Goal: Task Accomplishment & Management: Complete application form

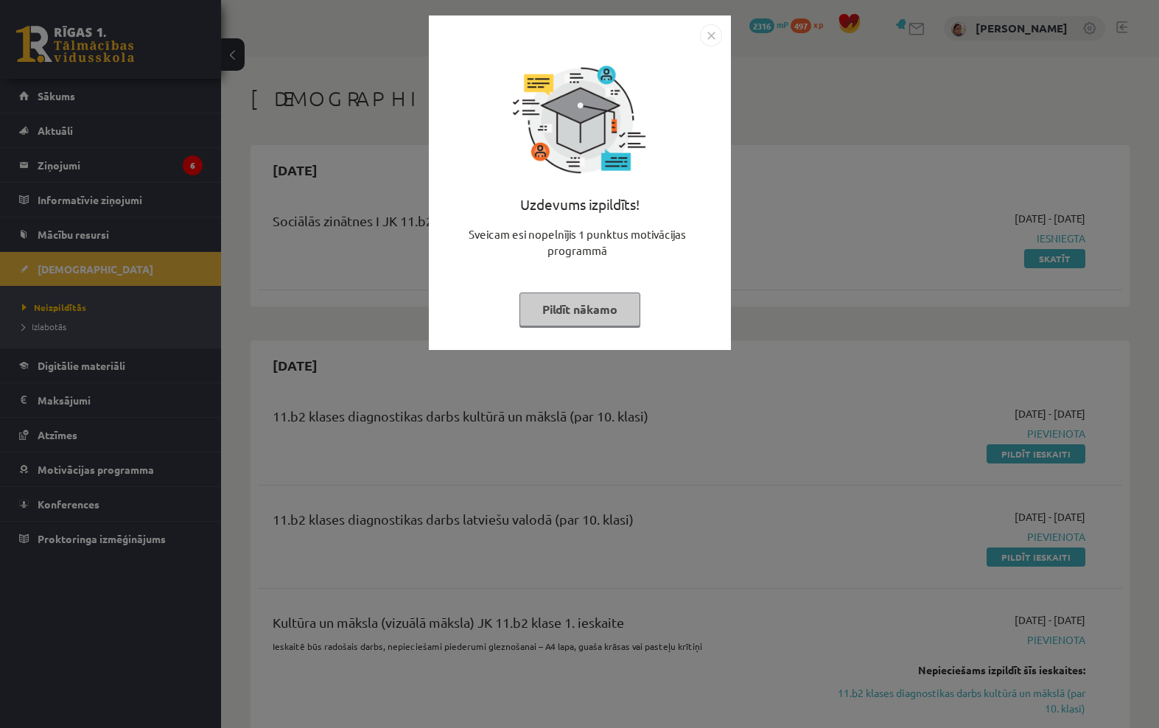
click at [700, 37] on img "Close" at bounding box center [711, 35] width 22 height 22
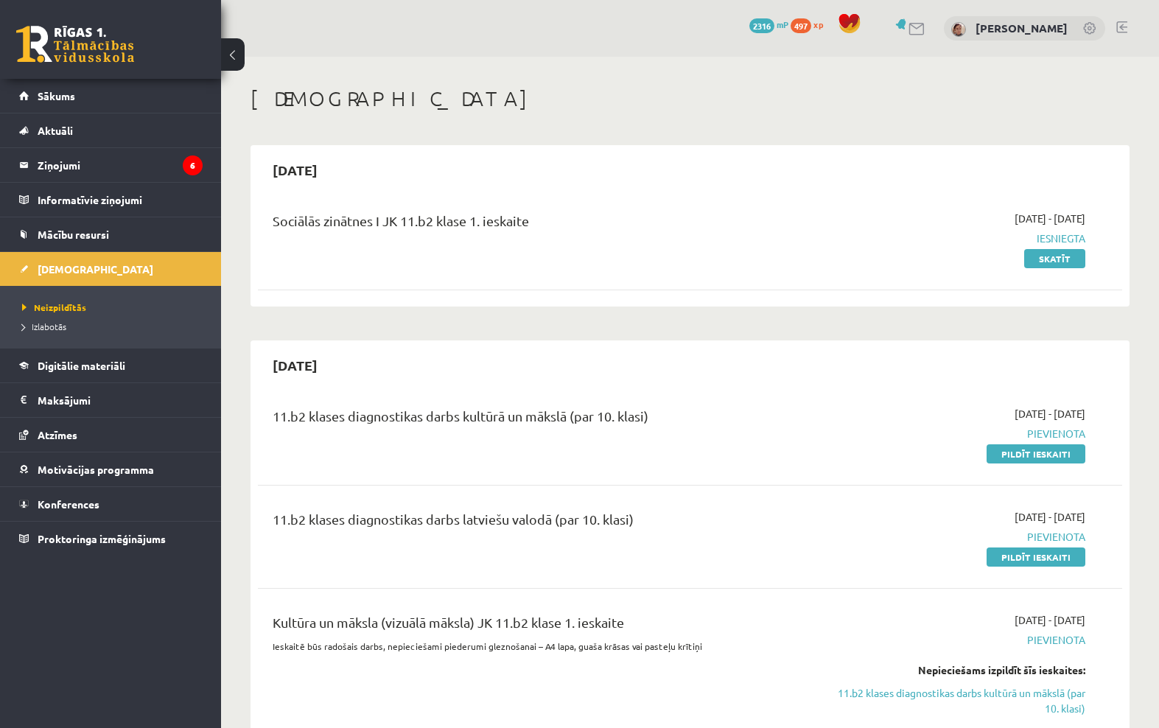
click at [58, 158] on legend "Ziņojumi 6" at bounding box center [120, 165] width 165 height 34
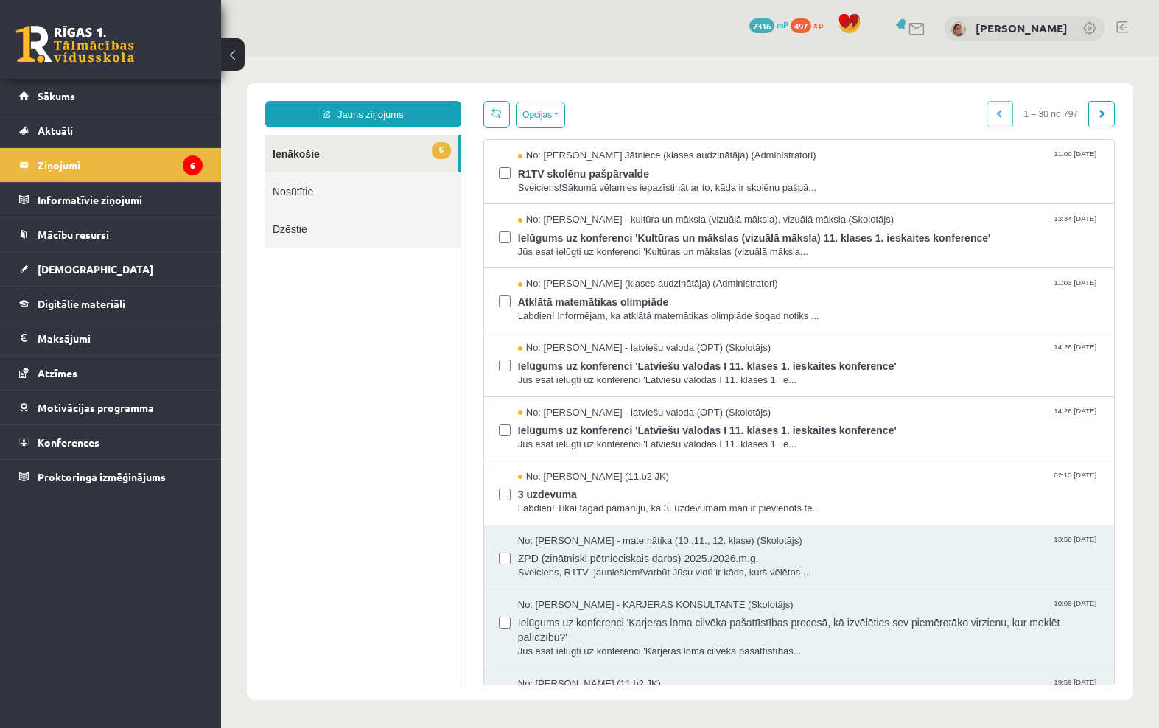
click at [74, 268] on span "[DEMOGRAPHIC_DATA]" at bounding box center [96, 268] width 116 height 13
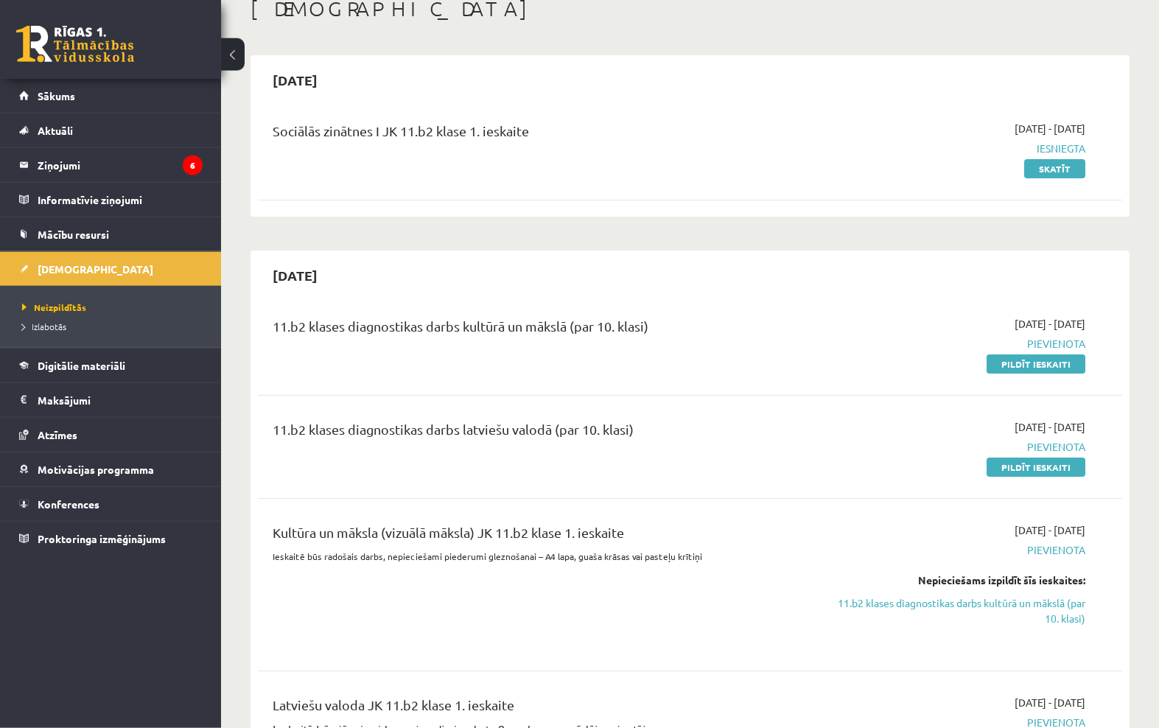
scroll to position [90, 0]
click at [1070, 372] on link "Pildīt ieskaiti" at bounding box center [1036, 364] width 99 height 19
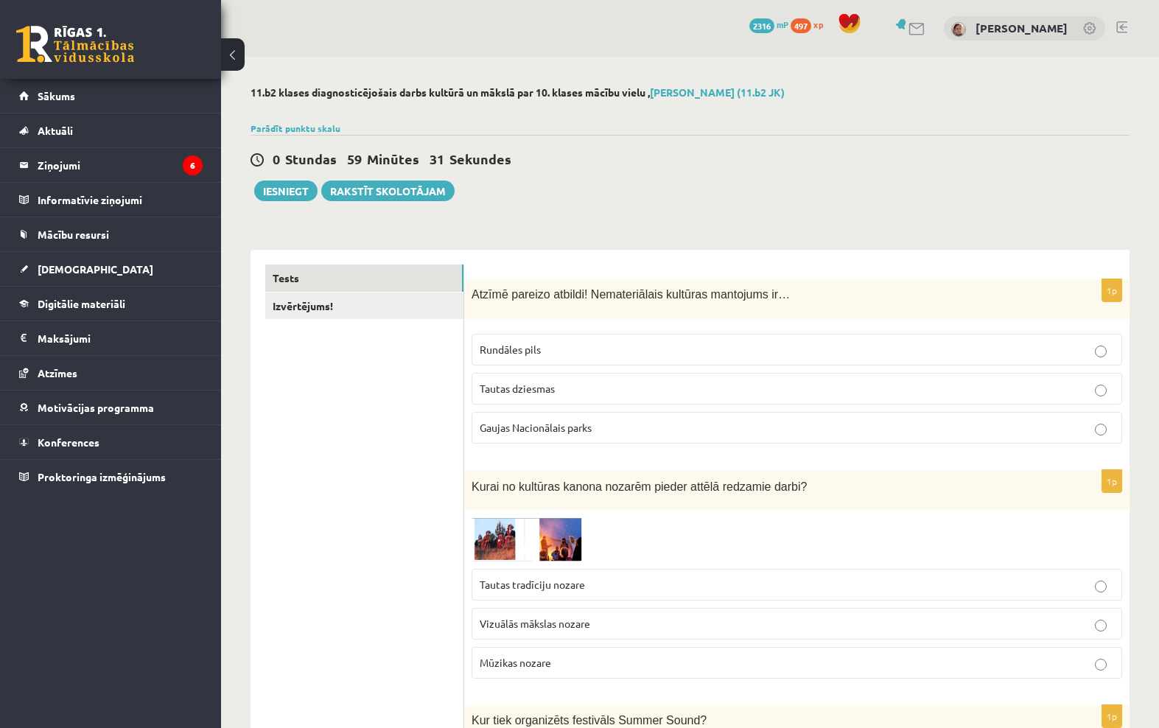
click at [336, 304] on link "Izvērtējums!" at bounding box center [364, 306] width 198 height 27
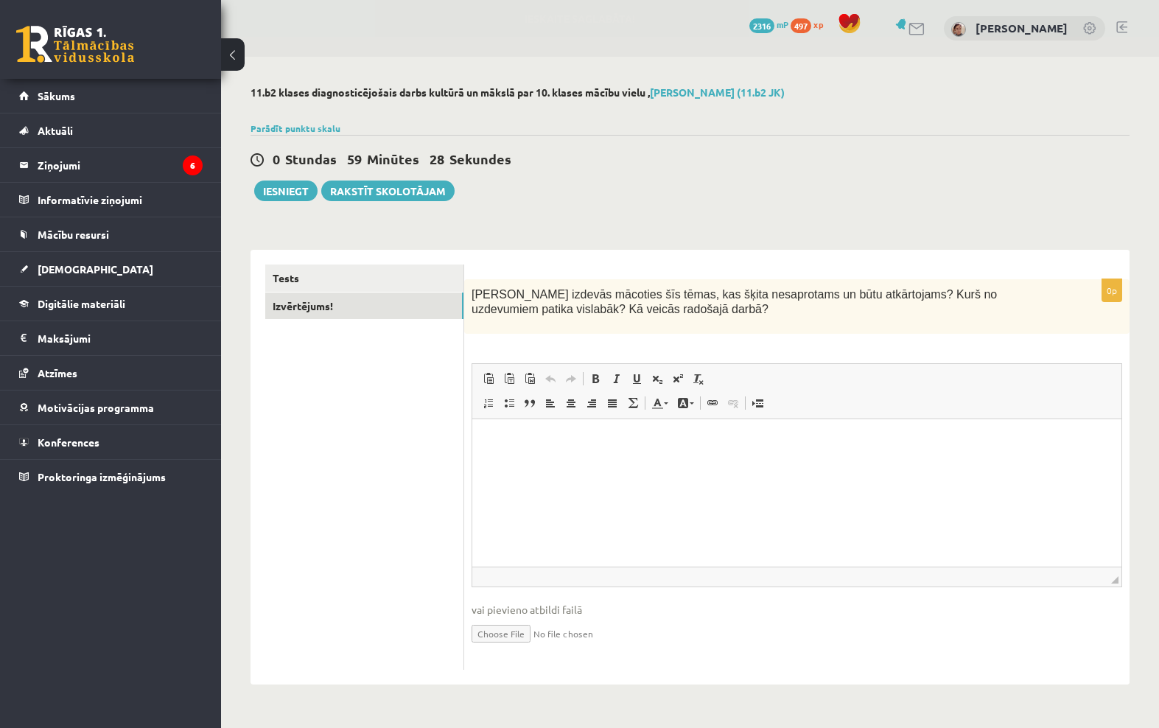
click at [318, 283] on link "Tests" at bounding box center [364, 278] width 198 height 27
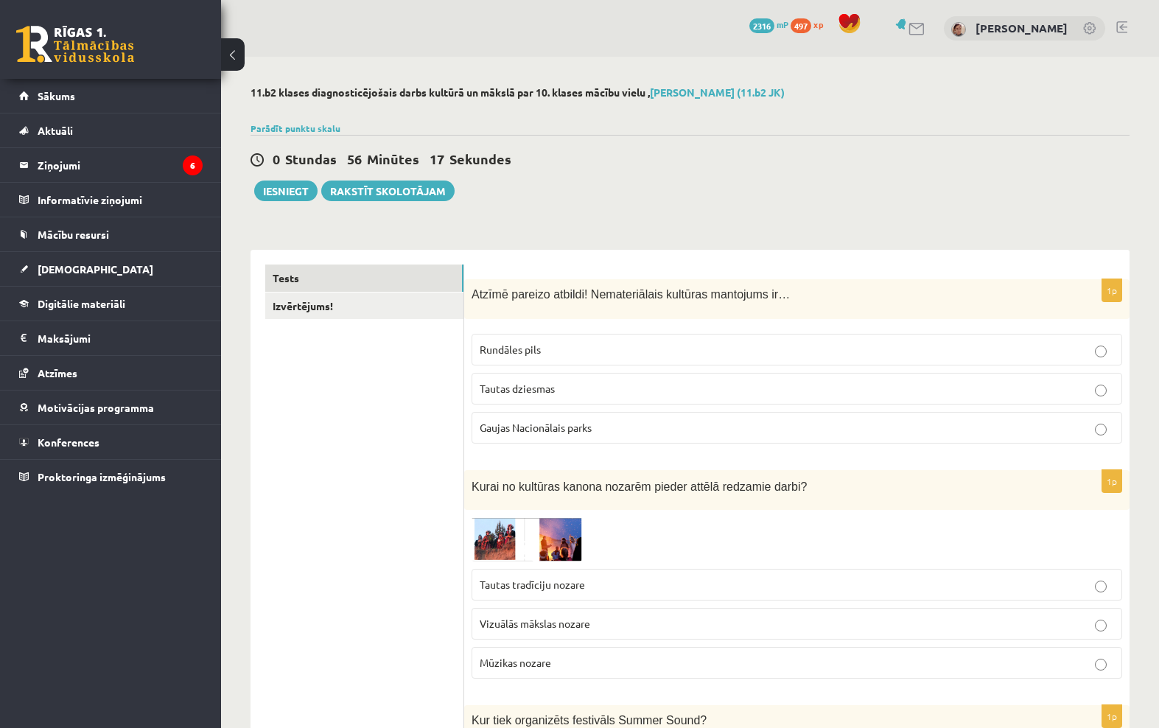
click at [1025, 391] on p "Tautas dziesmas" at bounding box center [797, 388] width 635 height 15
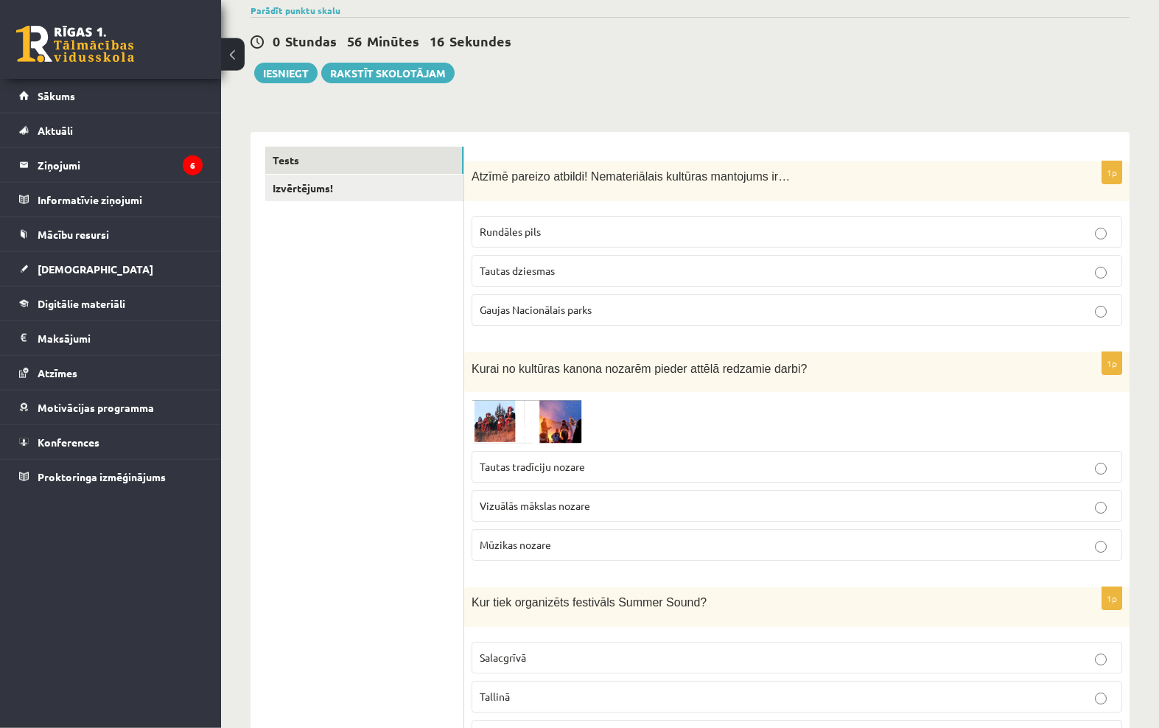
scroll to position [119, 0]
click at [557, 426] on img at bounding box center [527, 420] width 111 height 43
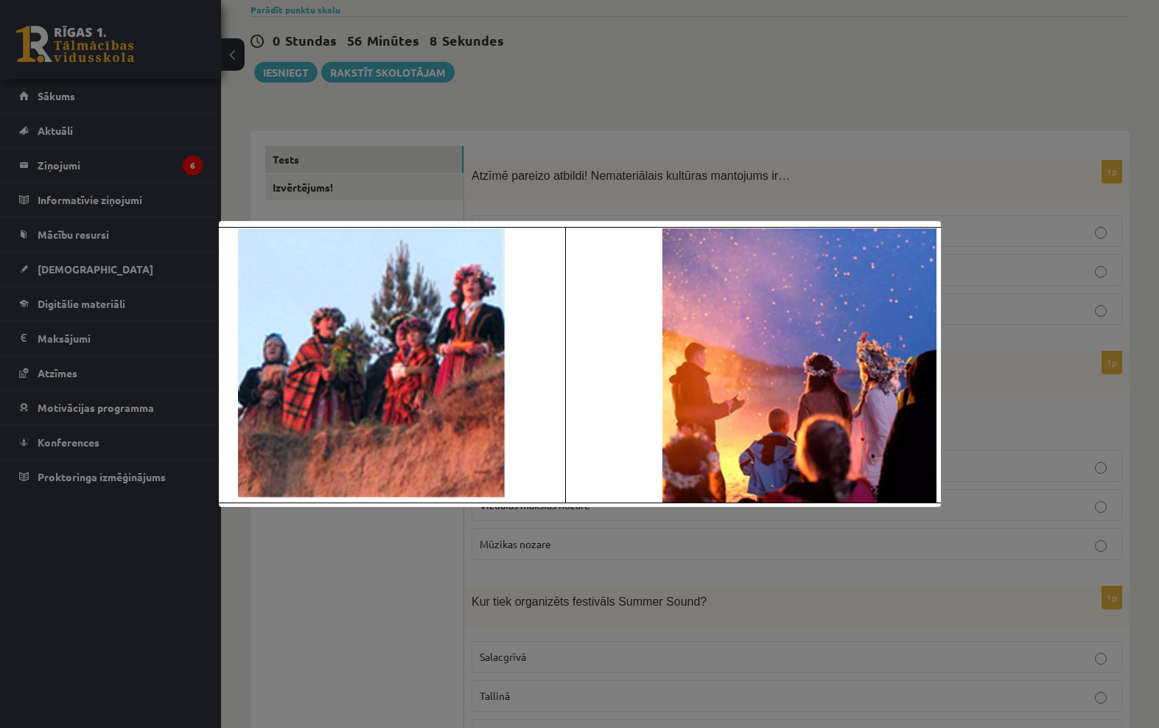
click at [1058, 385] on div at bounding box center [579, 364] width 1159 height 728
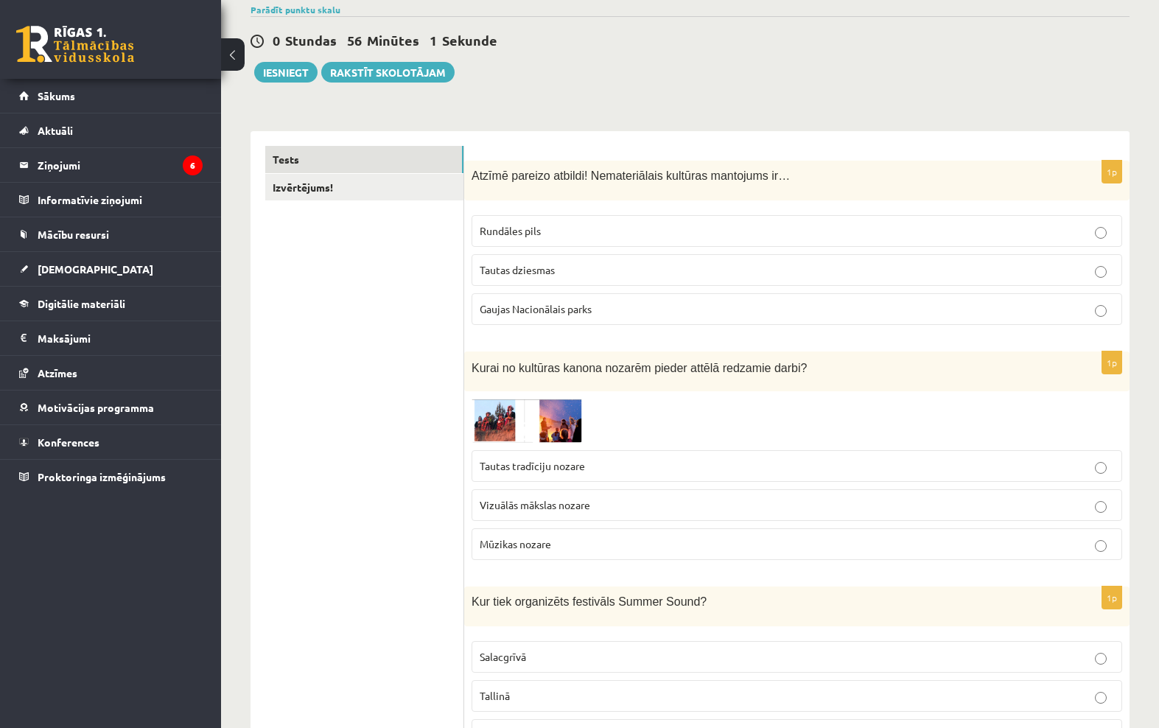
click at [896, 551] on label "Mūzikas nozare" at bounding box center [797, 545] width 651 height 32
click at [1056, 243] on label "Rundāles pils" at bounding box center [797, 231] width 651 height 32
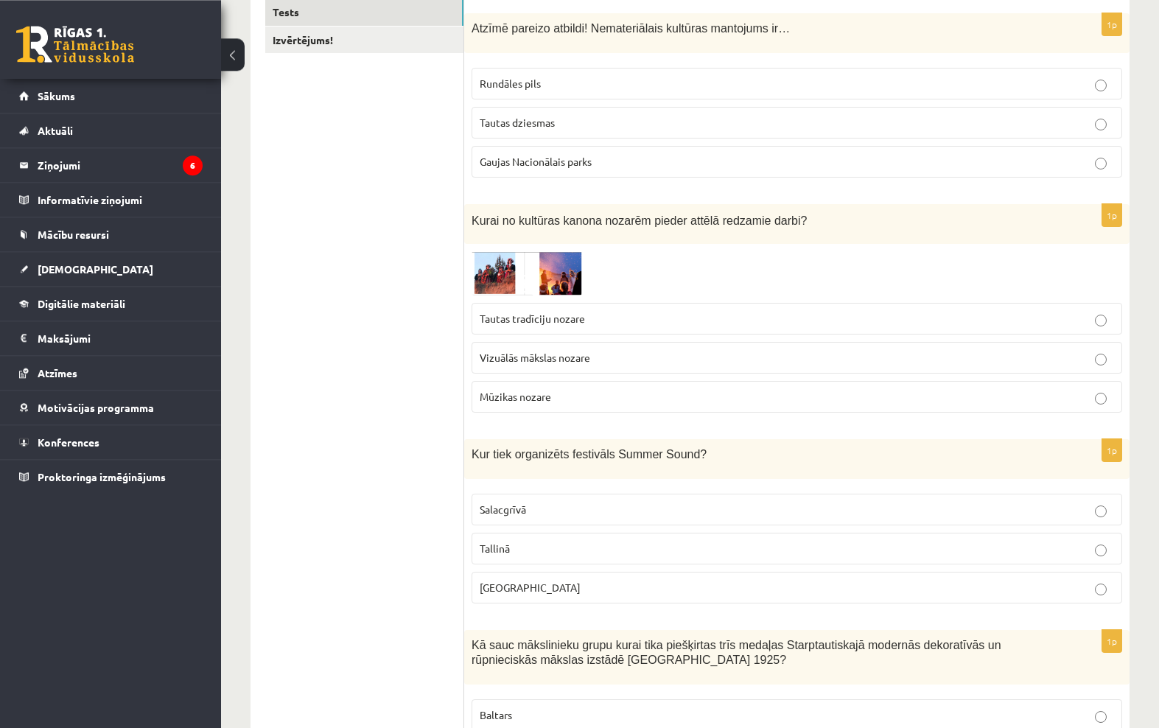
scroll to position [266, 0]
click at [885, 543] on p "Tallinā" at bounding box center [797, 548] width 635 height 15
copy span "Summer Sound"
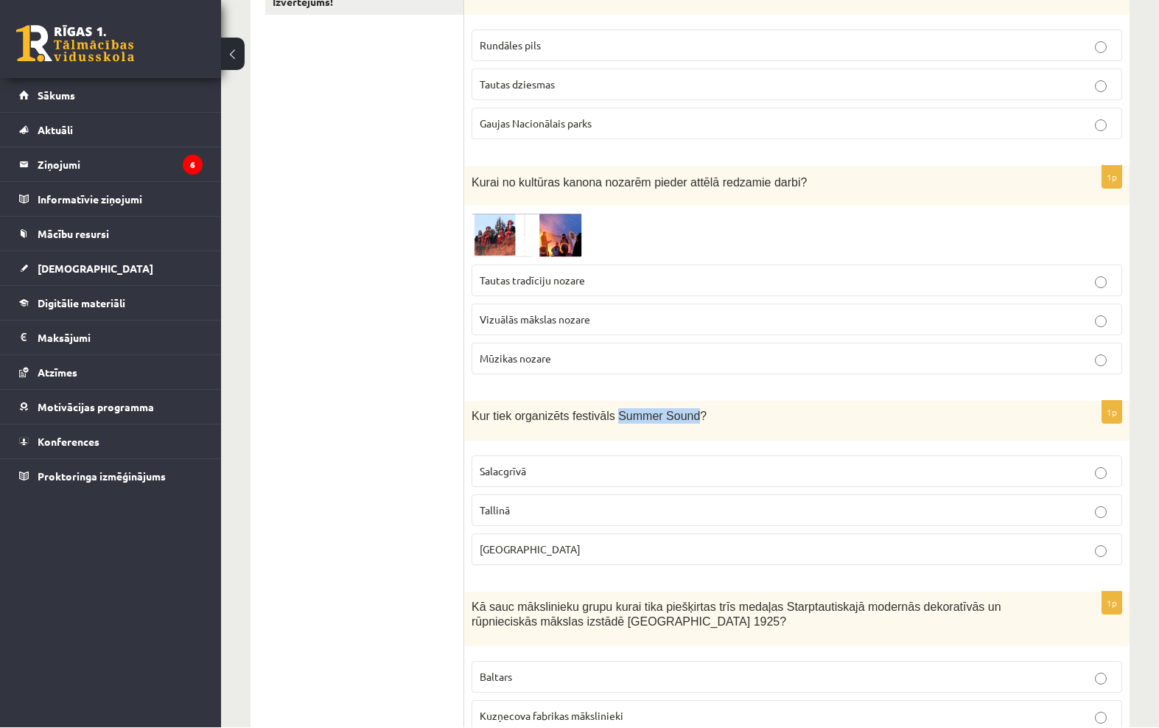
scroll to position [304, 0]
click at [652, 556] on label "[GEOGRAPHIC_DATA]" at bounding box center [797, 550] width 651 height 32
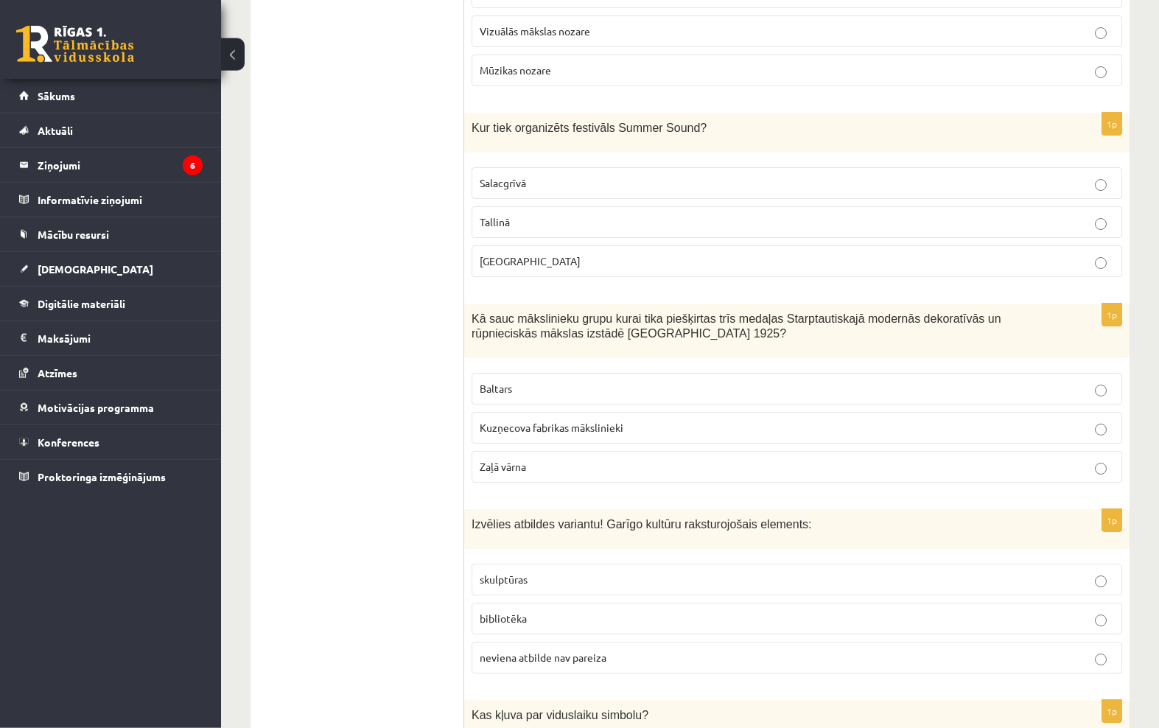
scroll to position [593, 0]
click at [531, 315] on span "Kā sauc mākslinieku grupu kurai tika piešķirtas trīs medaļas Starptautiskajā mo…" at bounding box center [737, 327] width 530 height 28
copy span "mākslinieku grupu kurai tika piešķirtas trīs medaļas Starptautiskajā"
click at [1051, 428] on p "Kuzņecova fabrikas mākslinieki" at bounding box center [797, 427] width 635 height 15
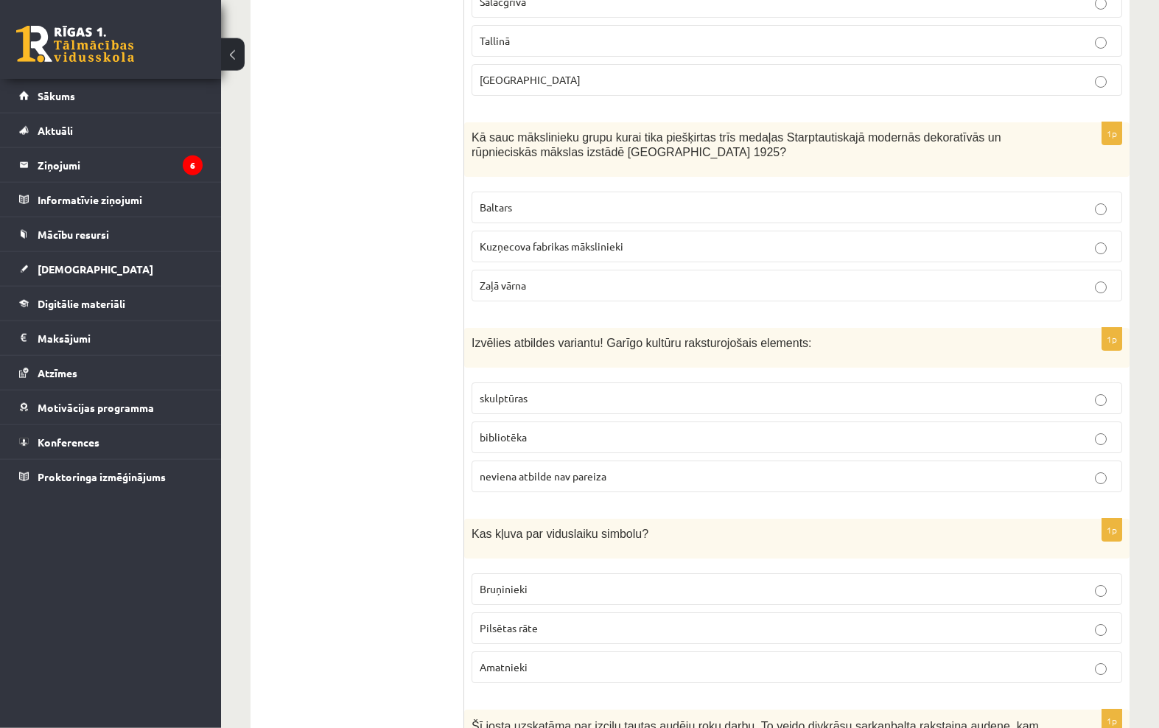
scroll to position [774, 0]
click at [995, 430] on p "bibliotēka" at bounding box center [797, 437] width 635 height 15
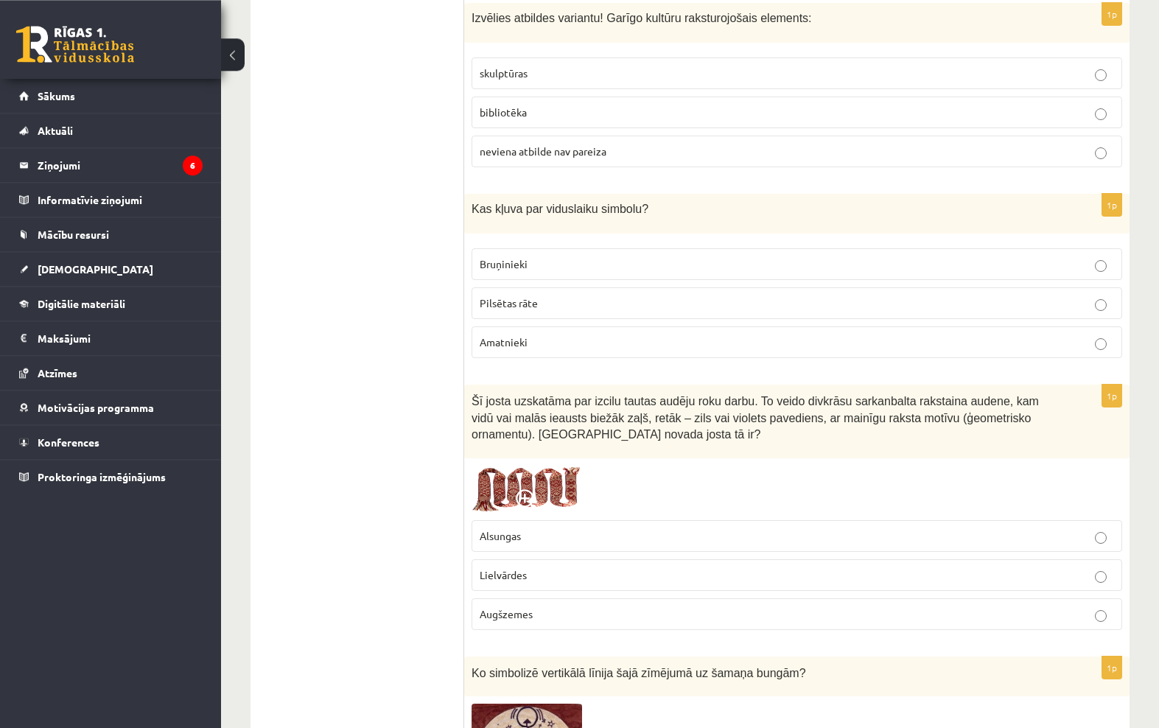
scroll to position [1112, 0]
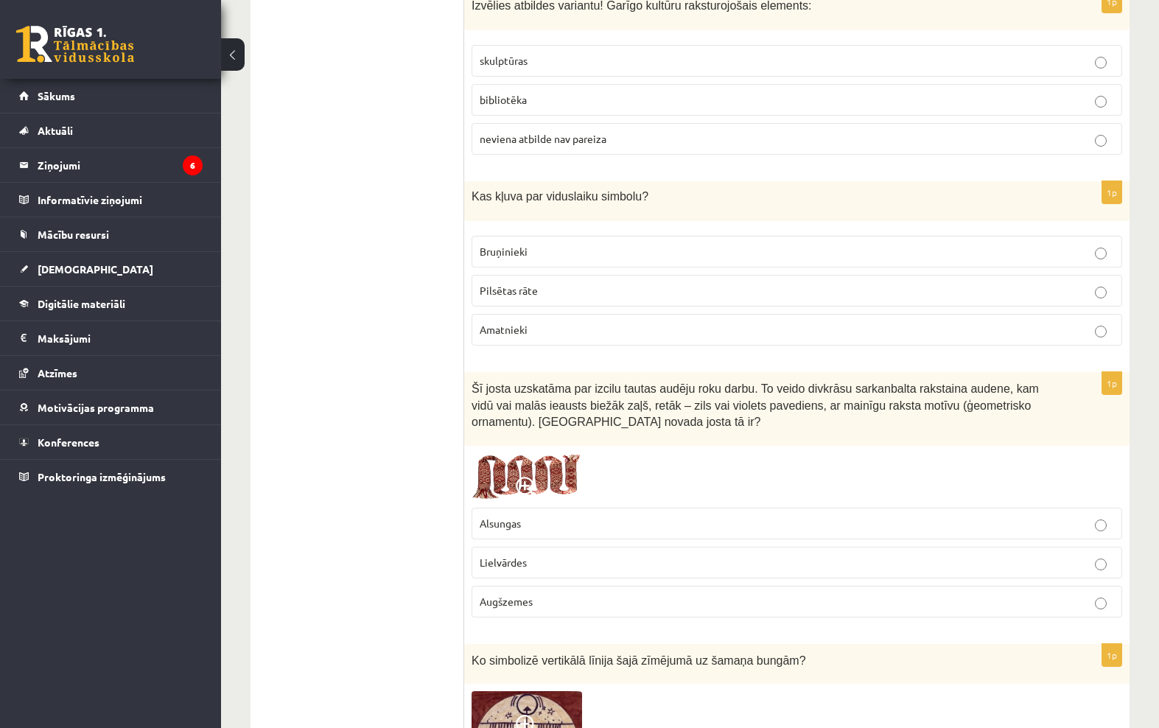
click at [558, 464] on img at bounding box center [527, 476] width 111 height 47
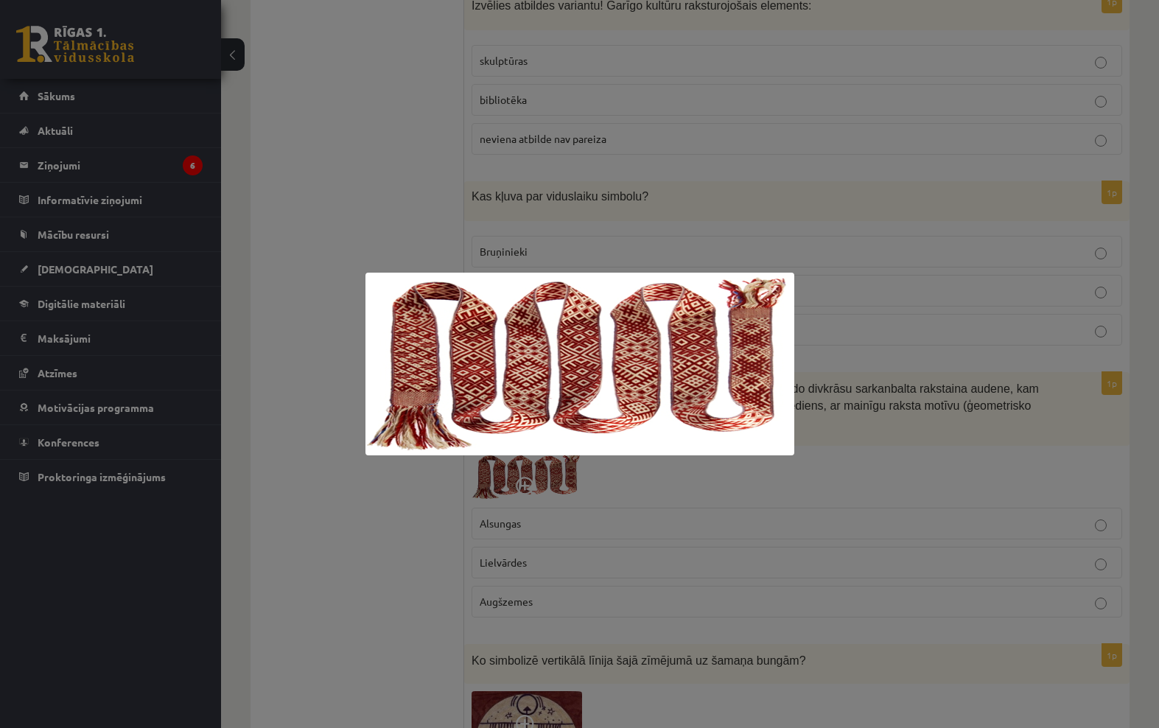
click at [955, 426] on div at bounding box center [579, 364] width 1159 height 728
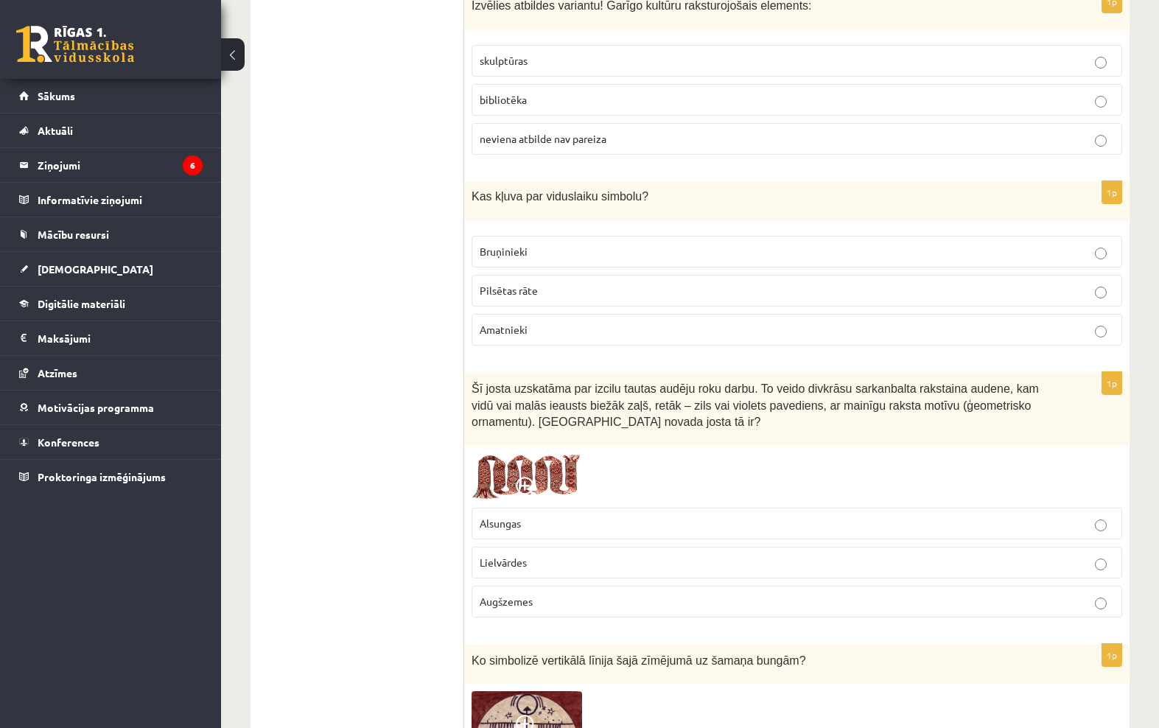
click at [999, 565] on label "Lielvārdes" at bounding box center [797, 563] width 651 height 32
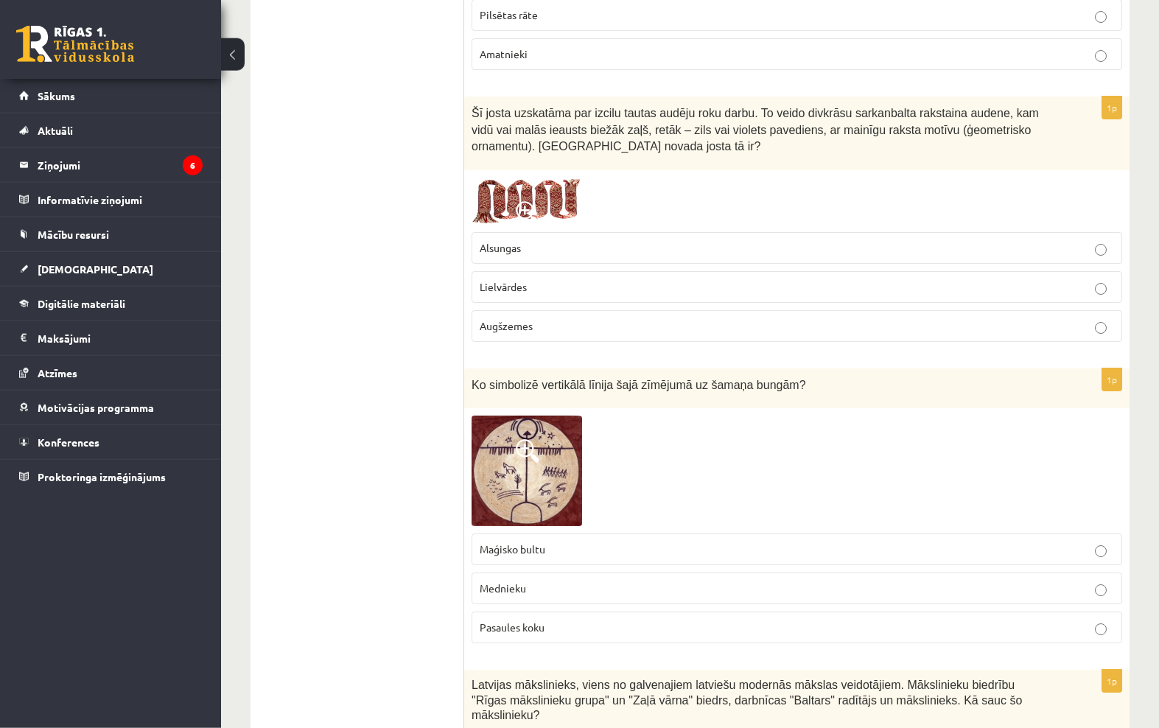
scroll to position [1393, 0]
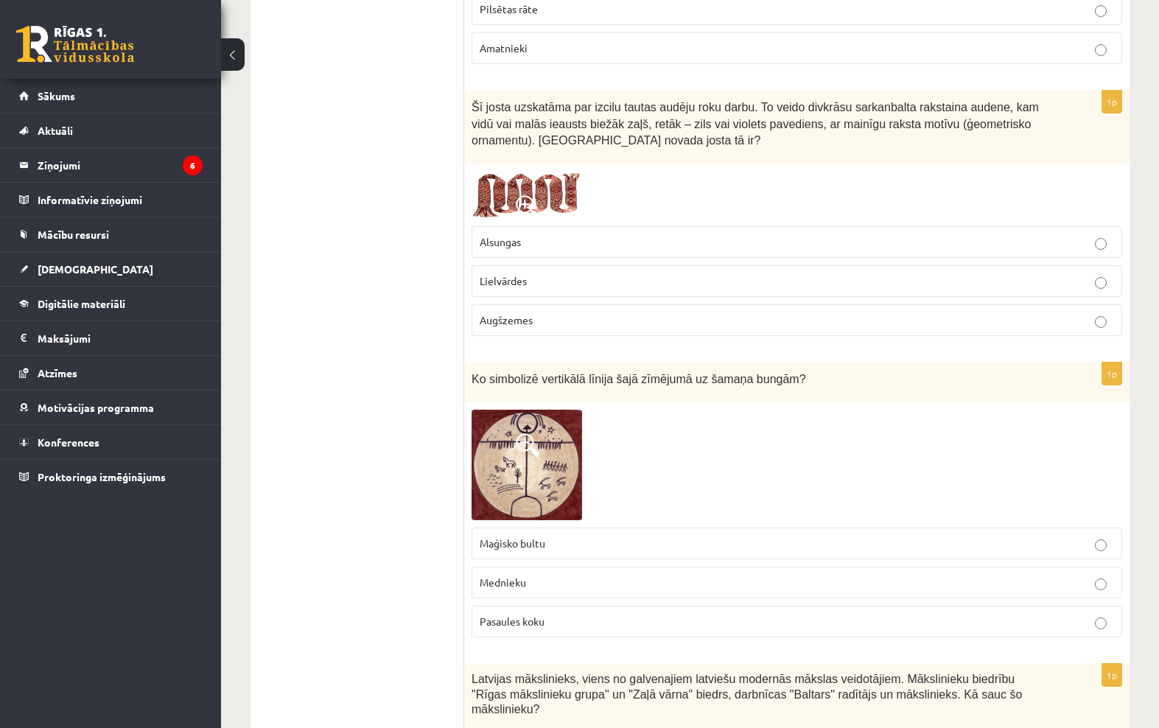
click at [969, 567] on label "Mednieku" at bounding box center [797, 583] width 651 height 32
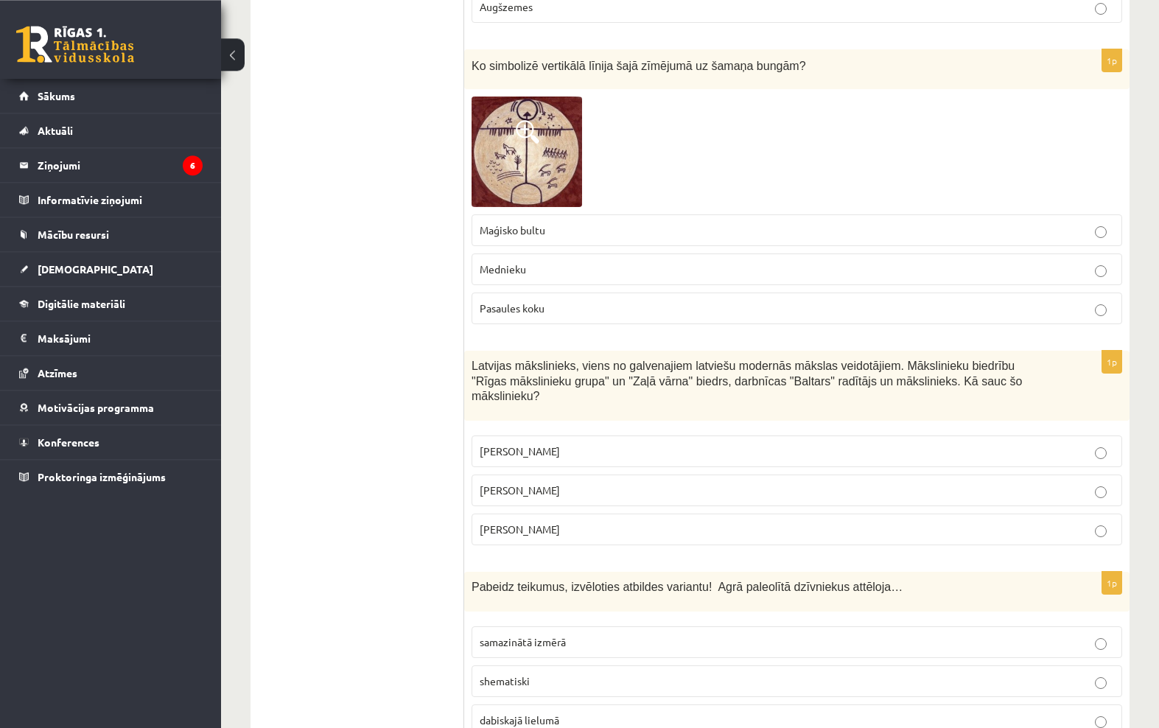
scroll to position [1706, 0]
click at [1062, 450] on p "[PERSON_NAME]" at bounding box center [797, 451] width 635 height 15
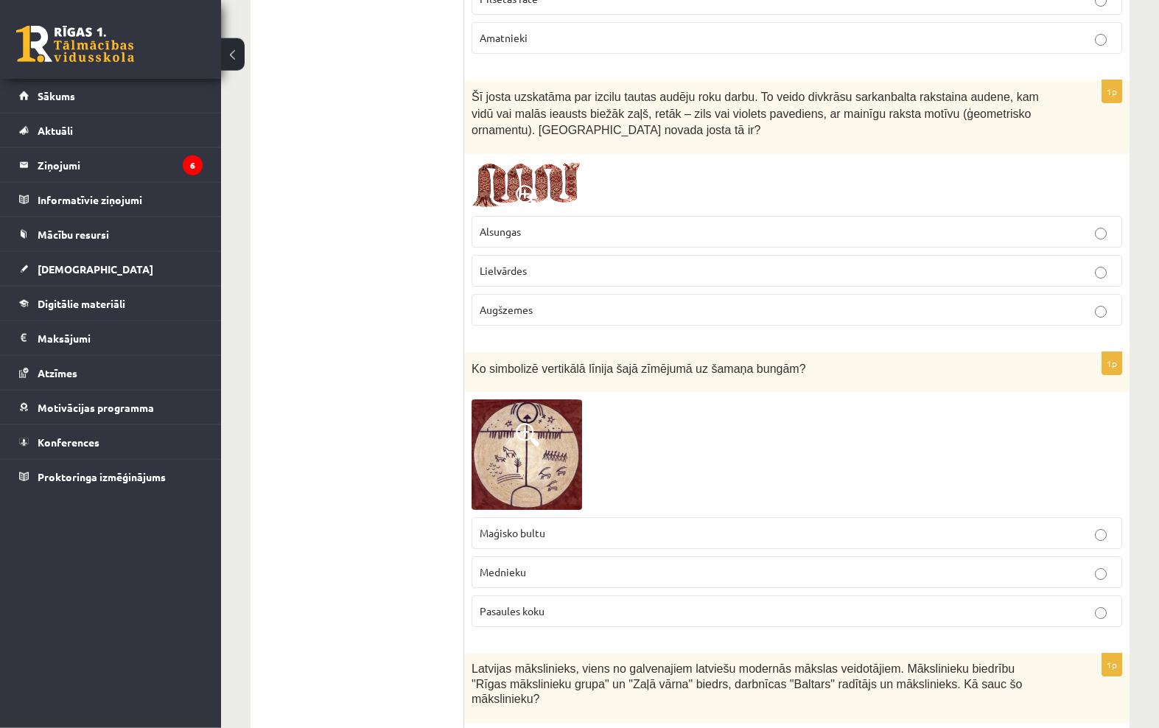
scroll to position [1403, 0]
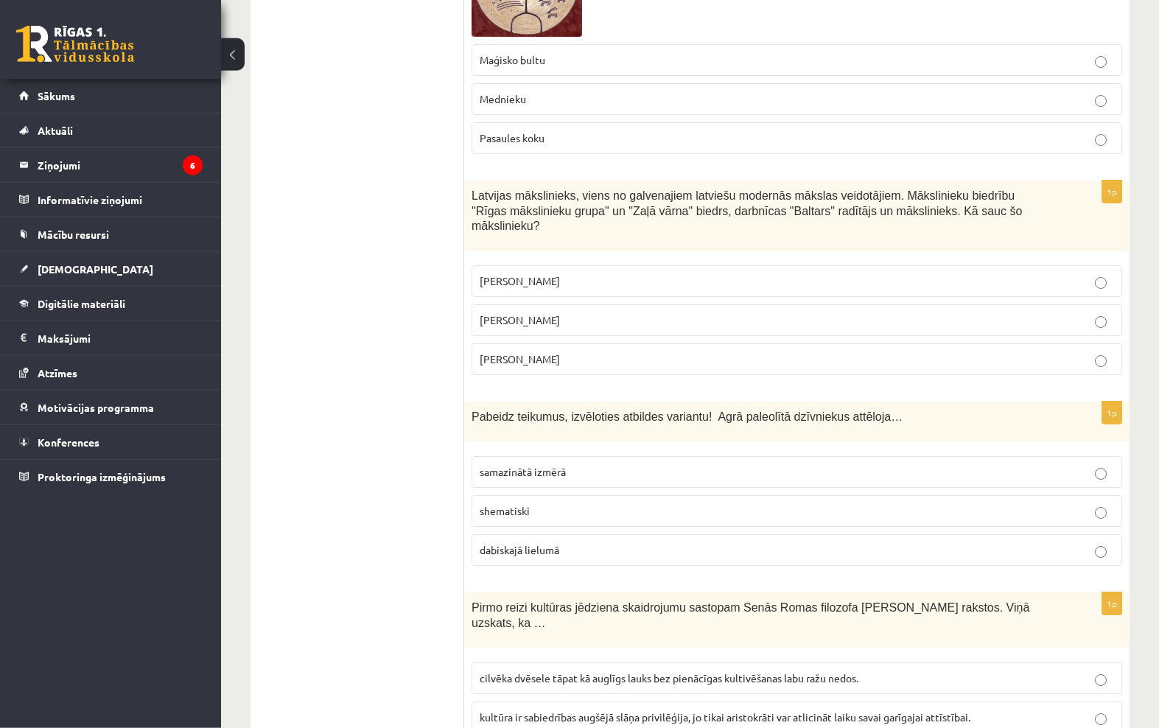
click at [1081, 548] on p "dabiskajā lielumā" at bounding box center [797, 550] width 635 height 15
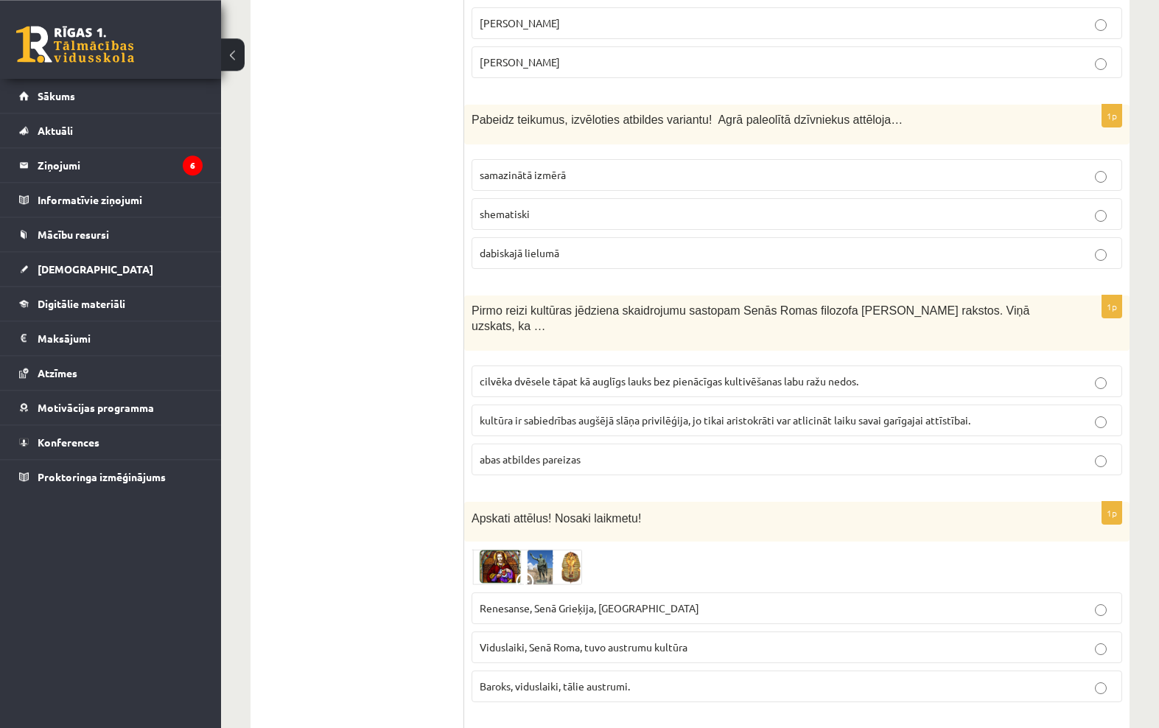
scroll to position [2174, 0]
click at [590, 532] on div "Apskati attēlus! Nosaki laikmetu!" at bounding box center [797, 522] width 666 height 41
click at [576, 550] on img at bounding box center [527, 566] width 111 height 35
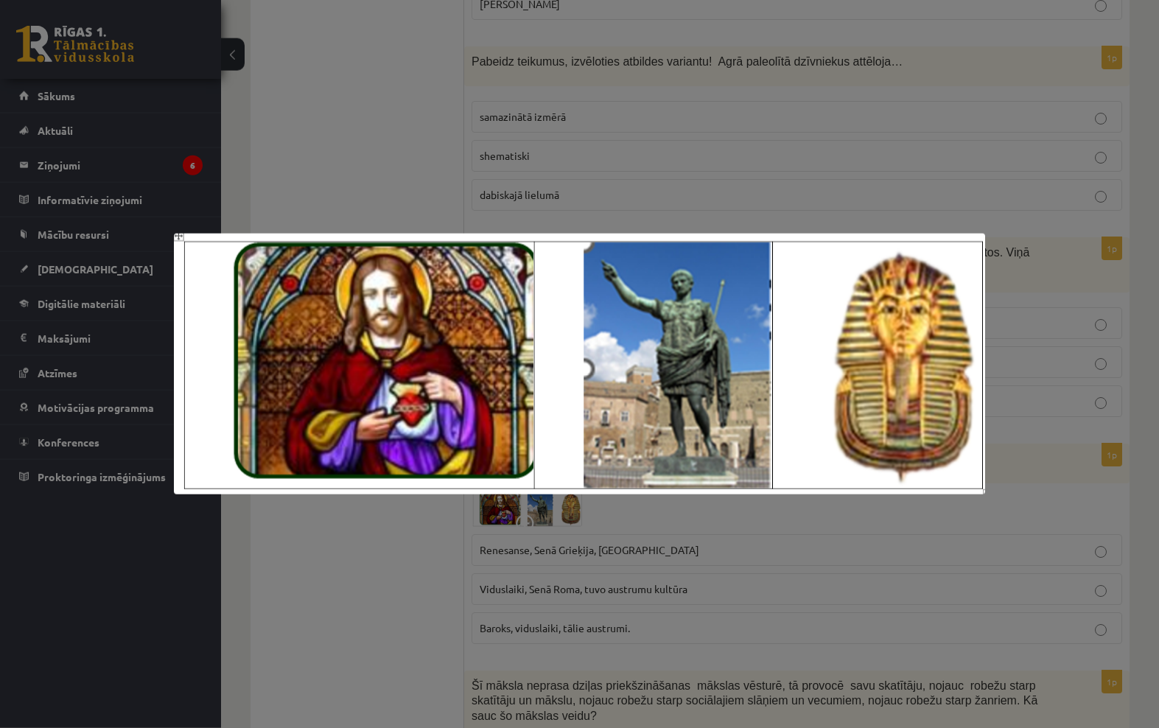
scroll to position [2253, 0]
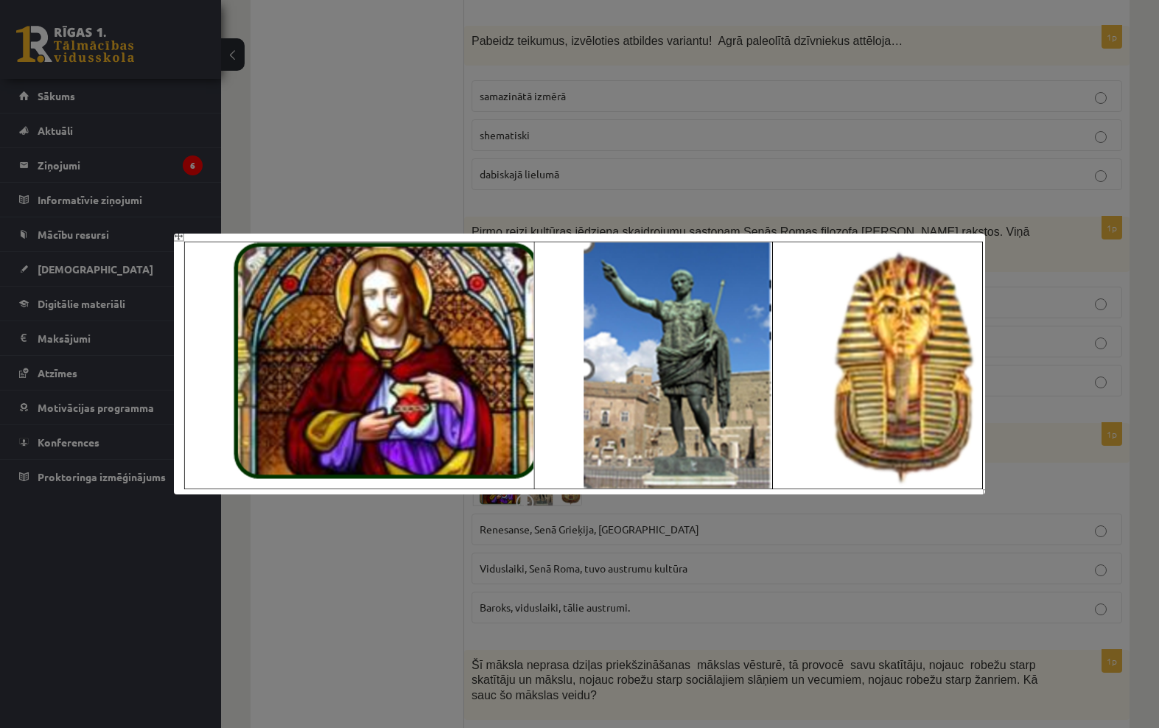
click at [1109, 492] on div at bounding box center [579, 364] width 1159 height 728
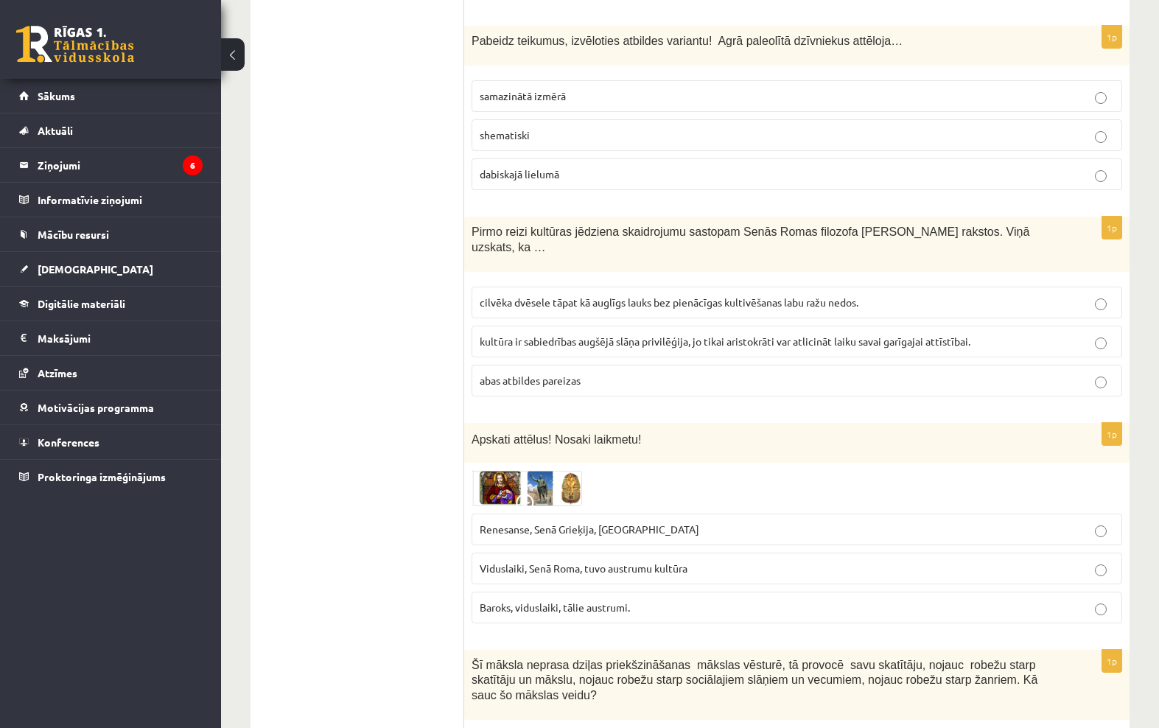
click at [1056, 524] on p "Renesanse, Senā Grieķija, [GEOGRAPHIC_DATA]" at bounding box center [797, 529] width 635 height 15
click at [558, 484] on img at bounding box center [527, 487] width 111 height 35
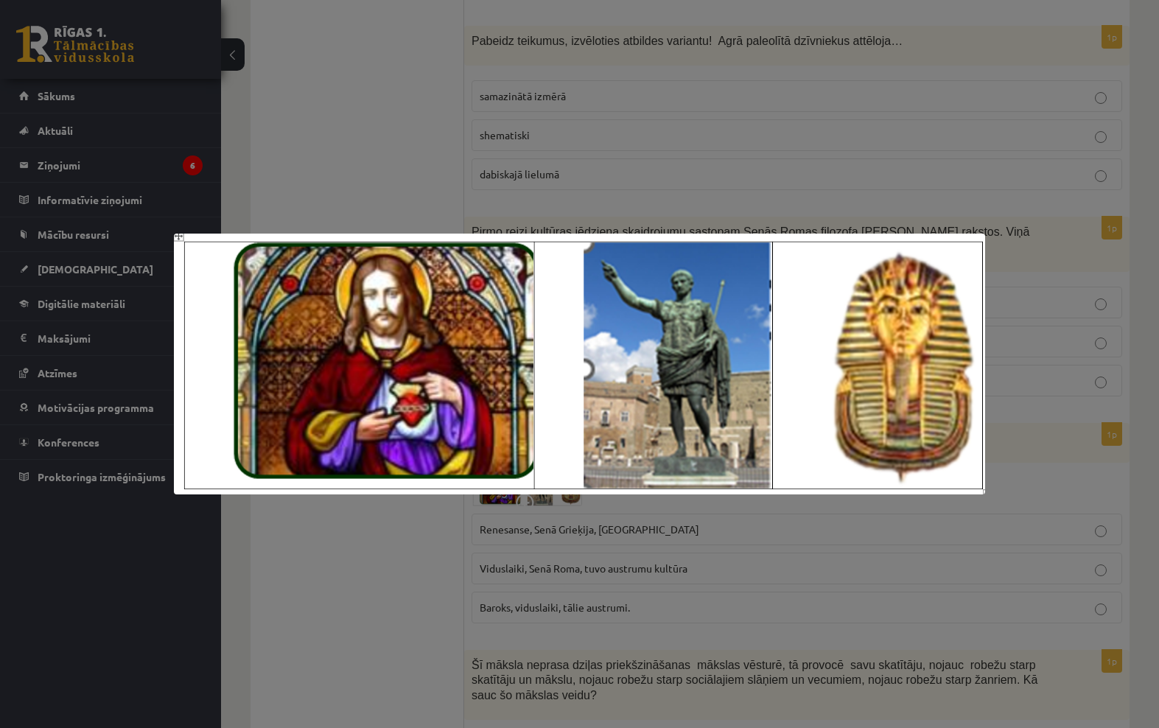
click at [924, 633] on div at bounding box center [579, 364] width 1159 height 728
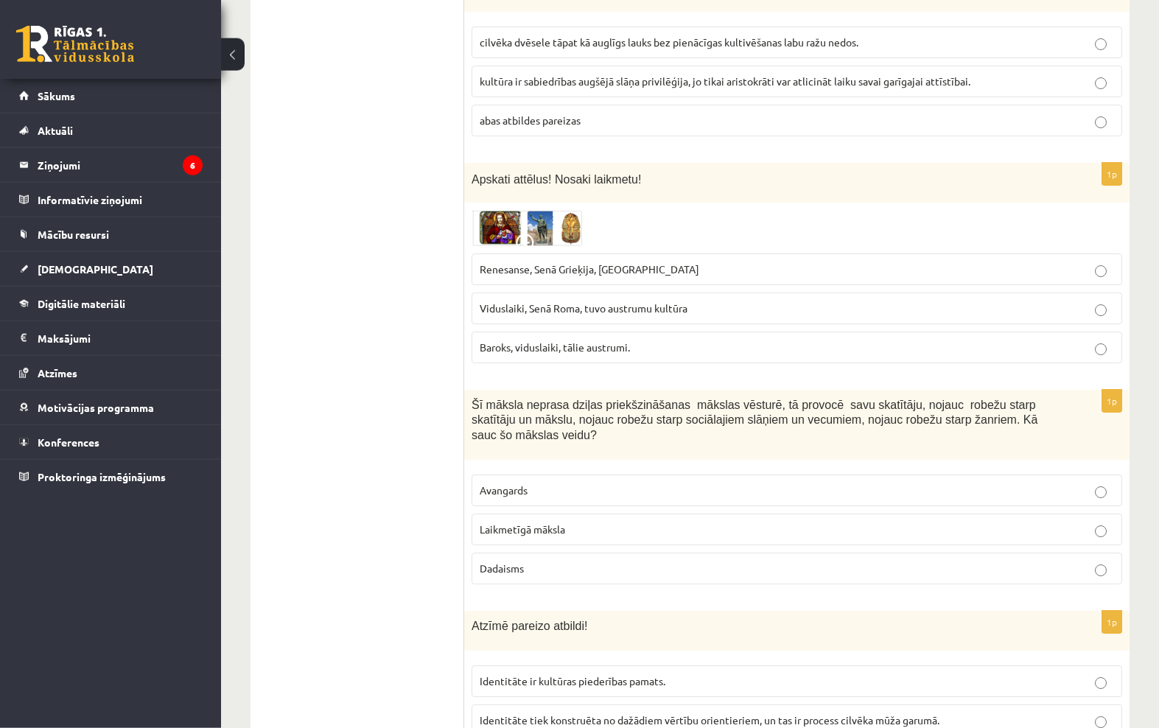
click at [966, 561] on p "Dadaisms" at bounding box center [797, 568] width 635 height 15
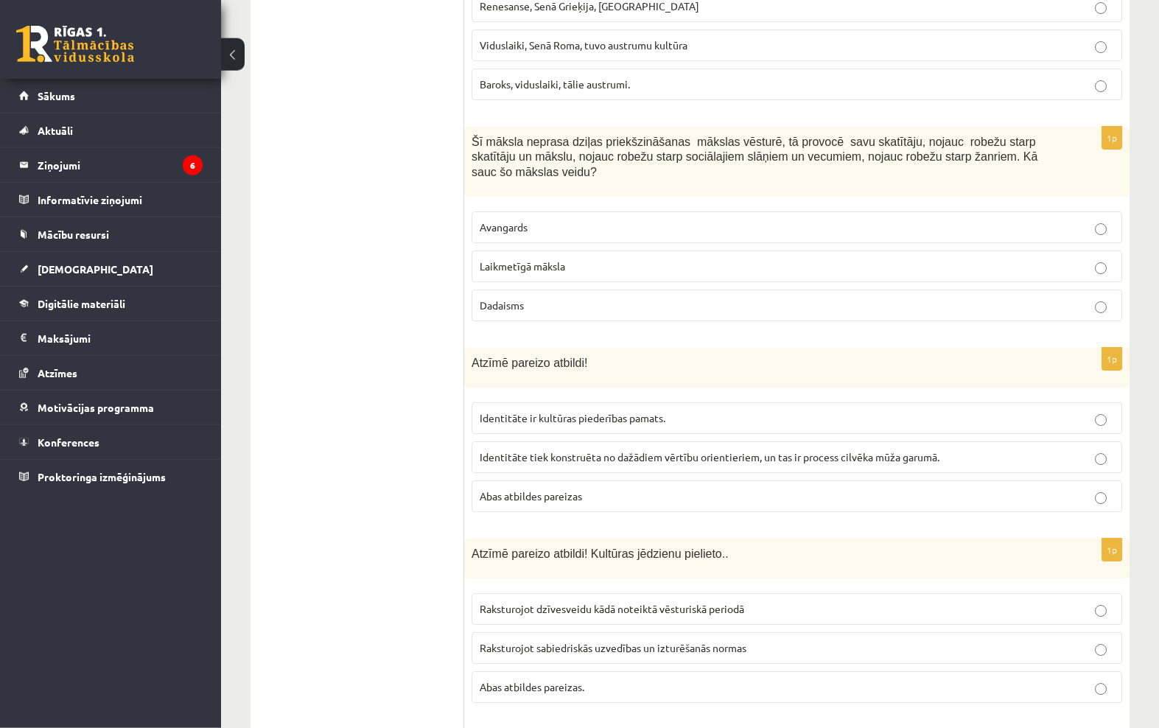
click at [978, 489] on p "Abas atbildes pareizas" at bounding box center [797, 496] width 635 height 15
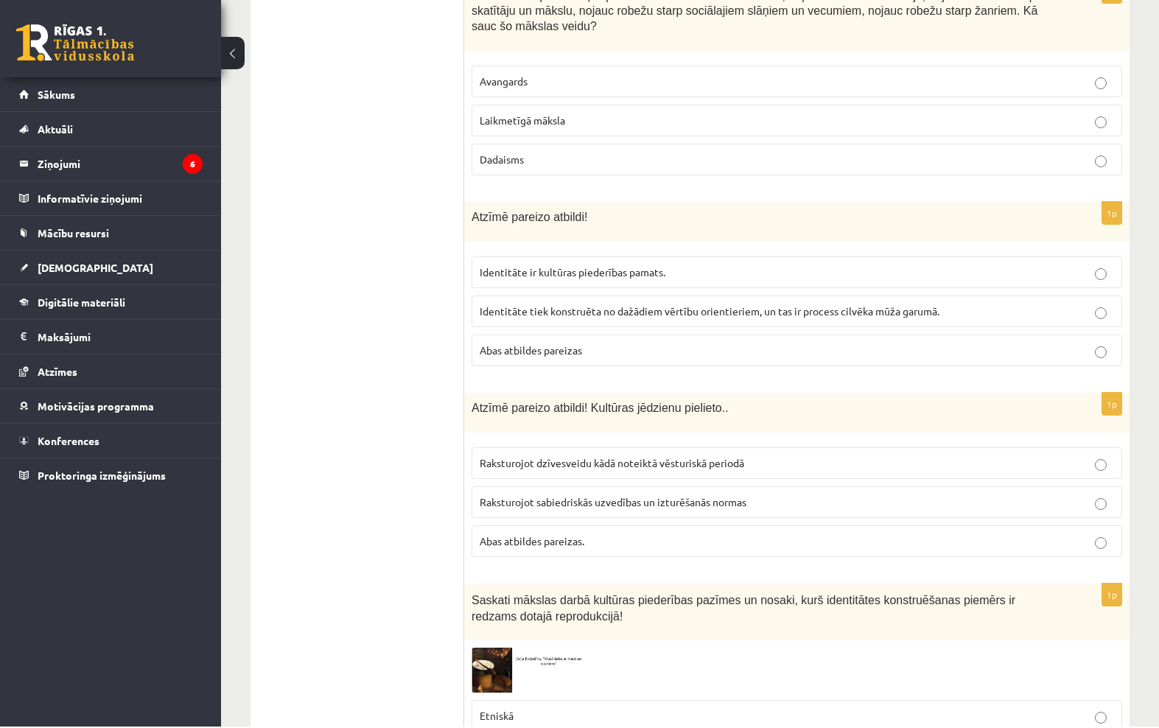
click at [945, 504] on label "Raksturojot sabiedriskās uzvedības un izturēšanās normas" at bounding box center [797, 504] width 651 height 32
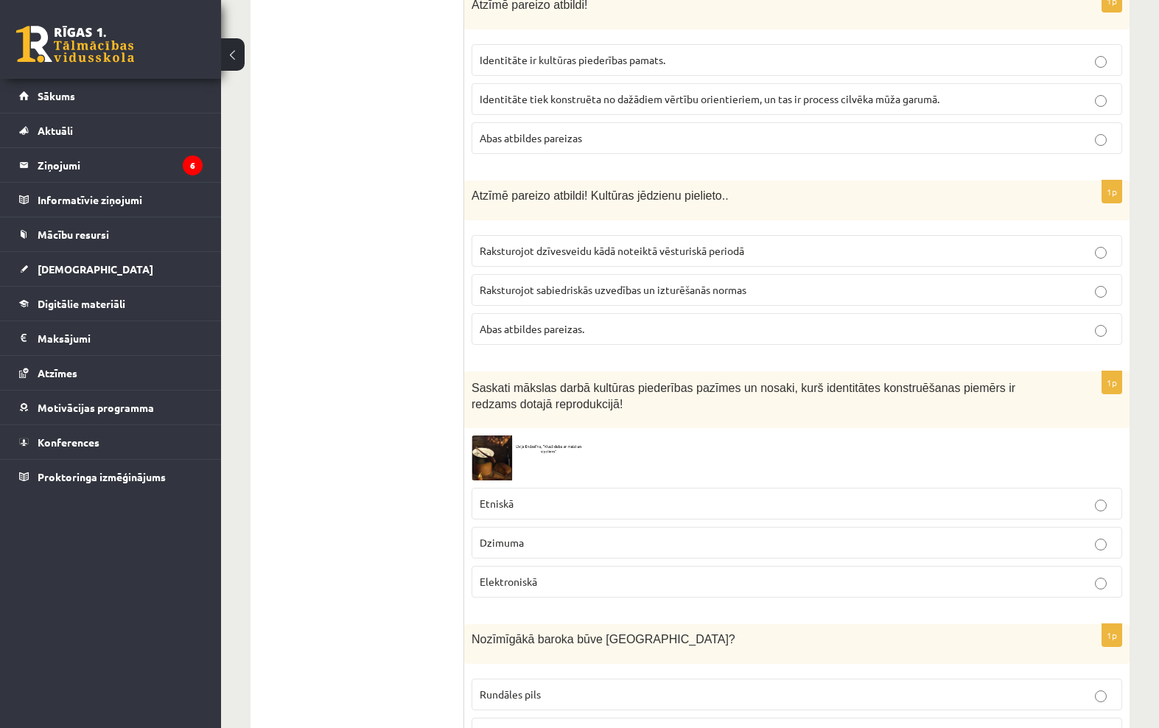
scroll to position [3143, 0]
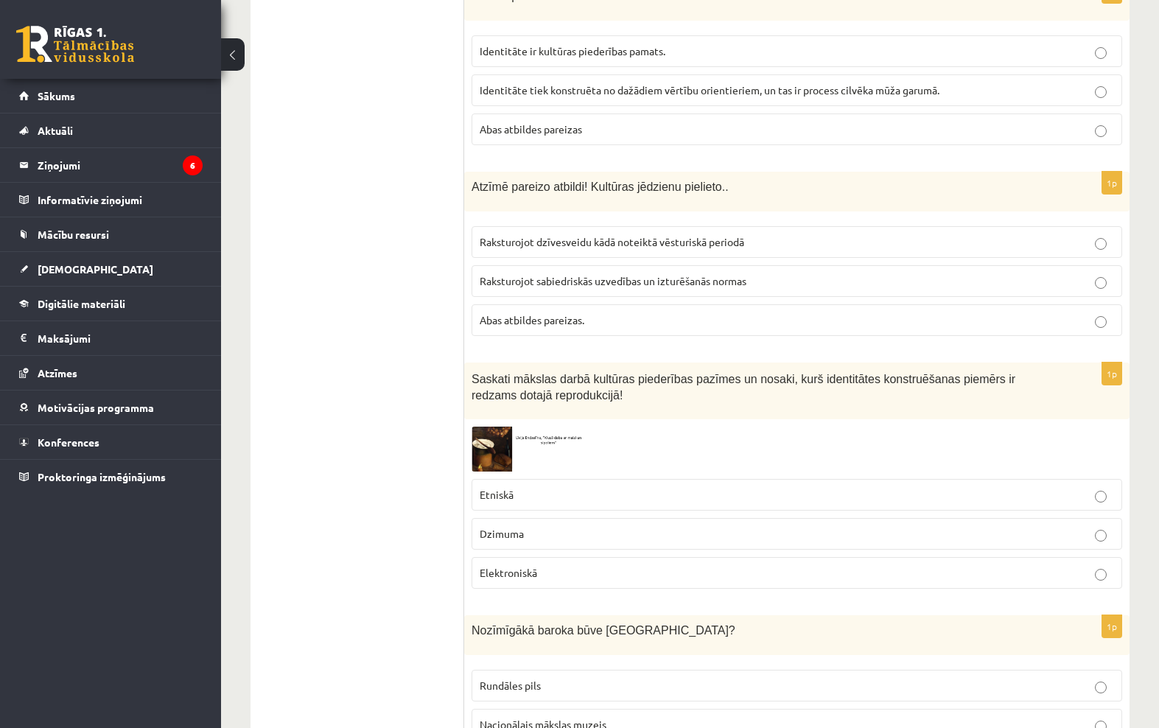
click at [922, 576] on label "Elektroniskā" at bounding box center [797, 573] width 651 height 32
click at [520, 436] on img at bounding box center [527, 449] width 111 height 45
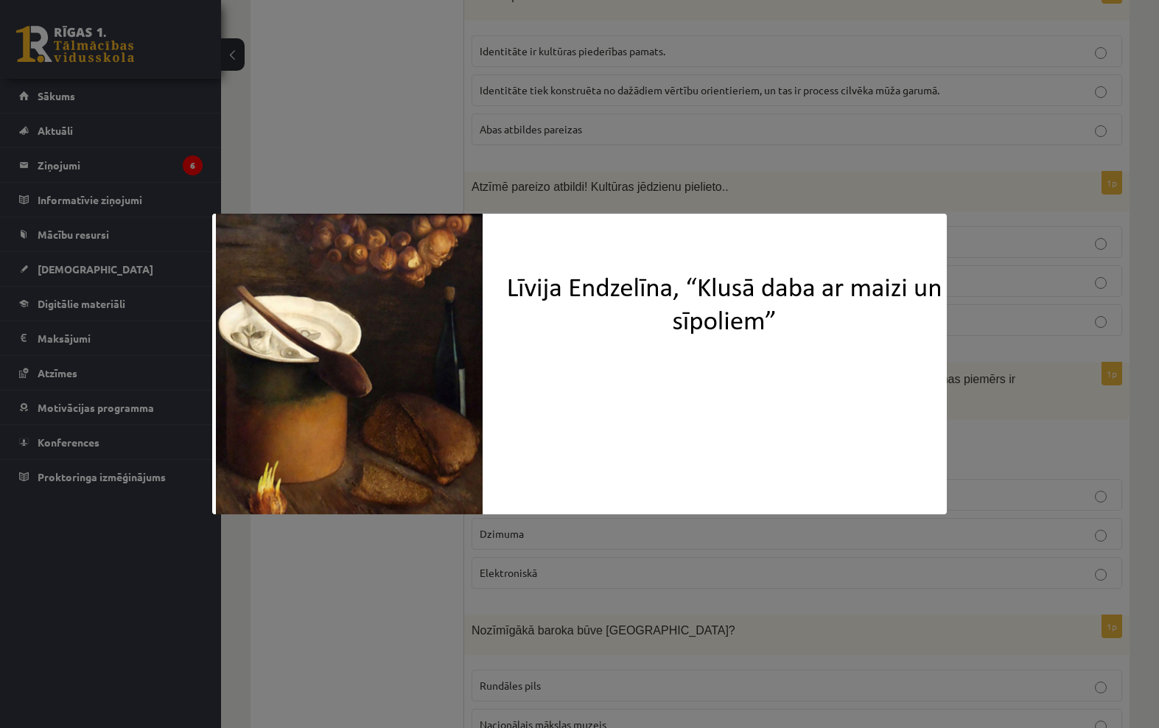
click at [927, 633] on div at bounding box center [579, 364] width 1159 height 728
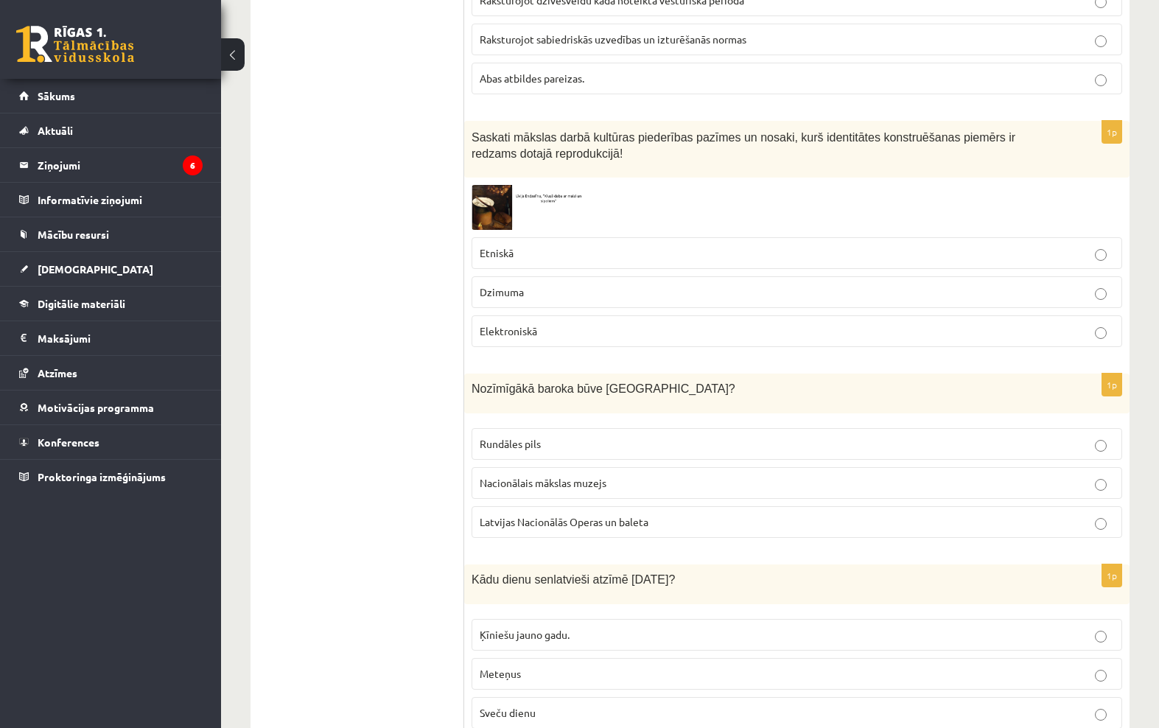
click at [972, 484] on label "Nacionālais mākslas muzejs" at bounding box center [797, 483] width 651 height 32
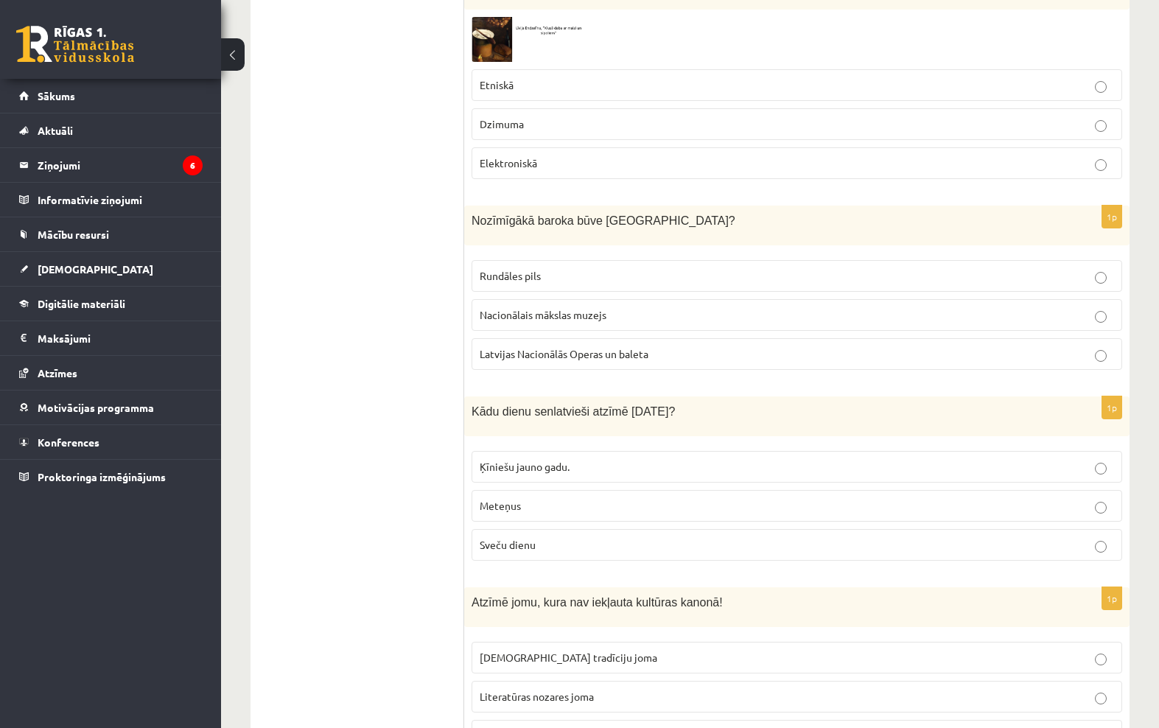
click at [1053, 537] on p "Sveču dienu" at bounding box center [797, 544] width 635 height 15
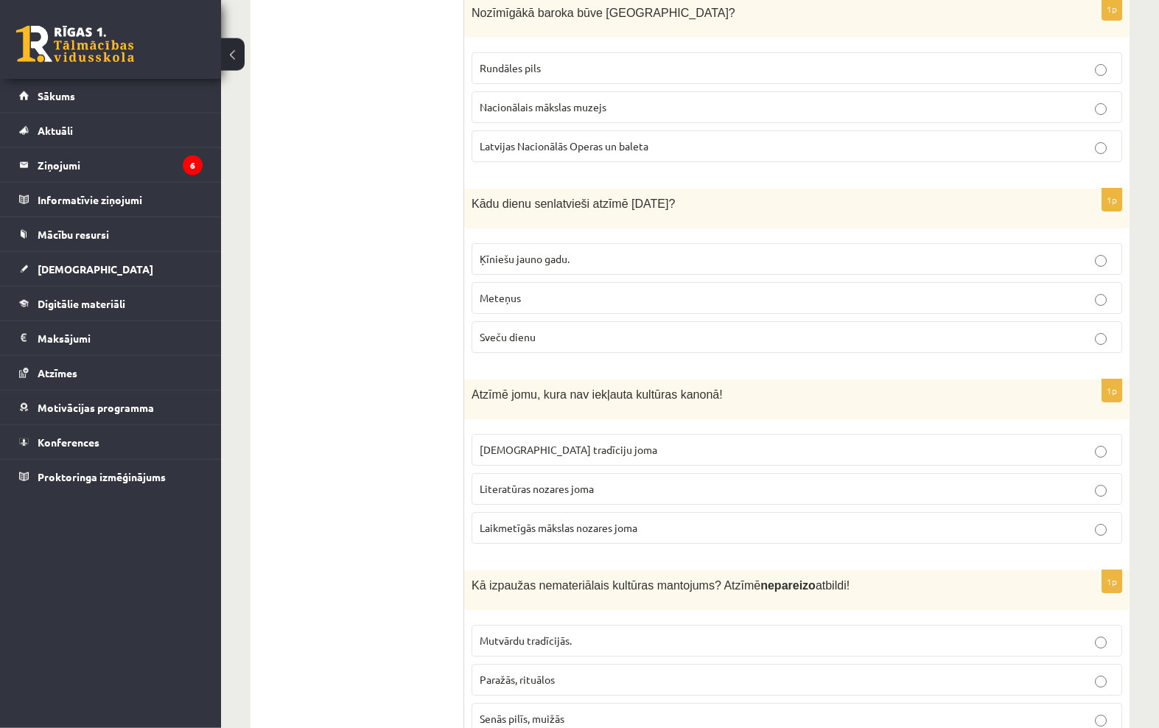
click at [1068, 481] on p "Literatūras nozares joma" at bounding box center [797, 488] width 635 height 15
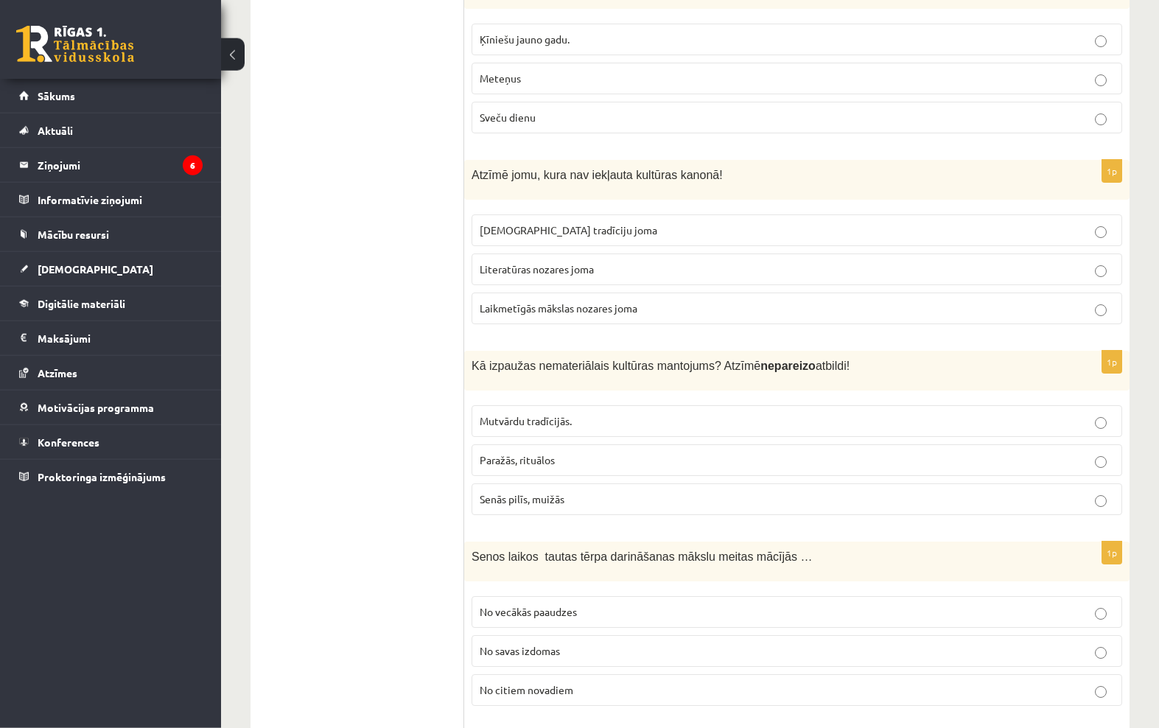
click at [1043, 453] on p "Paražās, rituālos" at bounding box center [797, 460] width 635 height 15
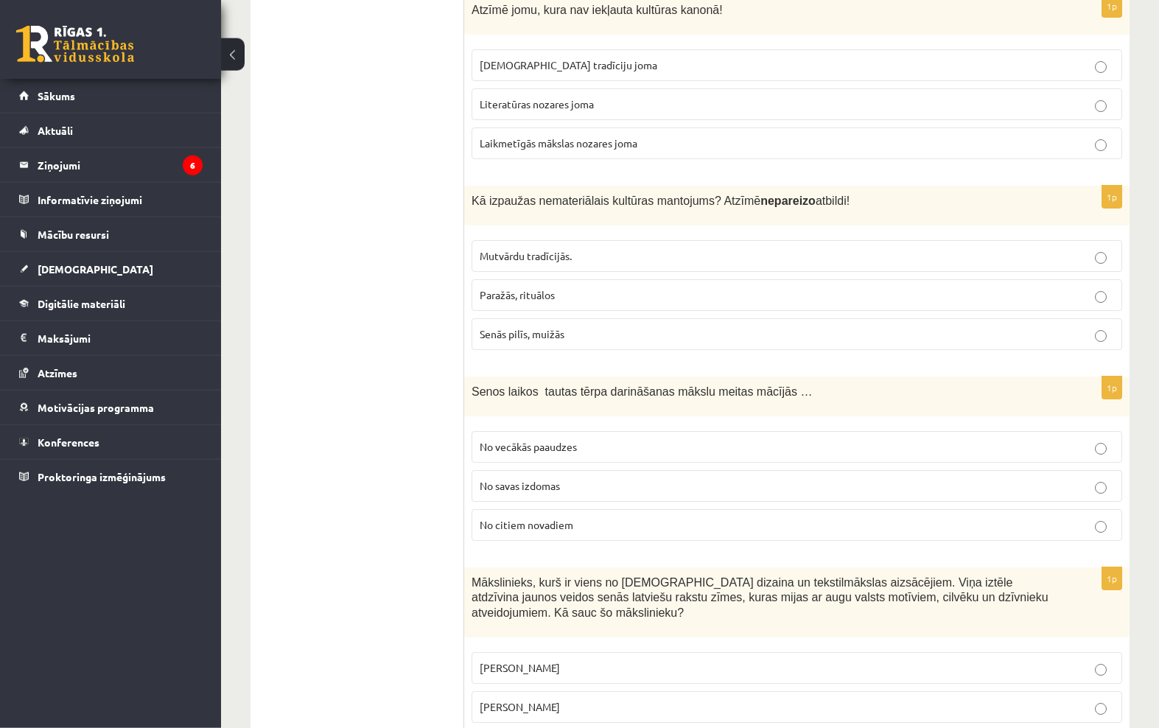
click at [1018, 478] on p "No savas izdomas" at bounding box center [797, 485] width 635 height 15
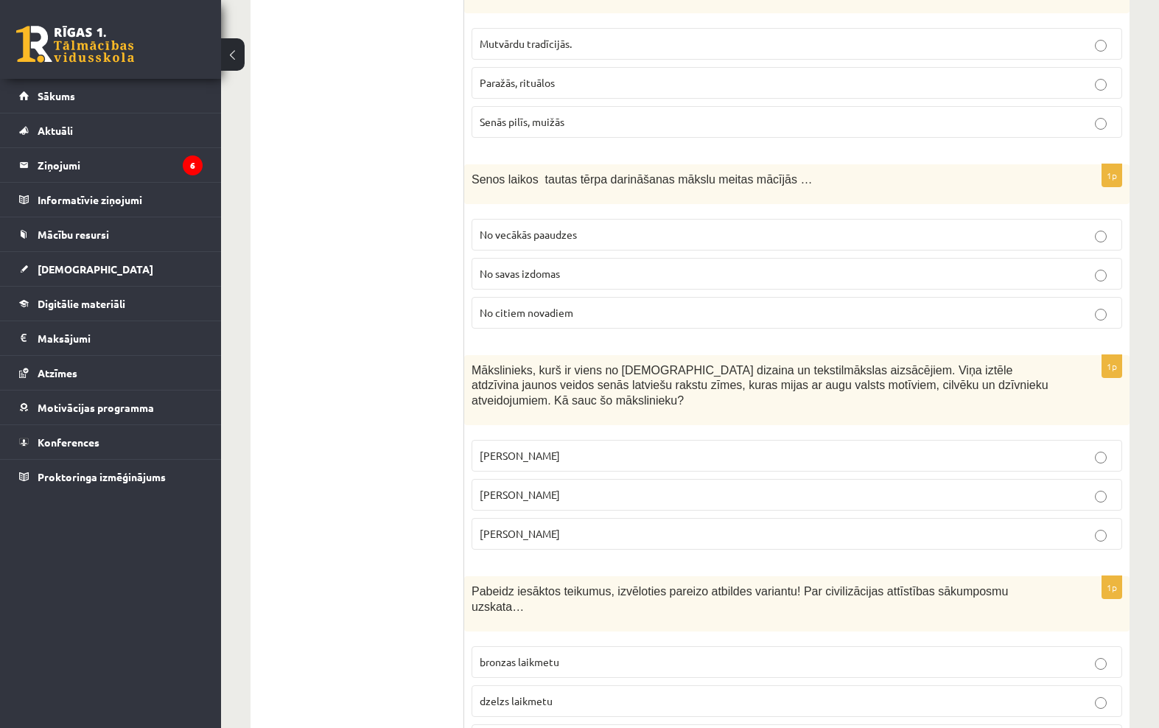
click at [1010, 493] on label "[PERSON_NAME]" at bounding box center [797, 495] width 651 height 32
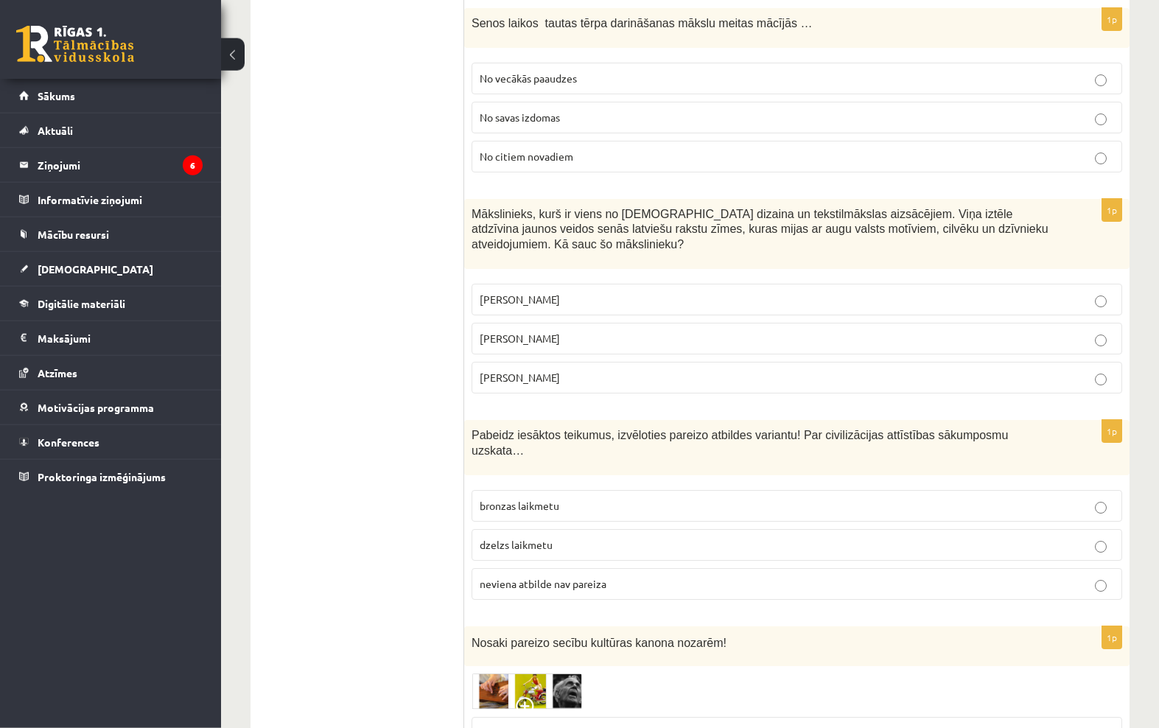
click at [998, 568] on label "neviena atbilde nav pareiza" at bounding box center [797, 584] width 651 height 32
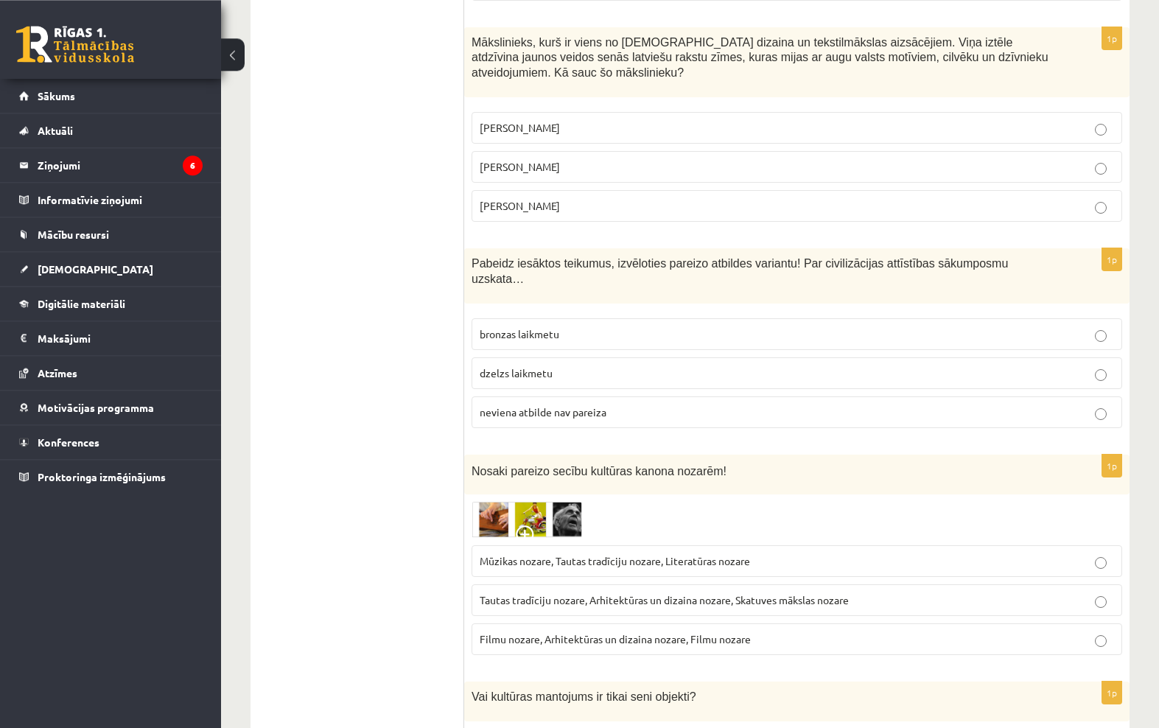
click at [969, 557] on label "Mūzikas nozare, Tautas tradīciju nozare, Literatūras nozare" at bounding box center [797, 561] width 651 height 32
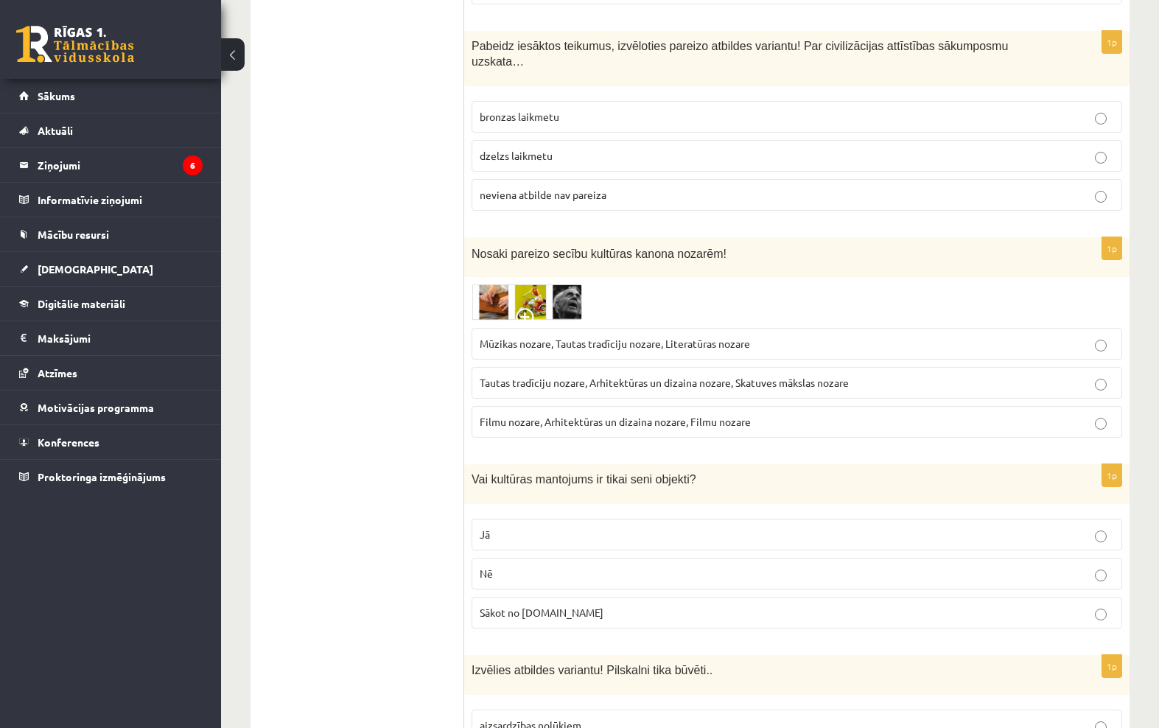
click at [968, 566] on p "Nē" at bounding box center [797, 573] width 635 height 15
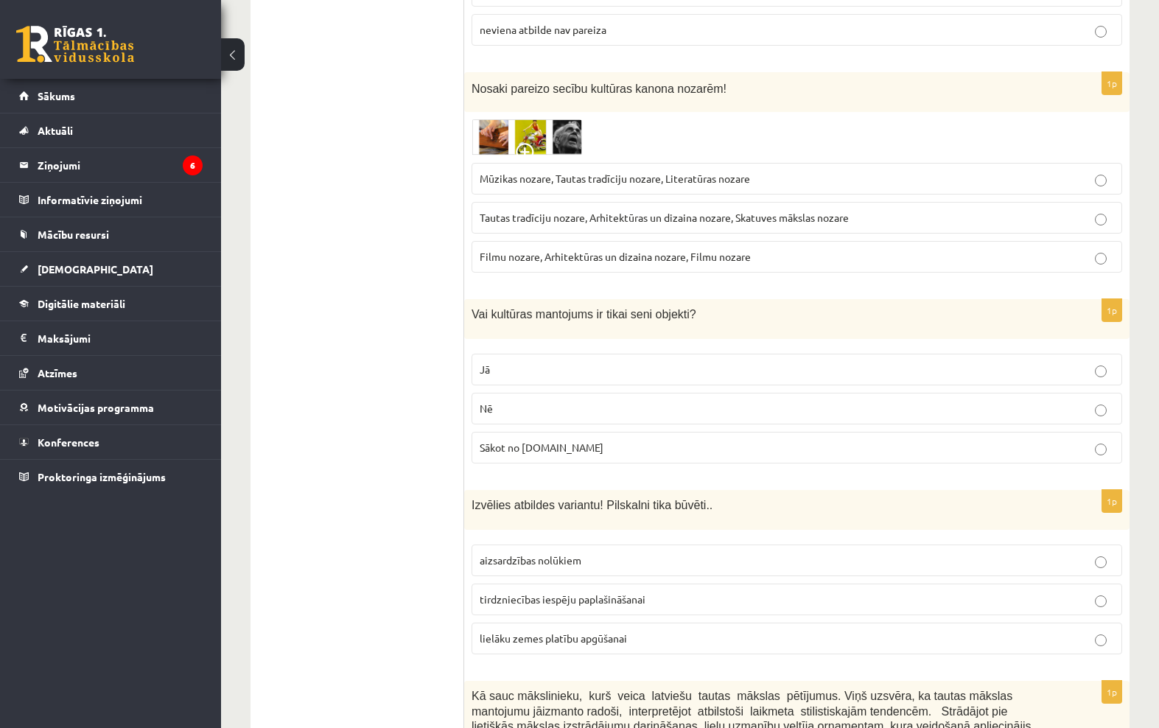
click at [977, 596] on label "tirdzniecības iespēju paplašināšanai" at bounding box center [797, 600] width 651 height 32
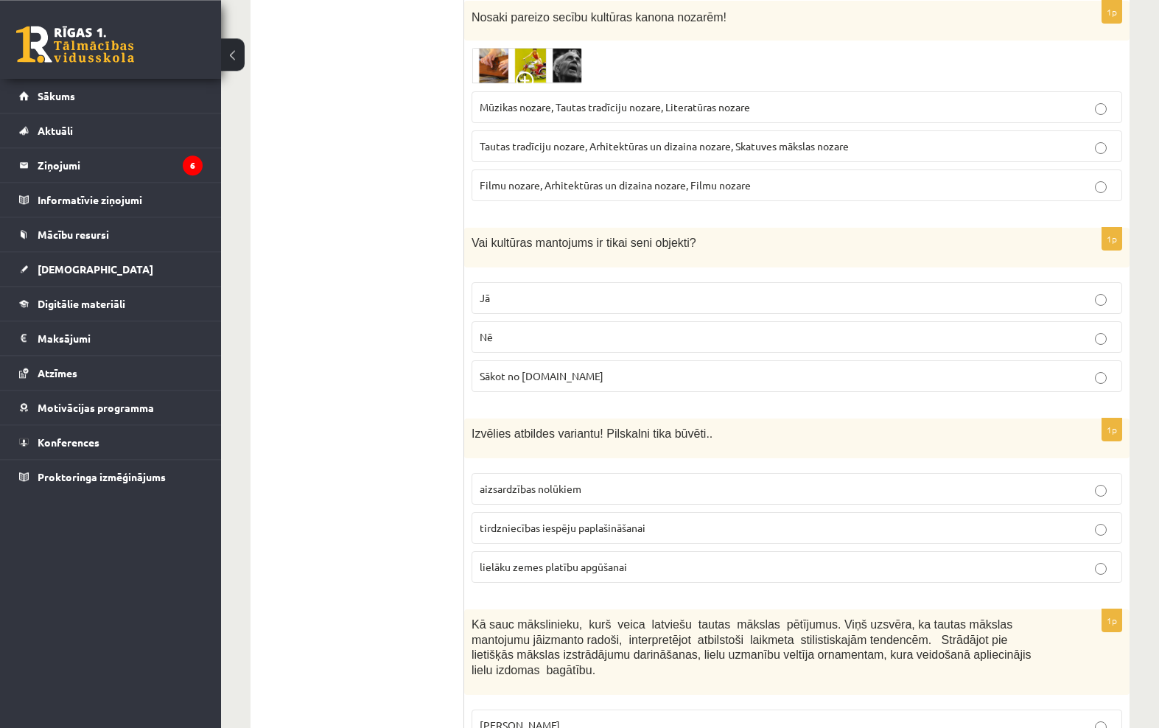
scroll to position [5232, 0]
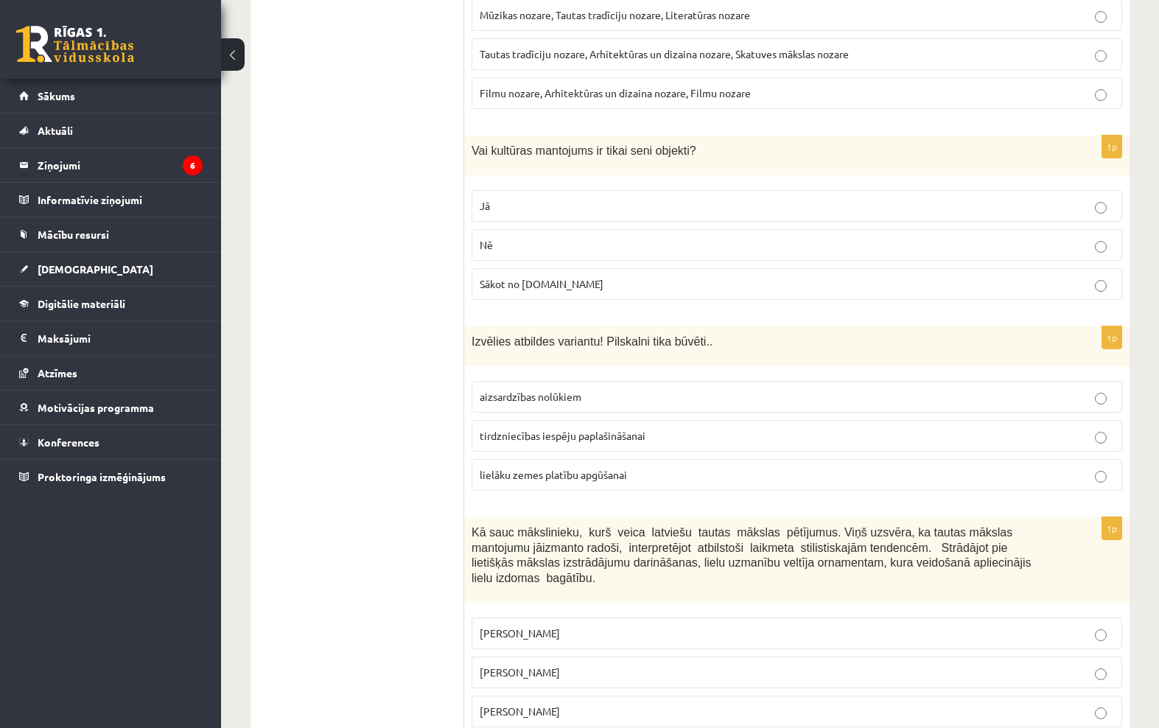
click at [978, 696] on label "[PERSON_NAME]" at bounding box center [797, 712] width 651 height 32
click at [1028, 277] on label "Sākot no [DOMAIN_NAME]" at bounding box center [797, 284] width 651 height 32
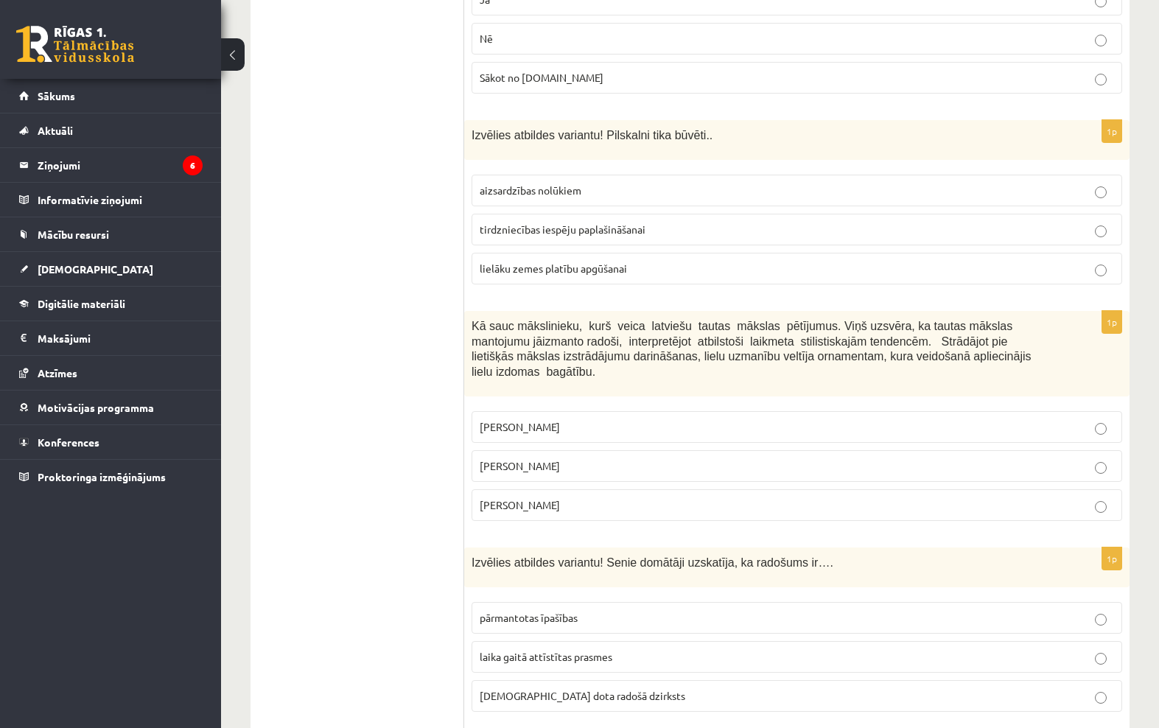
click at [946, 649] on p "laika gaitā attīstītas prasmes" at bounding box center [797, 656] width 635 height 15
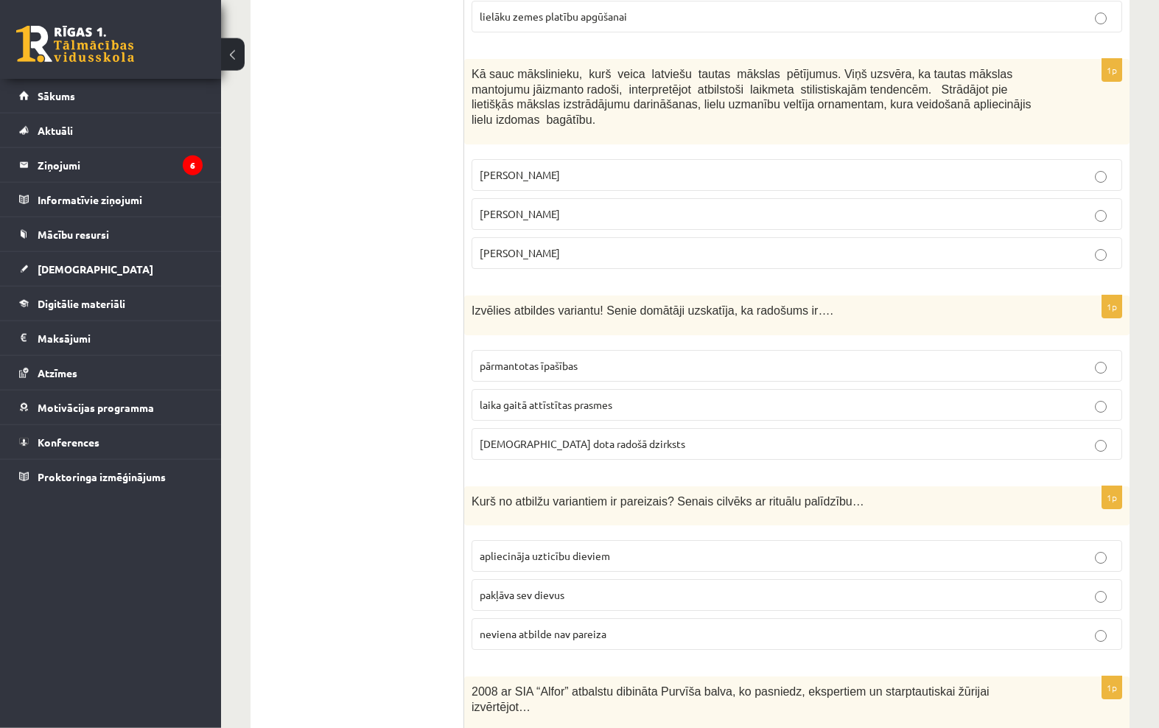
click at [981, 618] on label "neviena atbilde nav pareiza" at bounding box center [797, 634] width 651 height 32
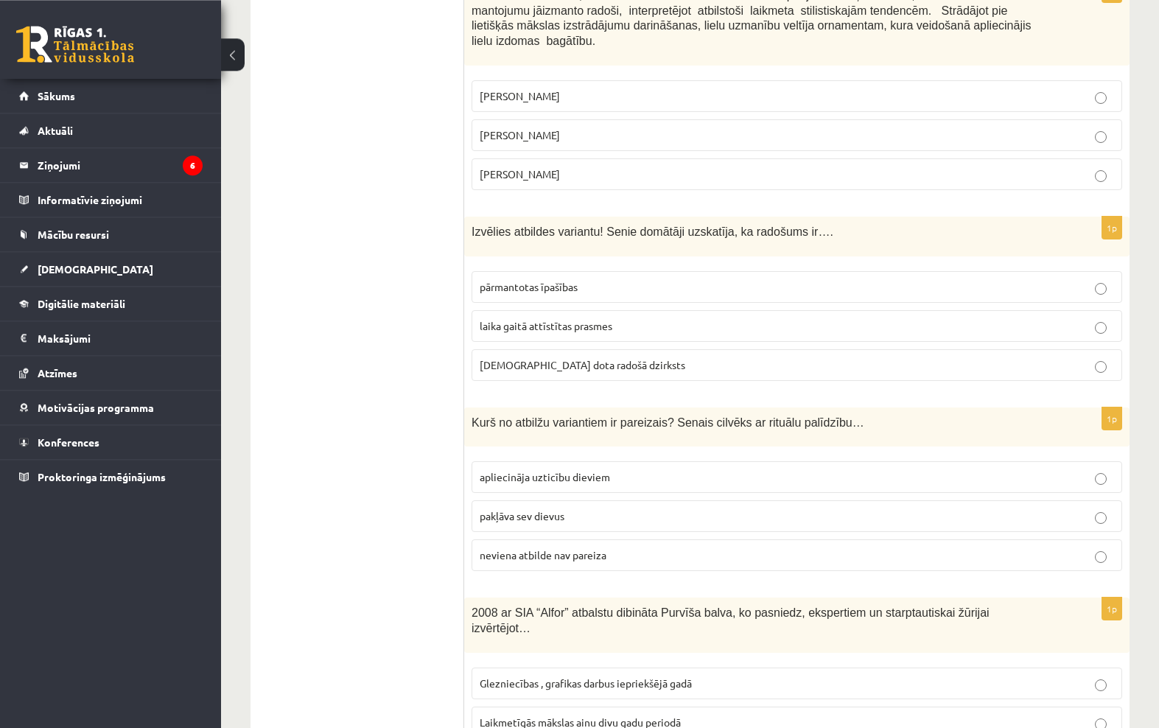
scroll to position [5817, 0]
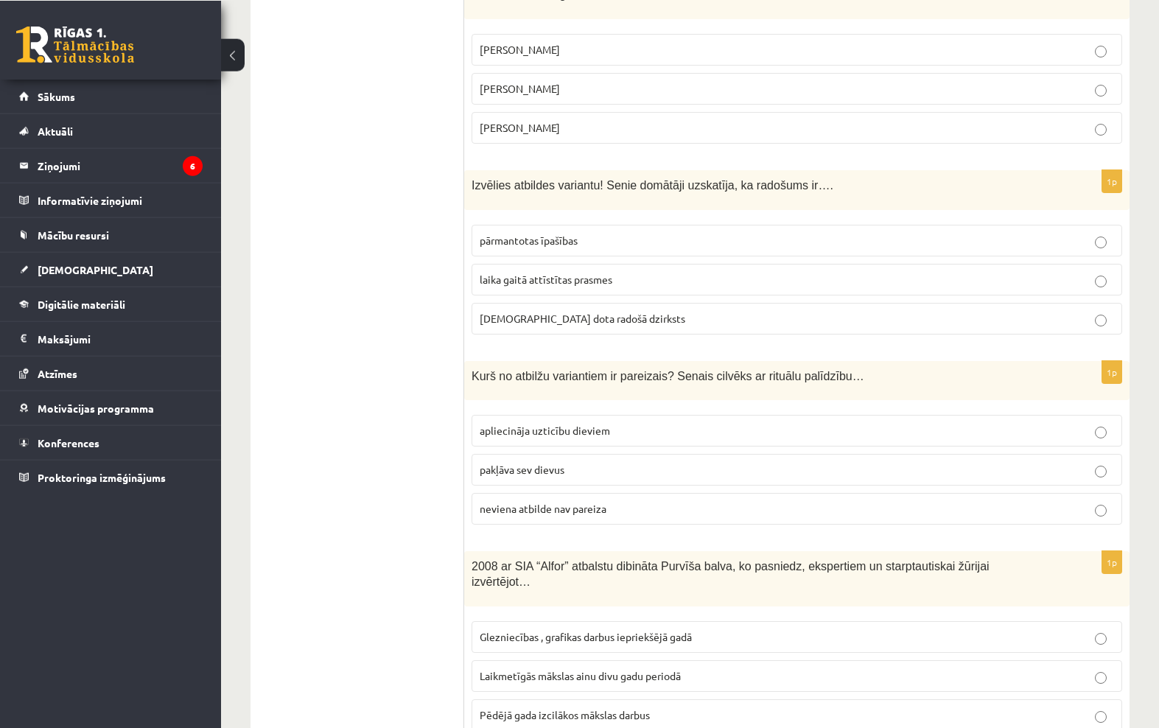
click at [974, 630] on label "Glezniecības , grafikas darbus iepriekšējā gadā" at bounding box center [797, 637] width 651 height 32
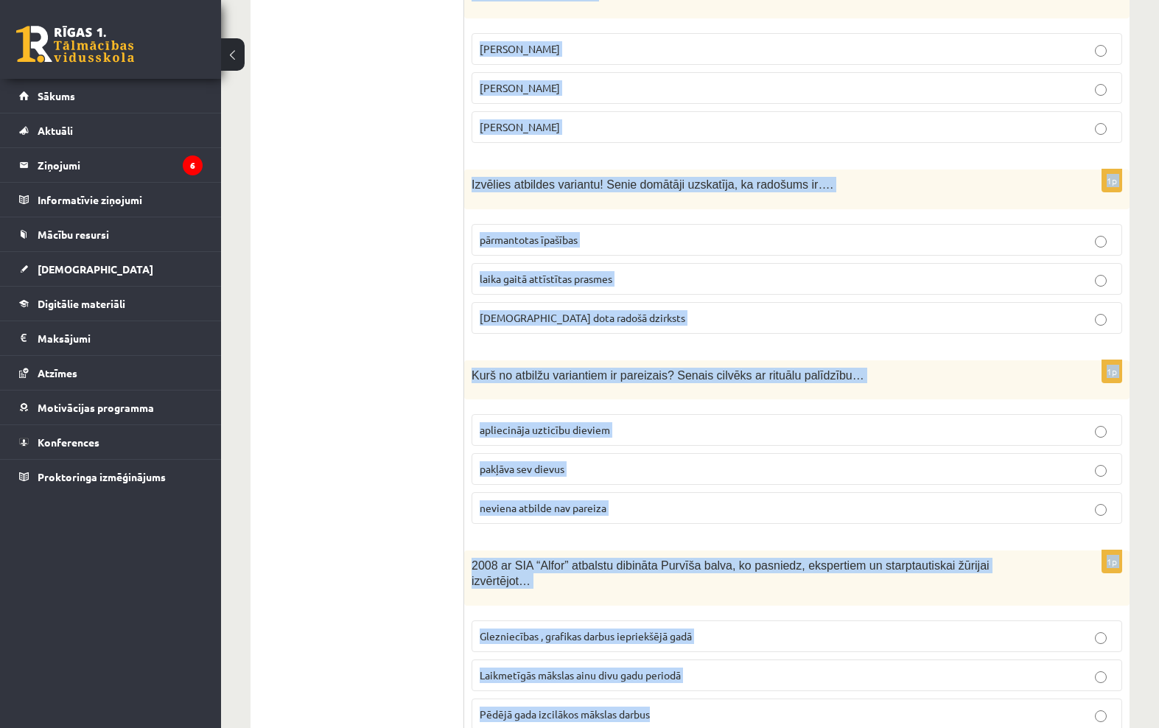
copy form "Loremi dolorsi ametcon! Adipiscingeli seddoeiu temporinc ut… Laboreet dolo Magn…"
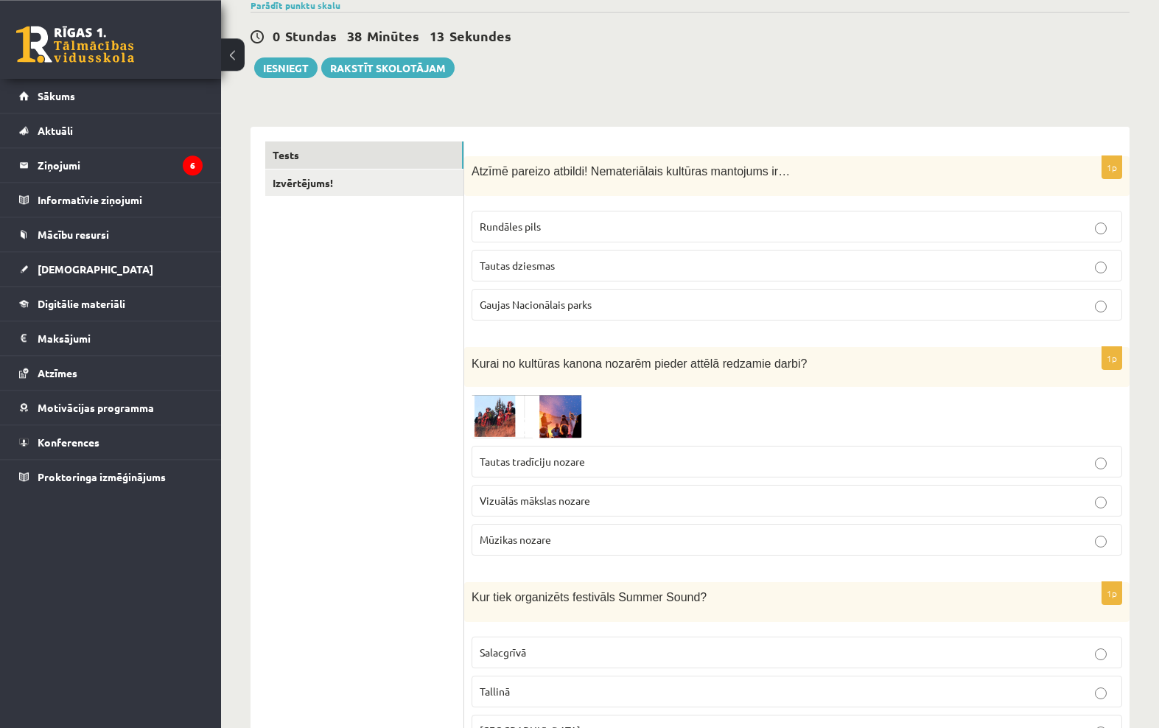
scroll to position [0, 0]
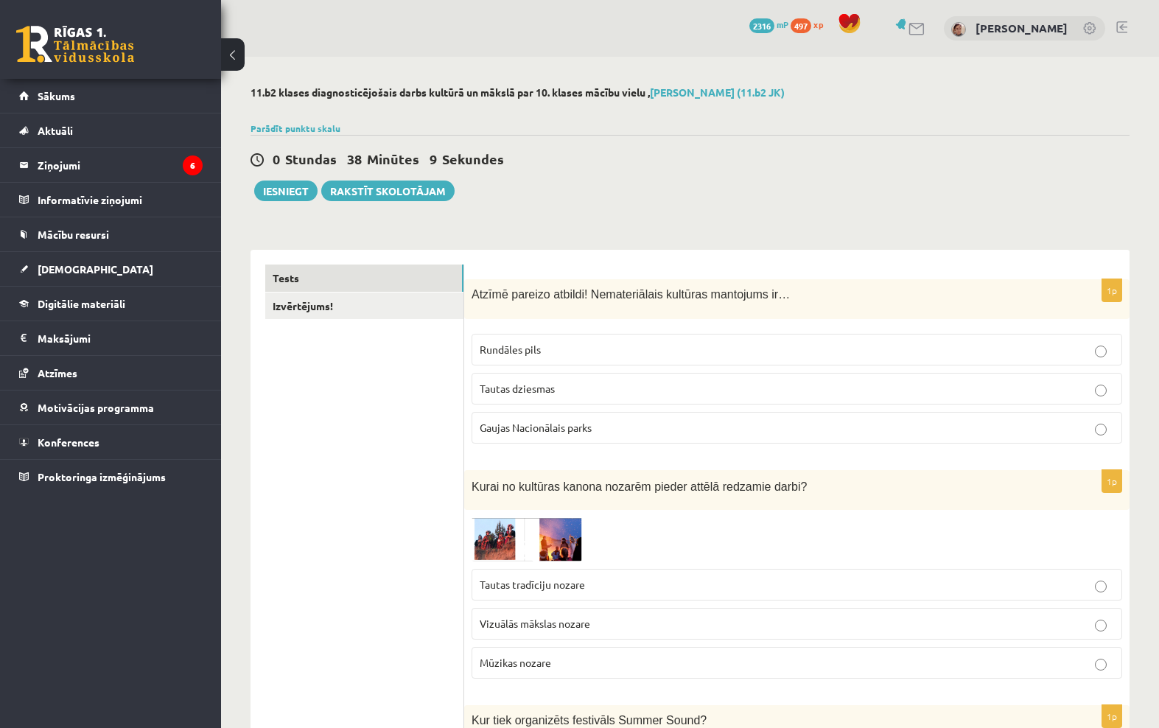
click at [1075, 383] on p "Tautas dziesmas" at bounding box center [797, 388] width 635 height 15
click at [683, 623] on p "Vizuālās mākslas nozare" at bounding box center [797, 623] width 635 height 15
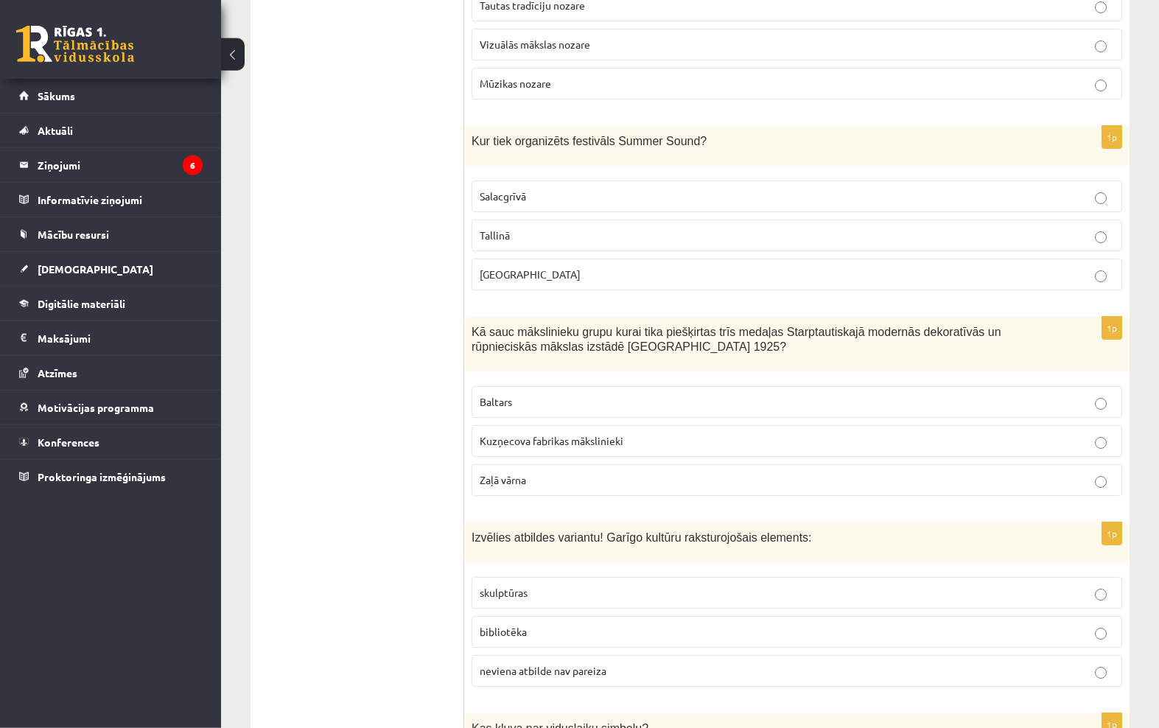
scroll to position [581, 0]
click at [784, 393] on p "Baltars" at bounding box center [797, 400] width 635 height 15
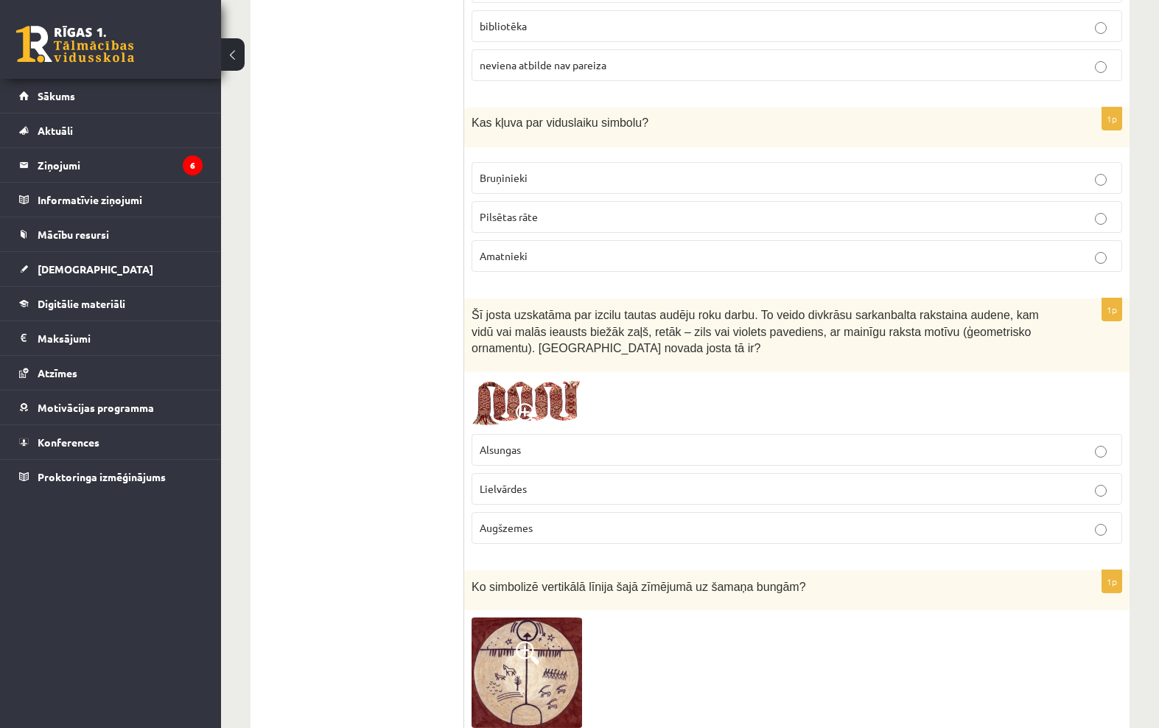
scroll to position [1186, 0]
click at [1050, 154] on fieldset "Bruņinieki Pilsētas rāte Amatnieki" at bounding box center [797, 215] width 651 height 122
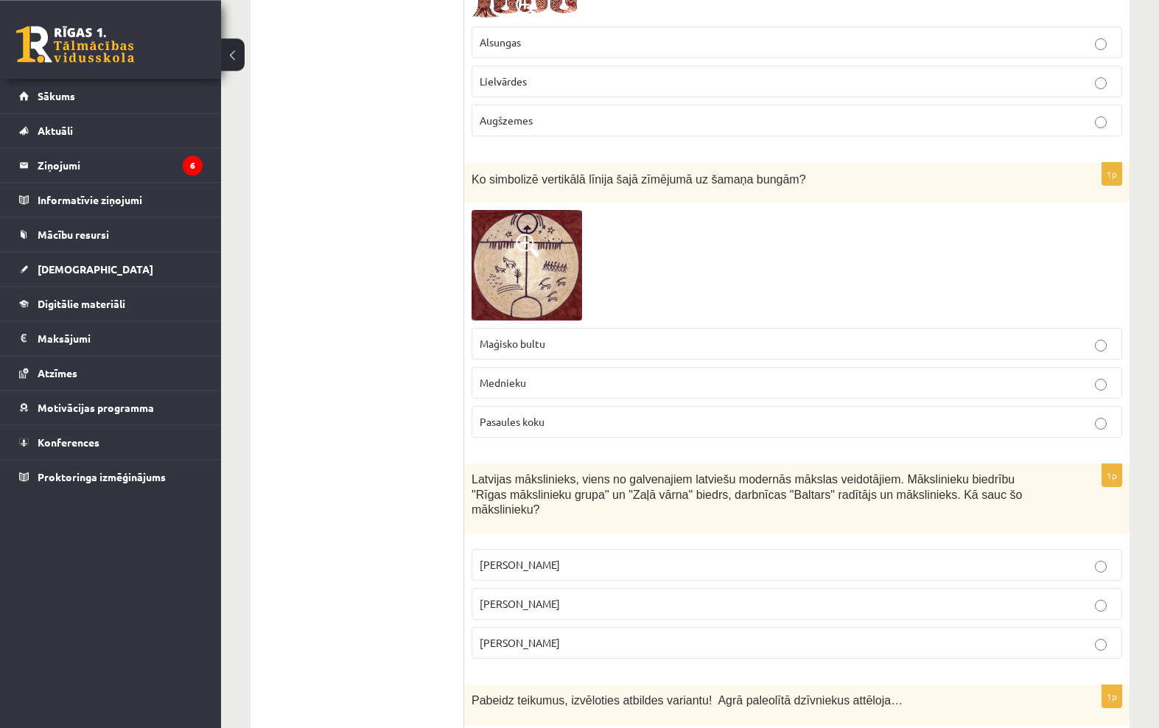
scroll to position [1631, 0]
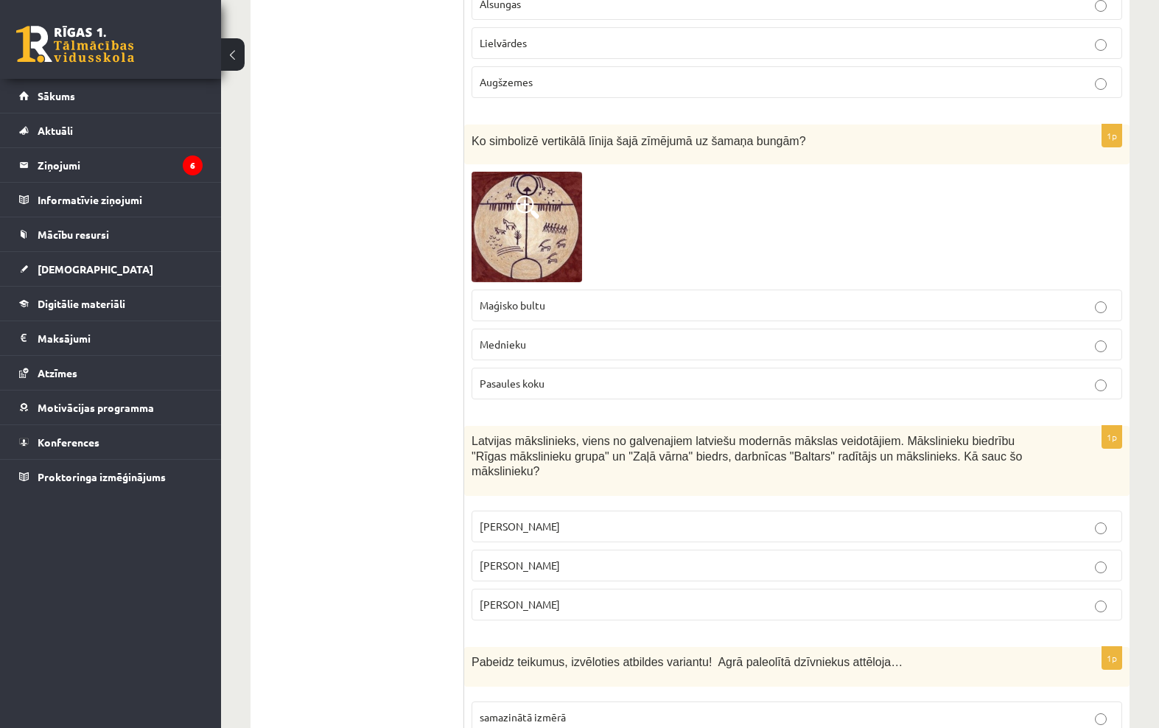
click at [1041, 392] on label "Pasaules koku" at bounding box center [797, 384] width 651 height 32
click at [807, 550] on label "[PERSON_NAME]" at bounding box center [797, 566] width 651 height 32
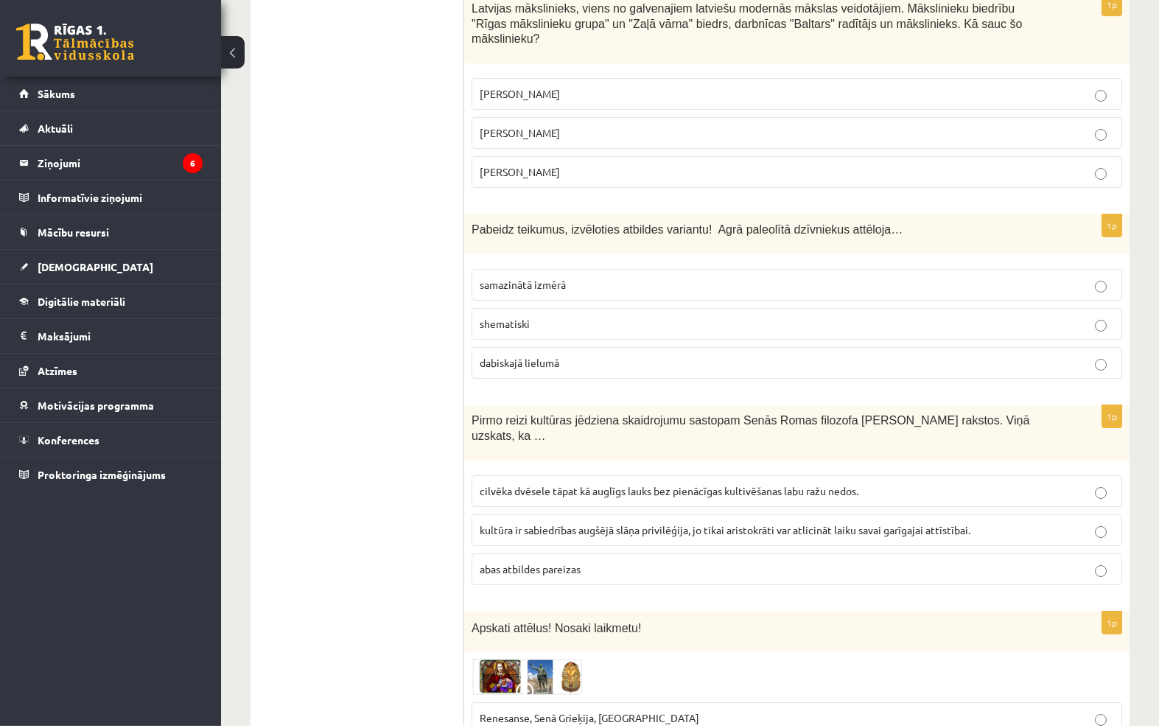
scroll to position [2101, 0]
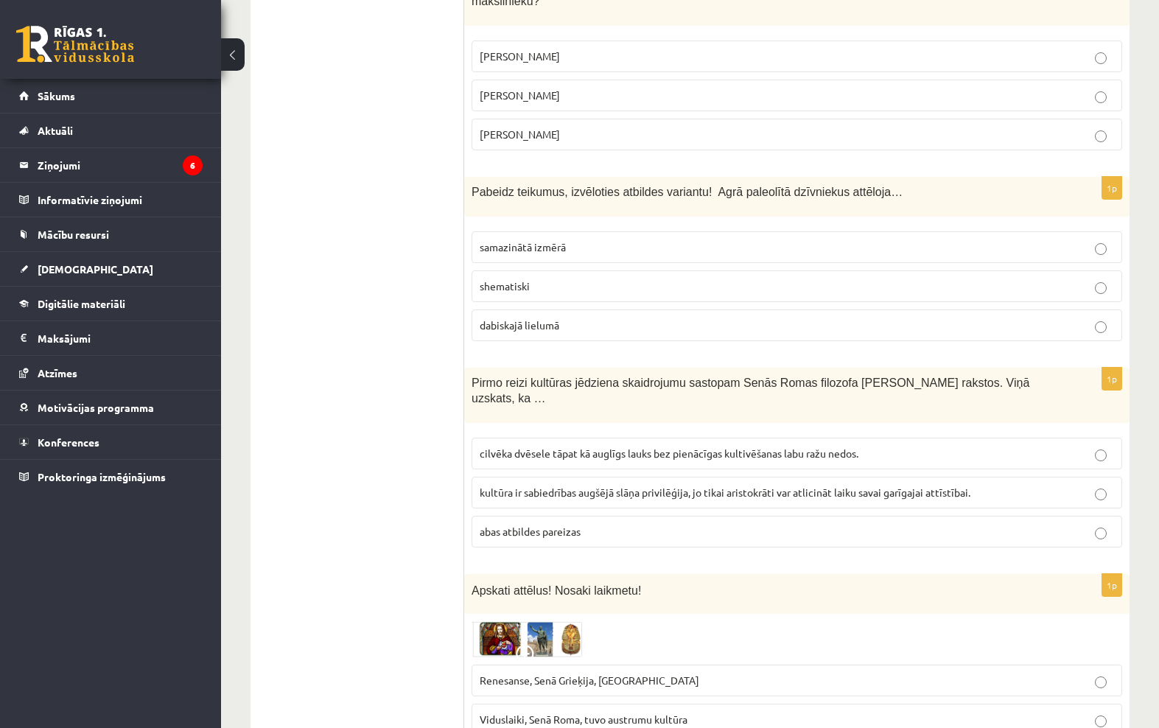
click at [604, 492] on label "kultūra ir sabiedrības augšējā slāņa privilēģija, jo tikai aristokrāti var atli…" at bounding box center [797, 493] width 651 height 32
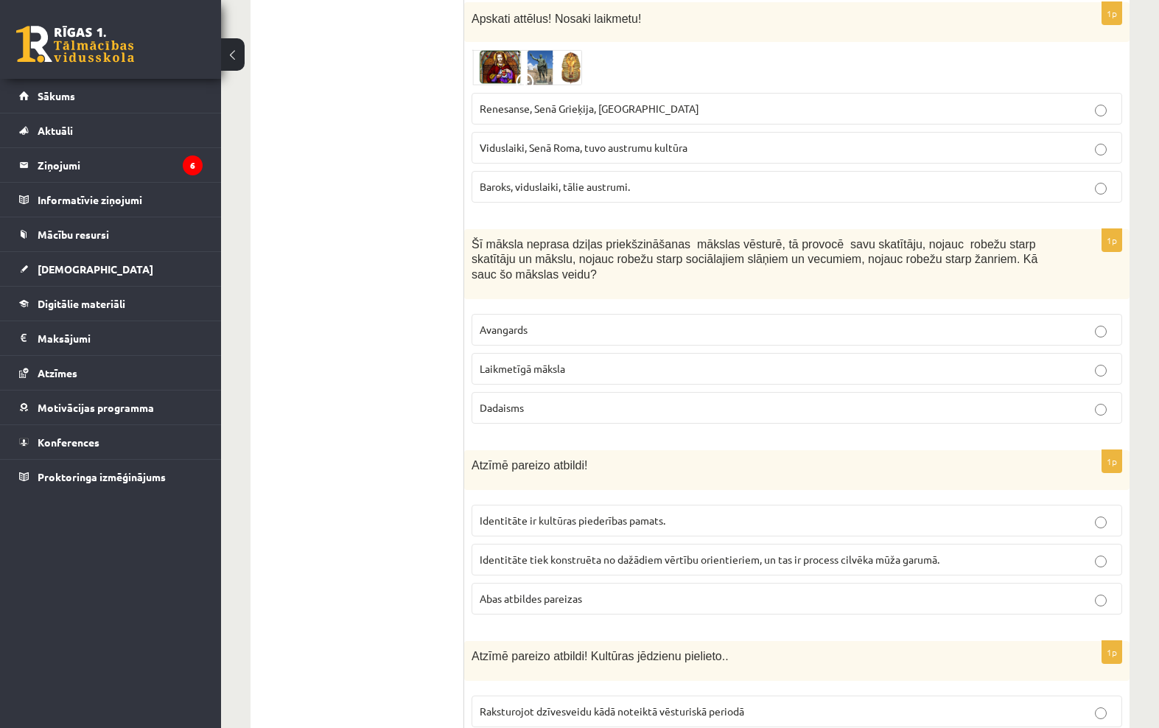
scroll to position [2674, 0]
click at [996, 306] on fieldset "Avangards Laikmetīgā māksla [DEMOGRAPHIC_DATA]" at bounding box center [797, 367] width 651 height 122
click at [981, 360] on p "Laikmetīgā māksla" at bounding box center [797, 367] width 635 height 15
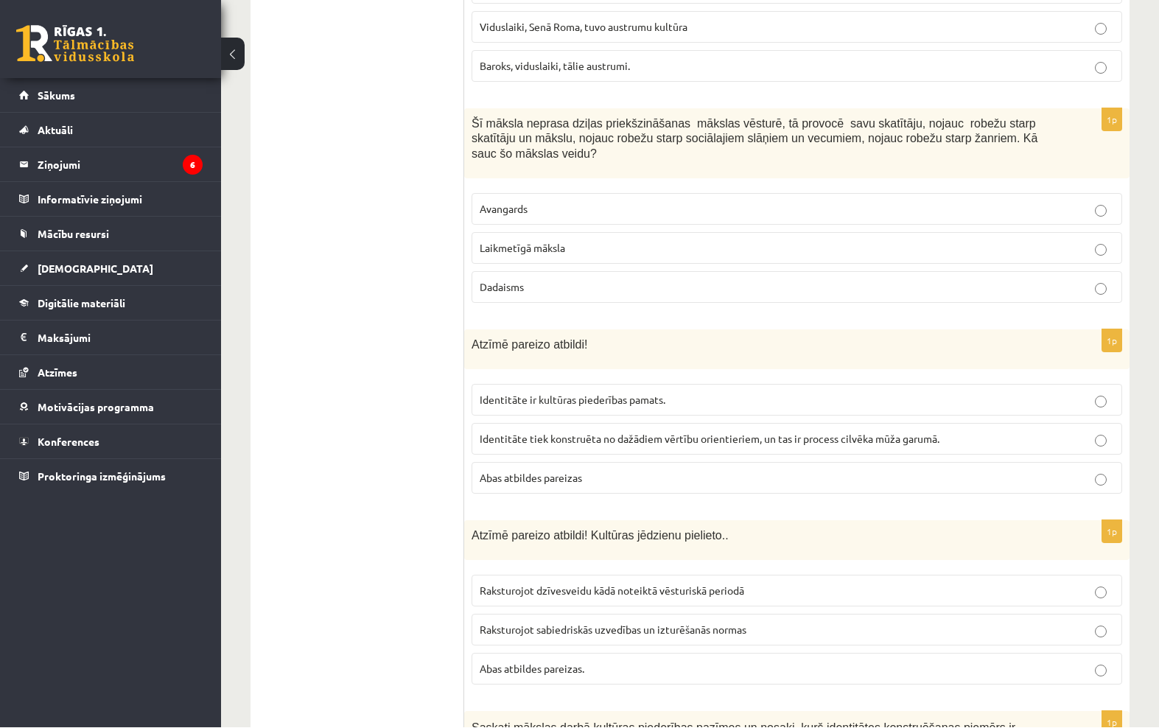
scroll to position [2794, 0]
click at [696, 480] on label "Abas atbildes pareizas" at bounding box center [797, 479] width 651 height 32
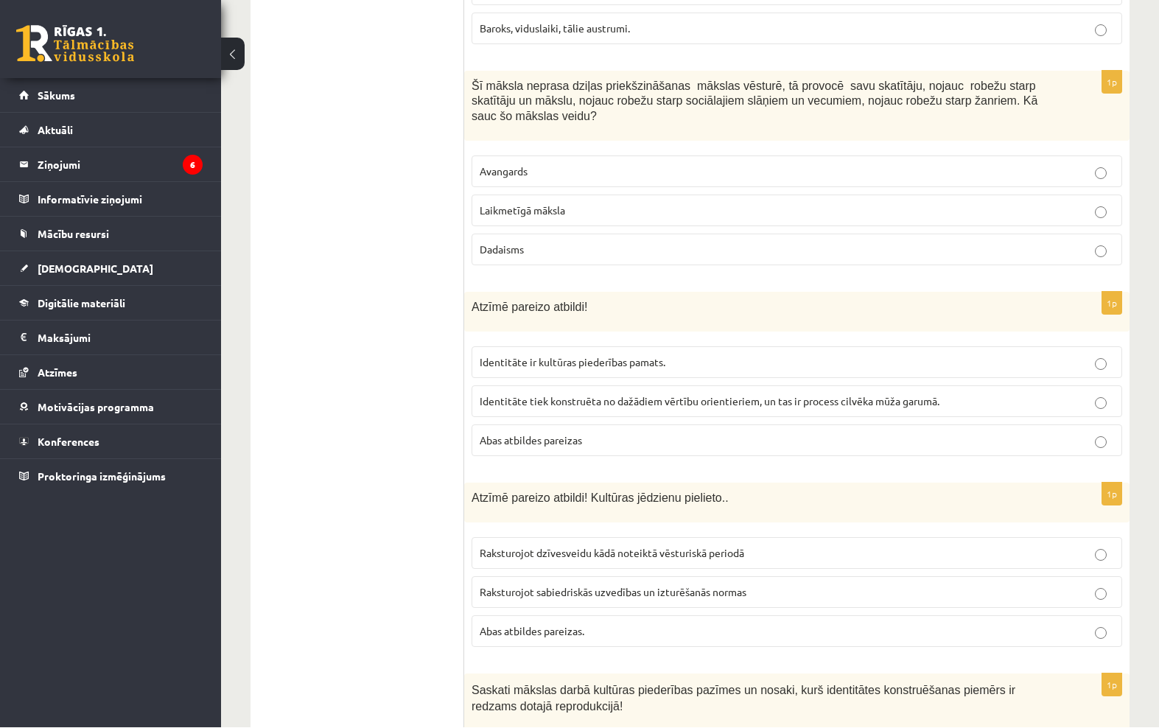
scroll to position [2832, 0]
click at [691, 624] on p "Abas atbildes pareizas." at bounding box center [797, 631] width 635 height 15
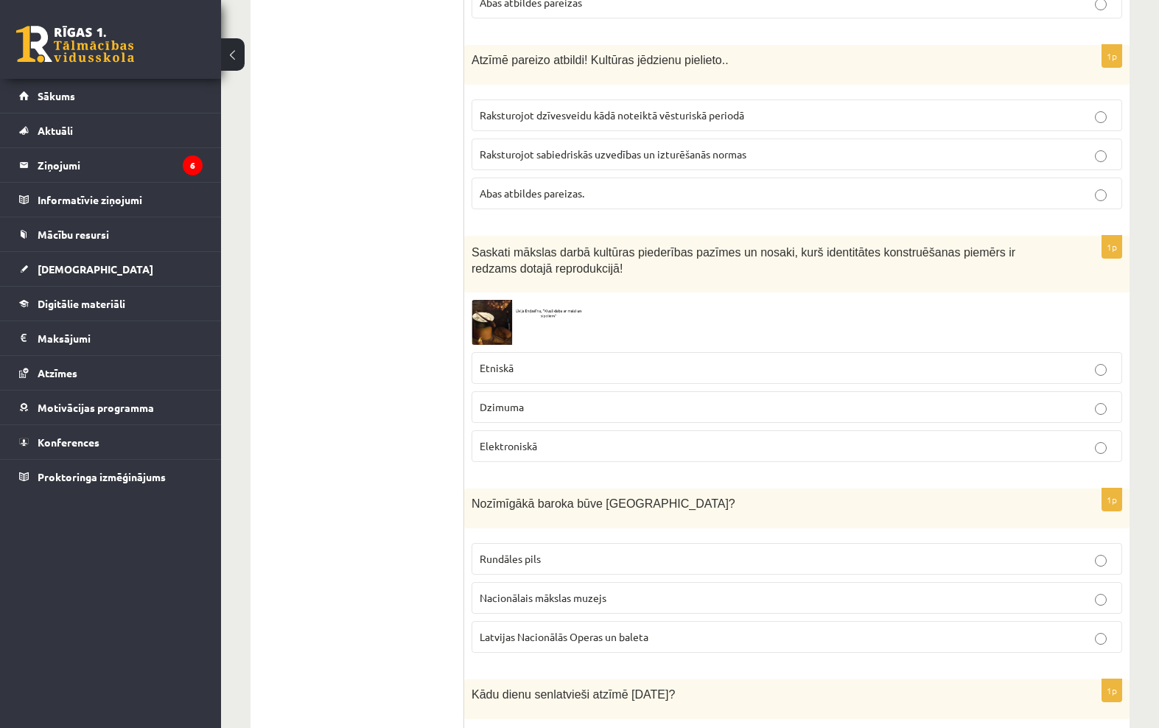
scroll to position [3307, 0]
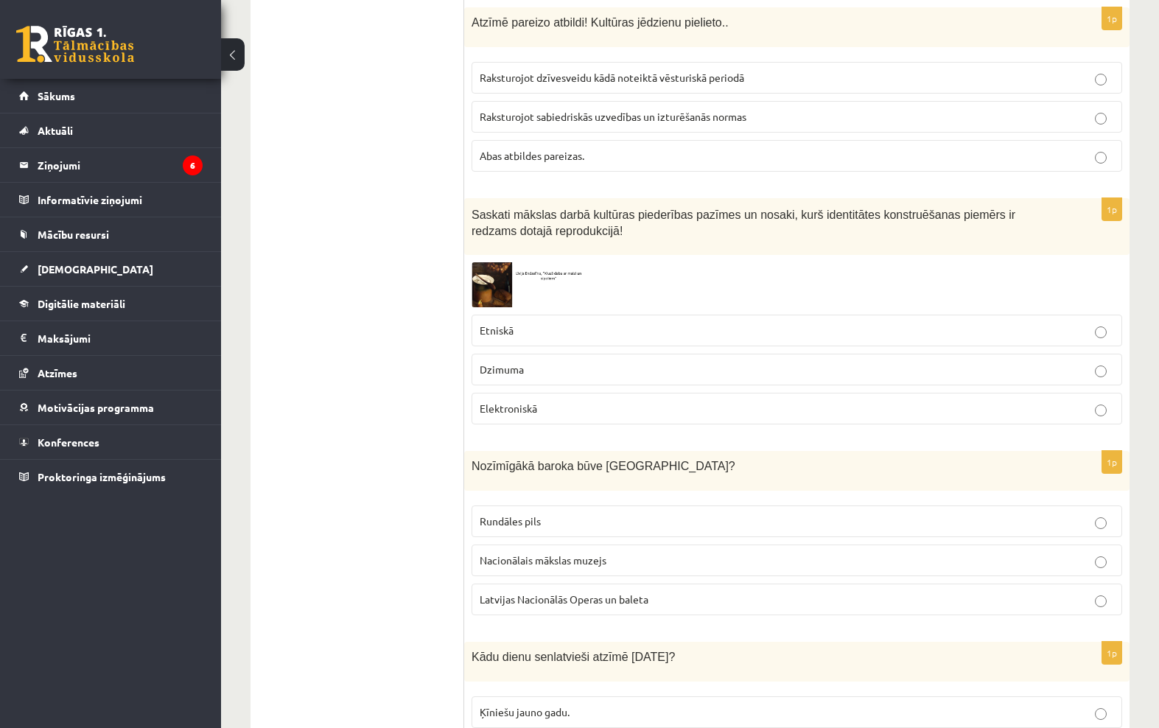
click at [724, 323] on p "Etniskā" at bounding box center [797, 330] width 635 height 15
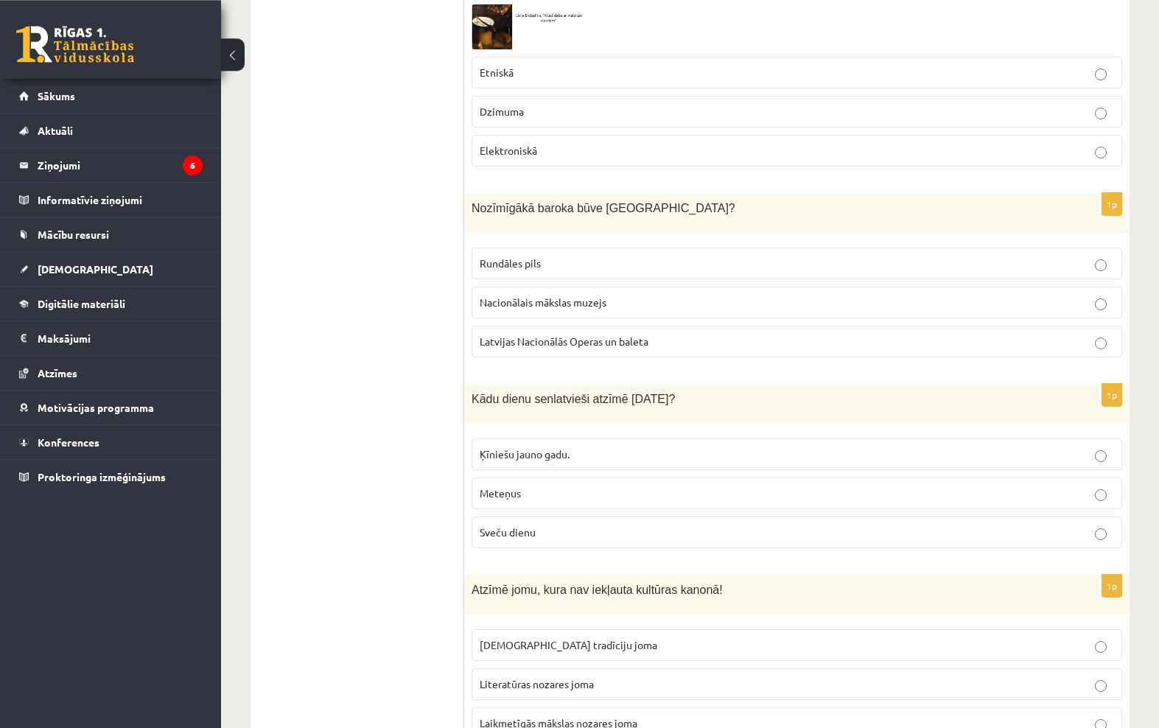
scroll to position [3565, 0]
click at [617, 526] on p "Sveču dienu" at bounding box center [797, 533] width 635 height 15
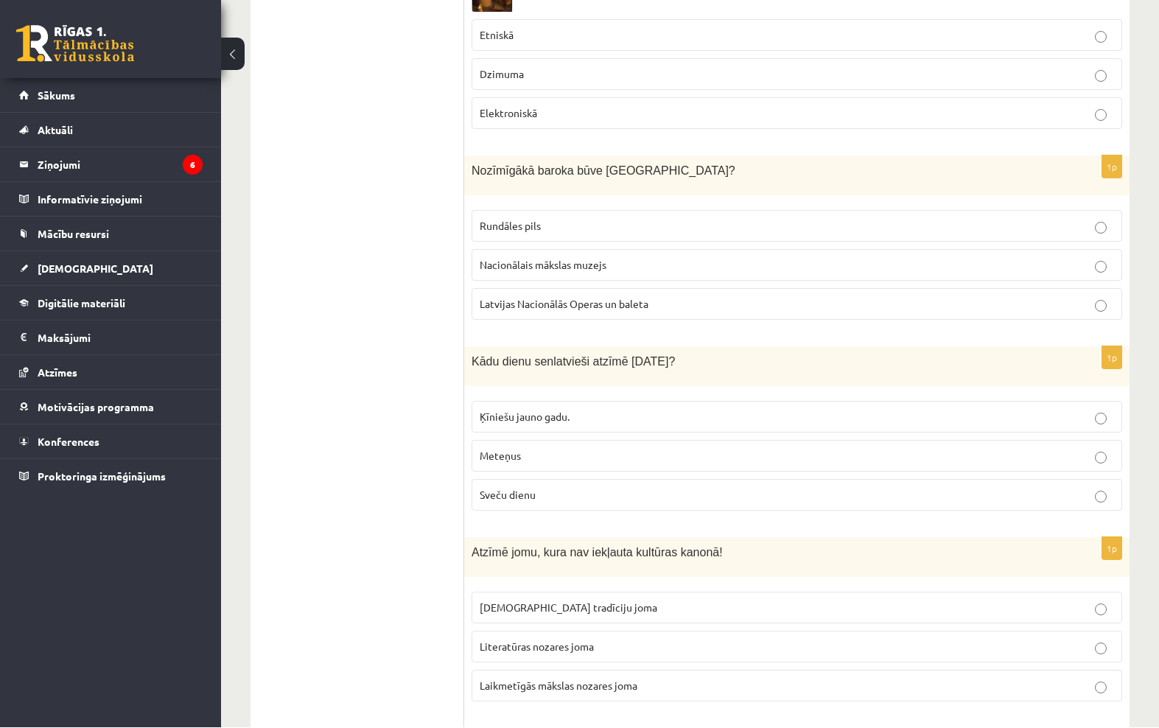
scroll to position [3603, 0]
click at [612, 218] on p "Rundāles pils" at bounding box center [797, 225] width 635 height 15
click at [655, 678] on p "Laikmetīgās mākslas nozares joma" at bounding box center [797, 685] width 635 height 15
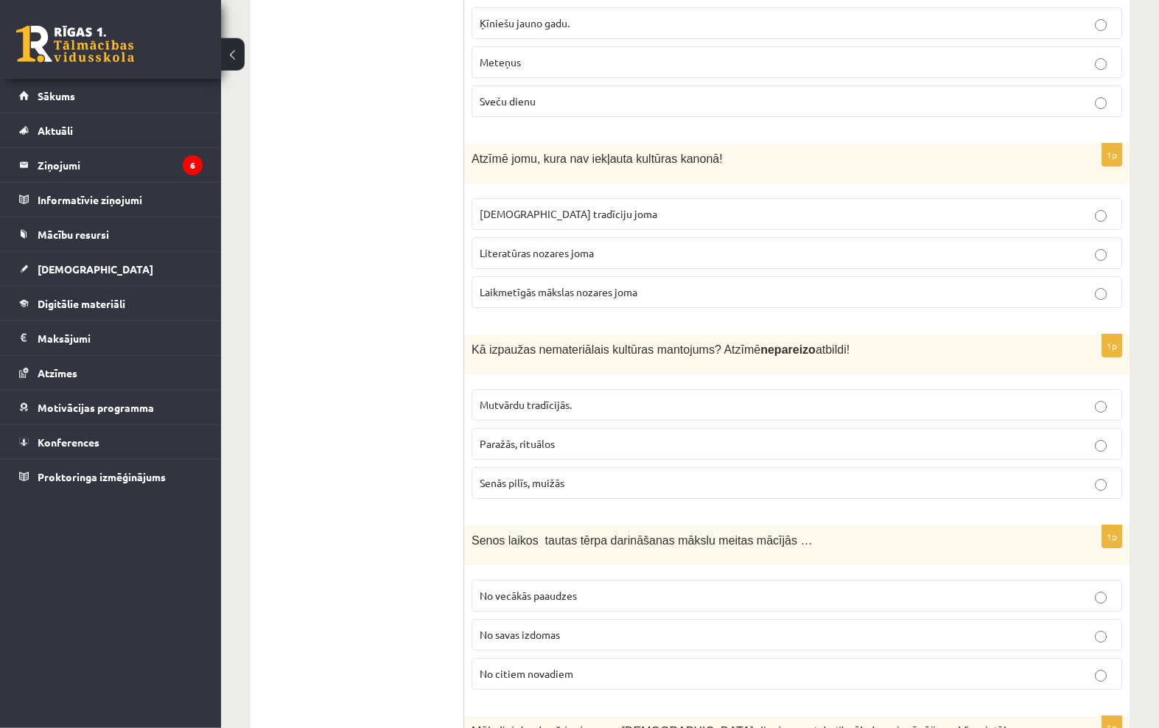
scroll to position [4004, 0]
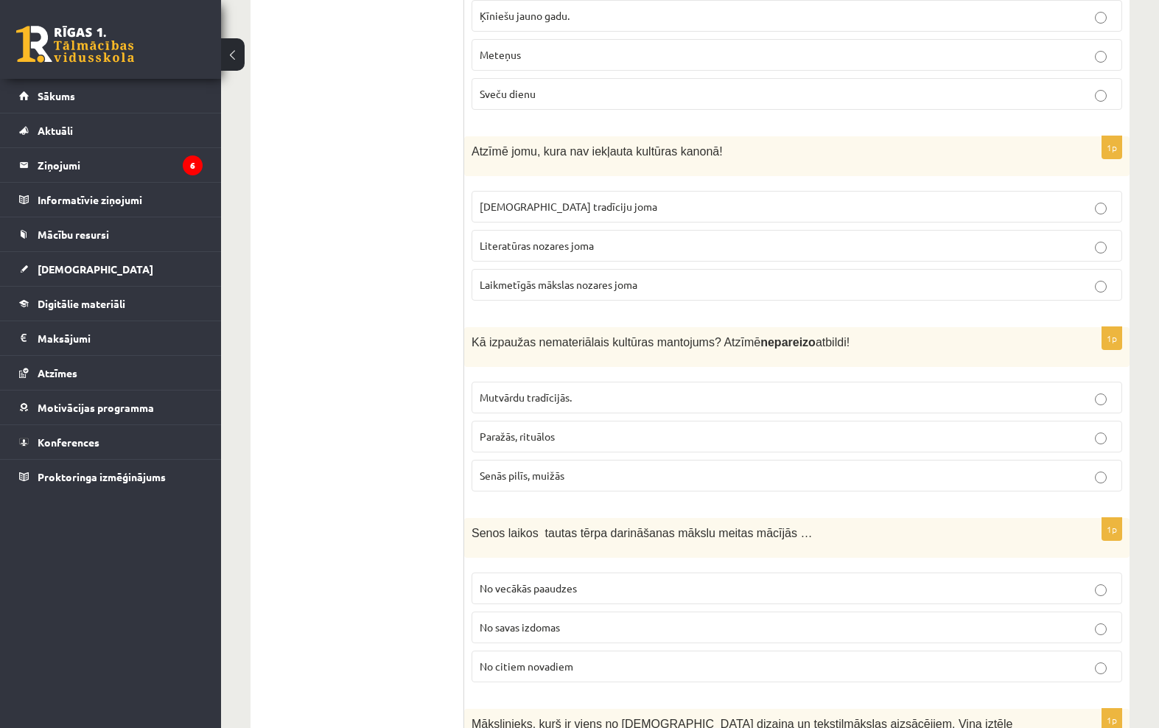
click at [1105, 468] on p "Senās pilīs, muižās" at bounding box center [797, 475] width 635 height 15
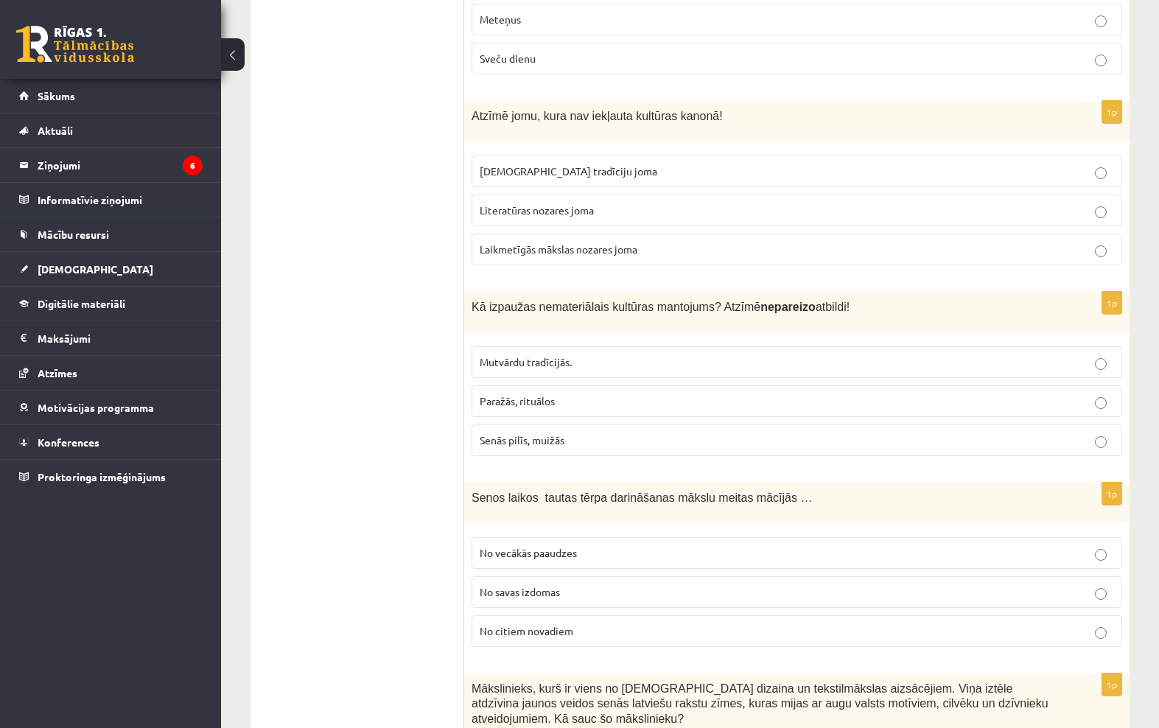
scroll to position [4042, 0]
click at [705, 535] on label "No vecākās paaudzes" at bounding box center [797, 551] width 651 height 32
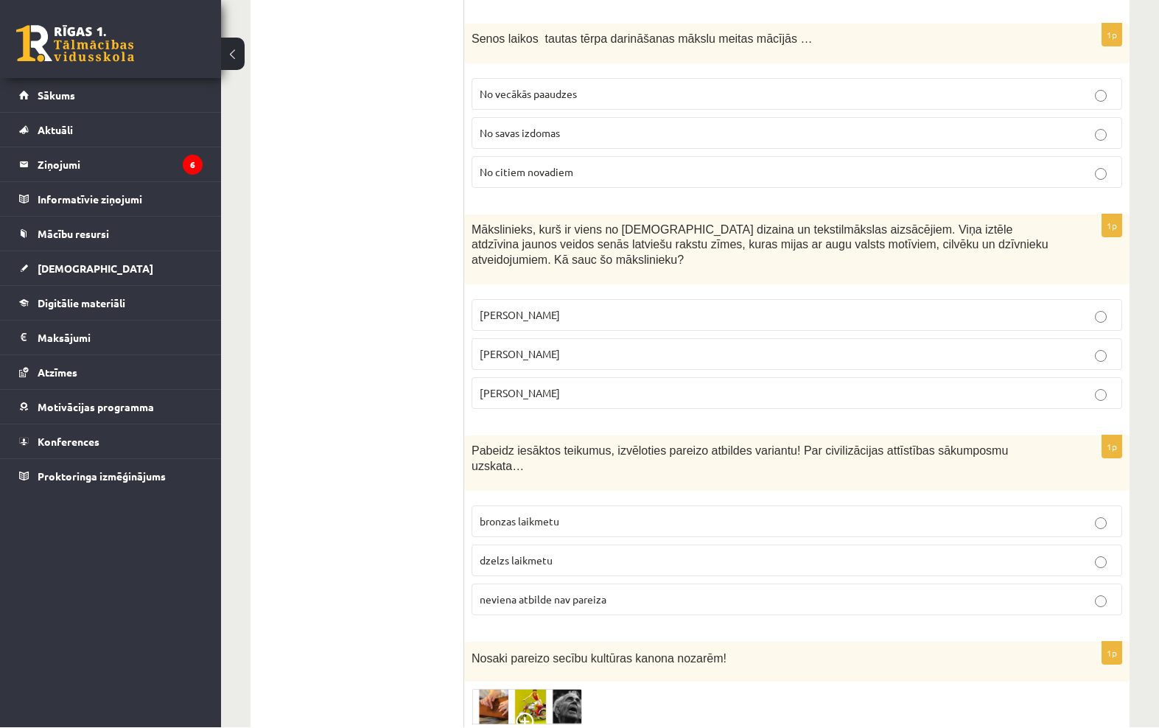
scroll to position [4499, 0]
click at [907, 309] on label "[PERSON_NAME]" at bounding box center [797, 315] width 651 height 32
click at [669, 355] on label "[PERSON_NAME]" at bounding box center [797, 354] width 651 height 32
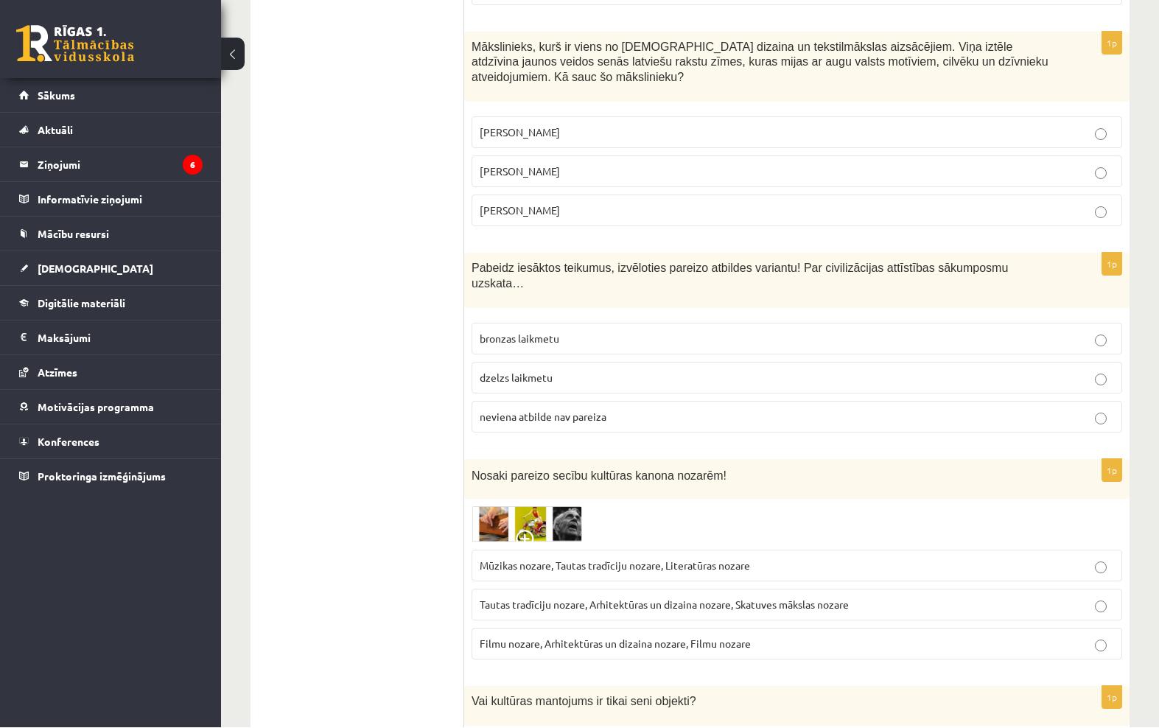
scroll to position [4681, 0]
click at [605, 331] on p "bronzas laikmetu" at bounding box center [797, 338] width 635 height 15
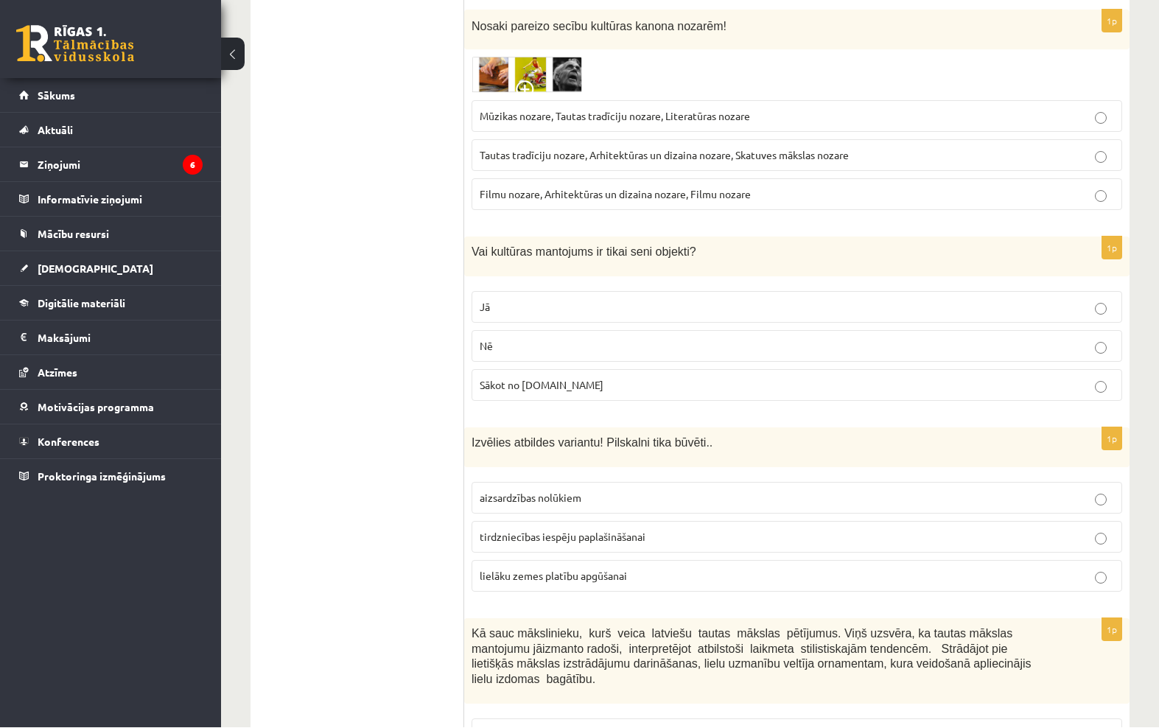
scroll to position [5131, 0]
click at [648, 338] on p "Nē" at bounding box center [797, 345] width 635 height 15
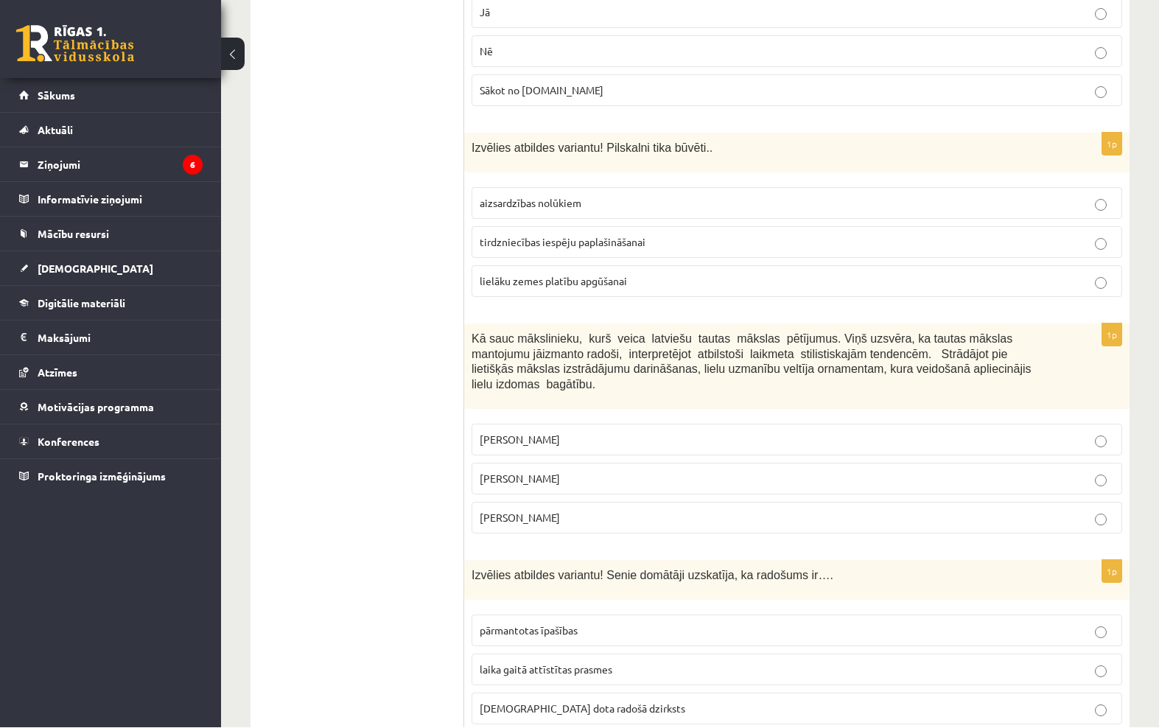
scroll to position [5426, 0]
click at [722, 471] on p "[PERSON_NAME]" at bounding box center [797, 478] width 635 height 15
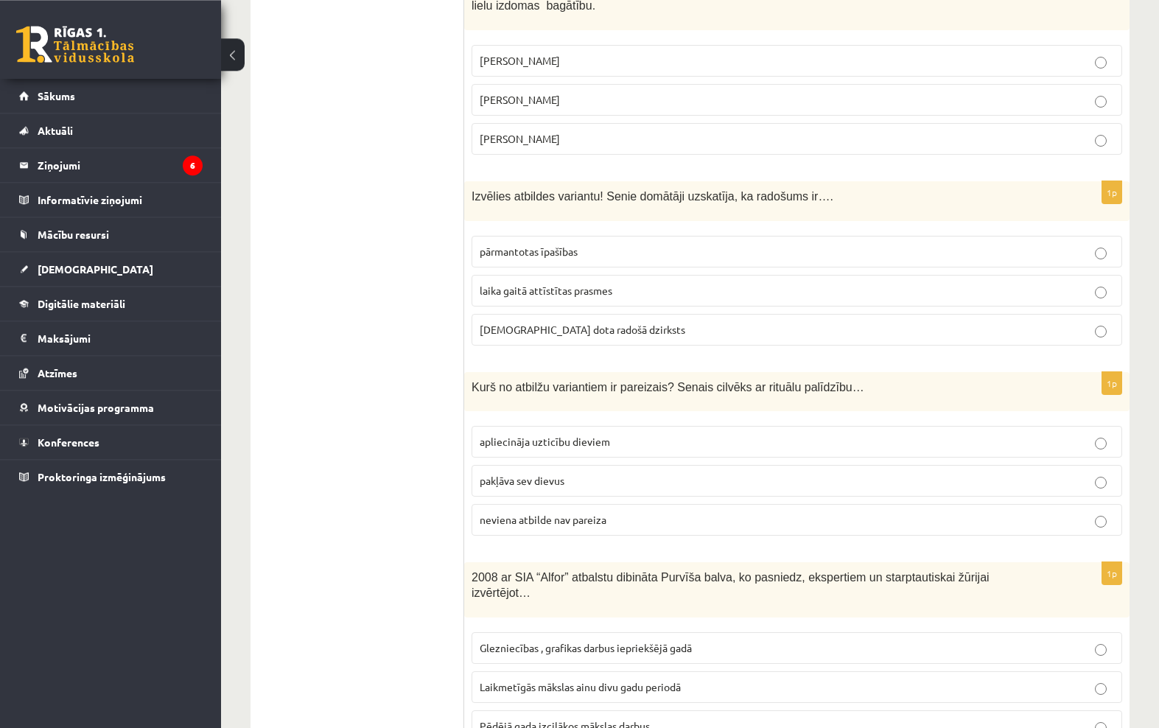
scroll to position [5817, 0]
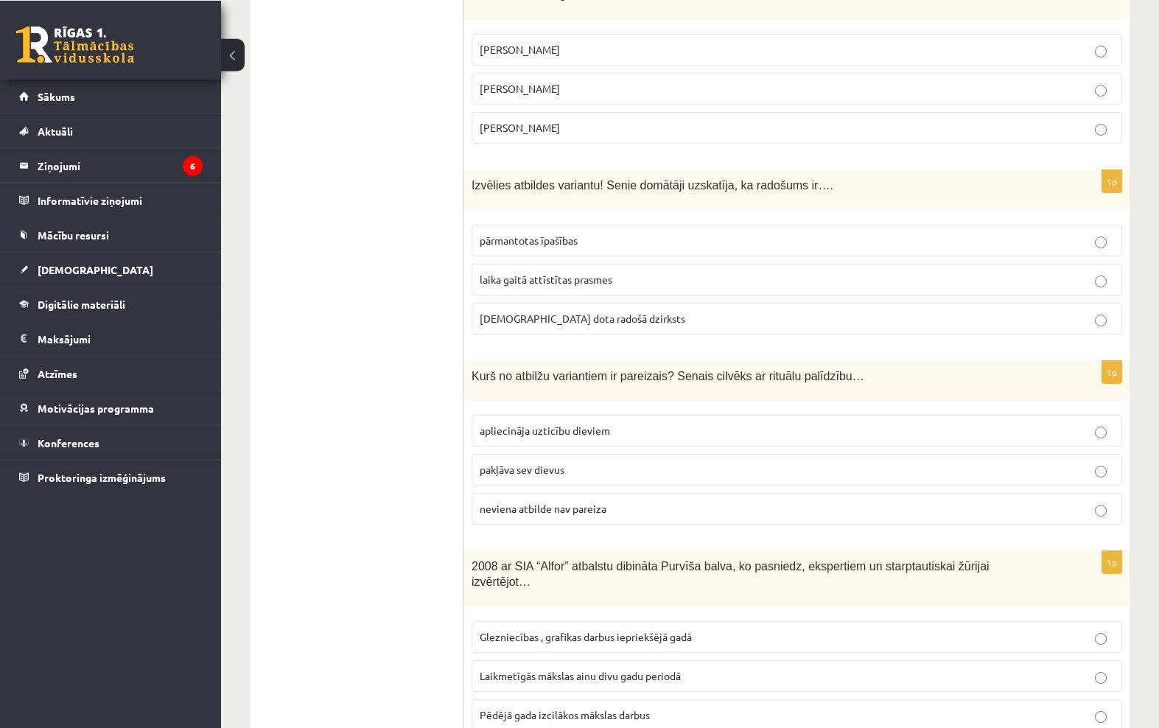
click at [691, 41] on p "[PERSON_NAME]" at bounding box center [797, 48] width 635 height 15
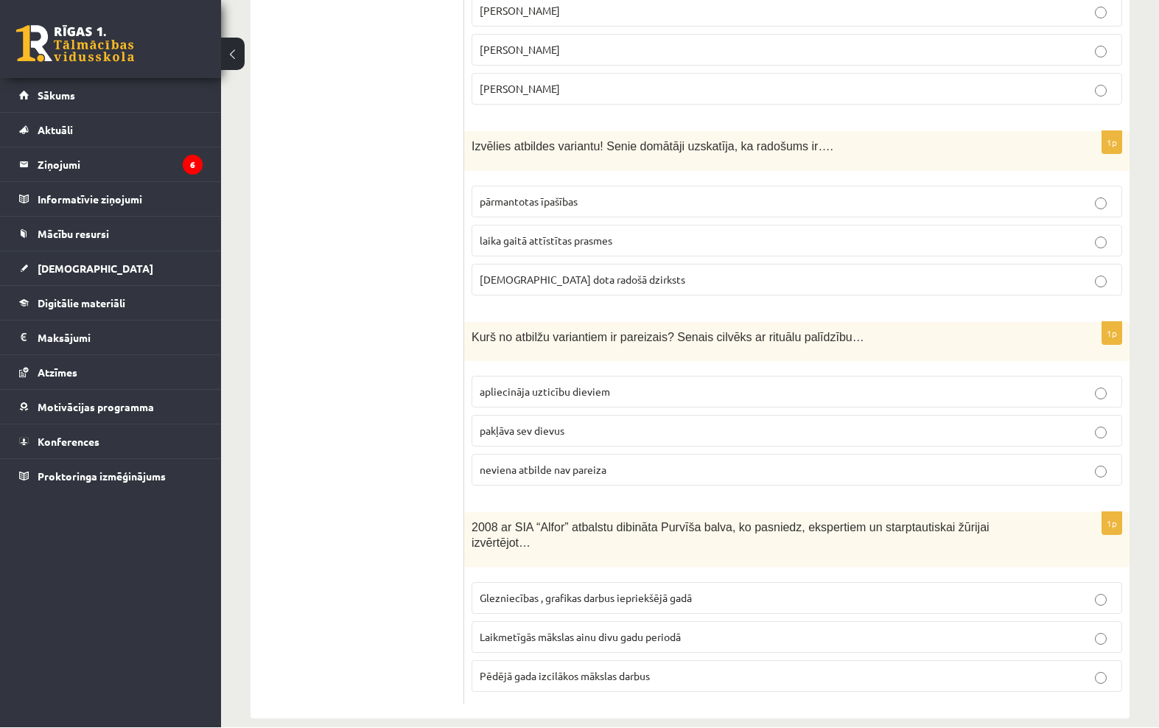
scroll to position [5855, 0]
click at [629, 384] on p "apliecināja uzticību dieviem" at bounding box center [797, 391] width 635 height 15
click at [610, 625] on label "Laikmetīgās mākslas ainu divu gadu periodā" at bounding box center [797, 637] width 651 height 32
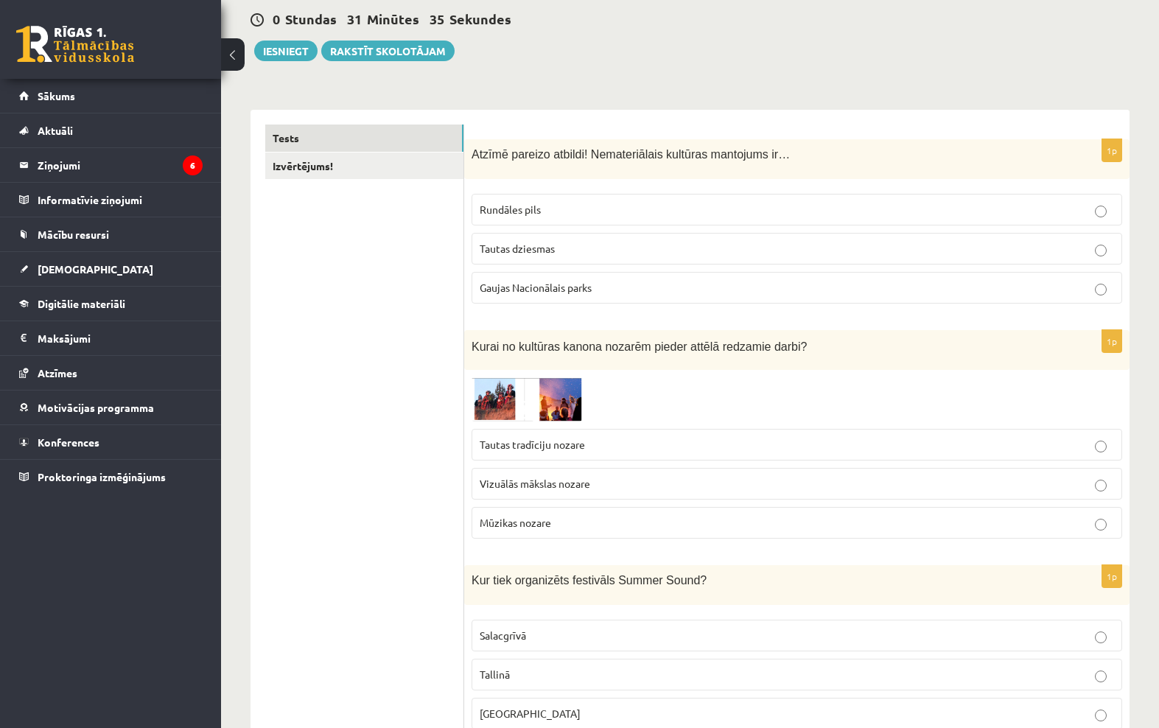
scroll to position [0, 0]
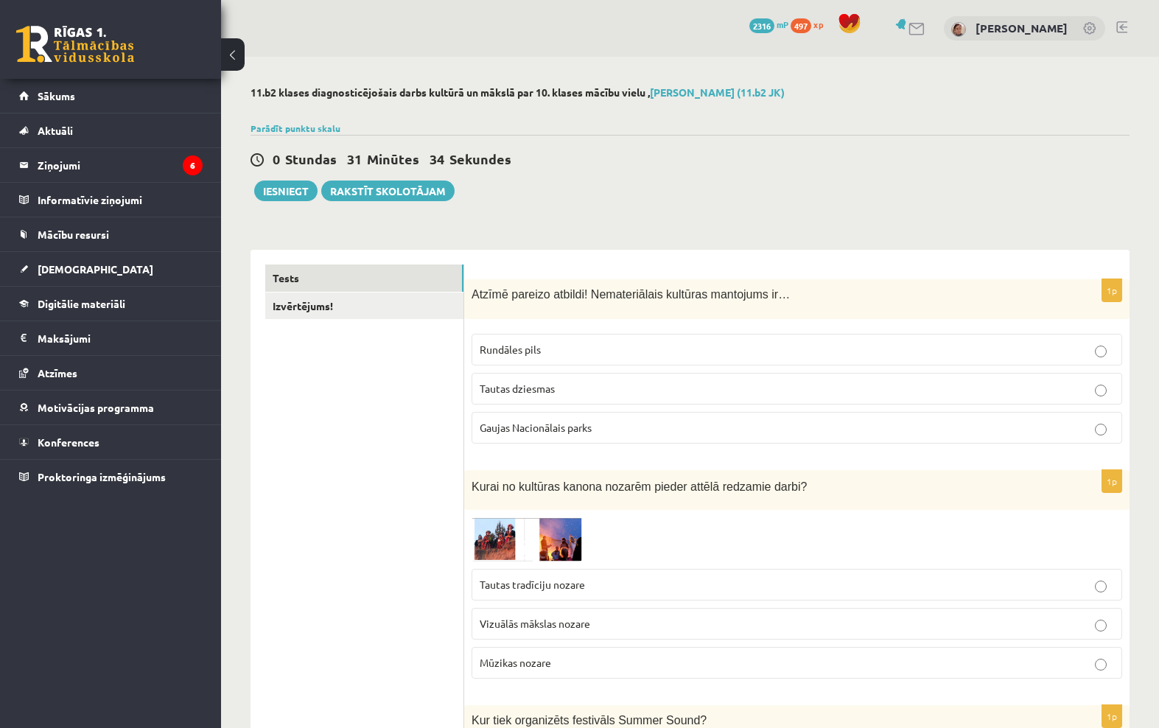
click at [400, 309] on link "Izvērtējums!" at bounding box center [364, 306] width 198 height 27
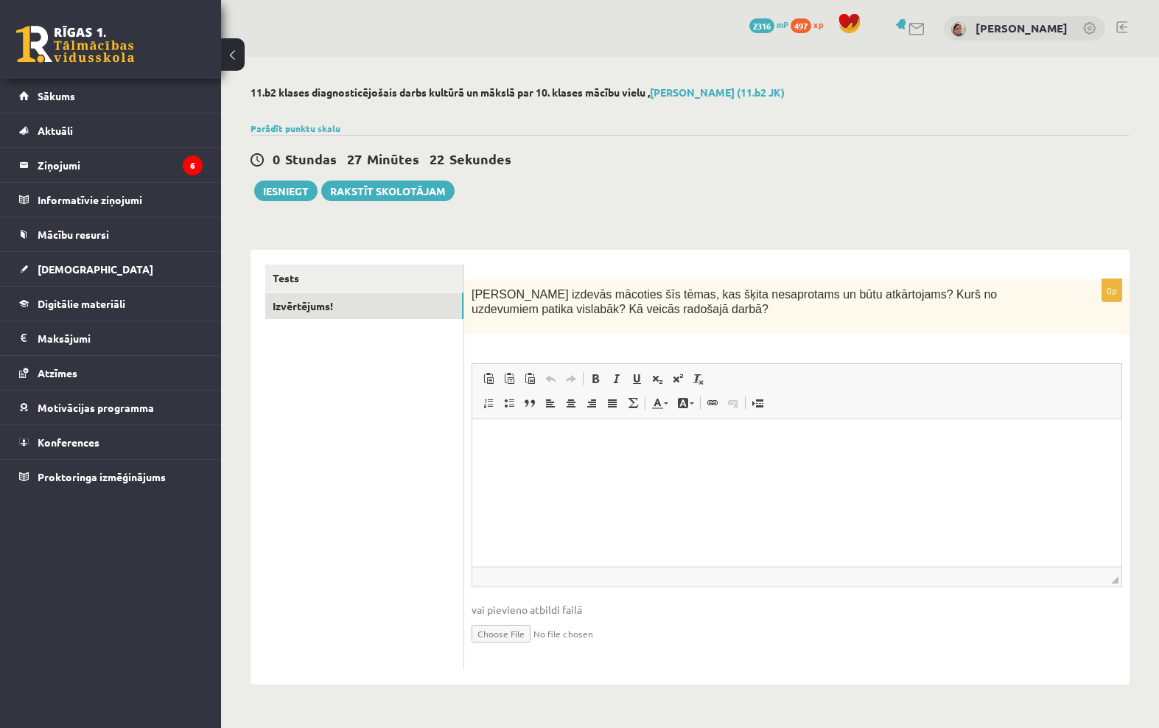
click at [879, 464] on html at bounding box center [796, 441] width 649 height 45
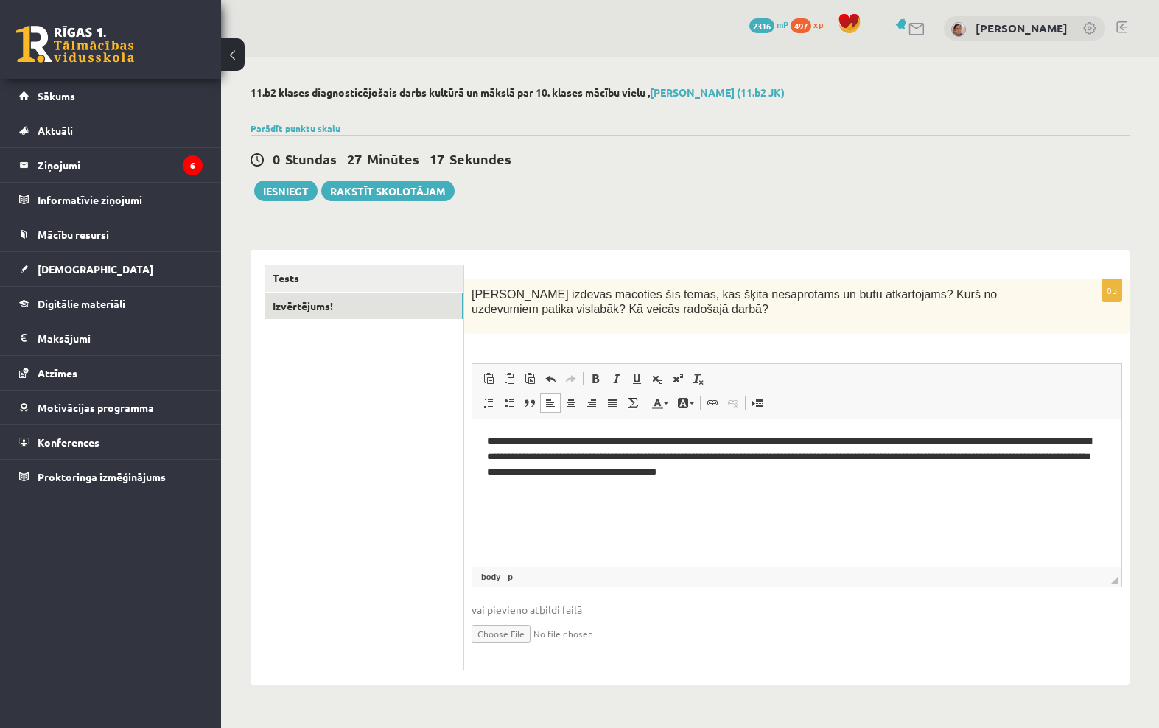
click at [276, 269] on link "Tests" at bounding box center [364, 278] width 198 height 27
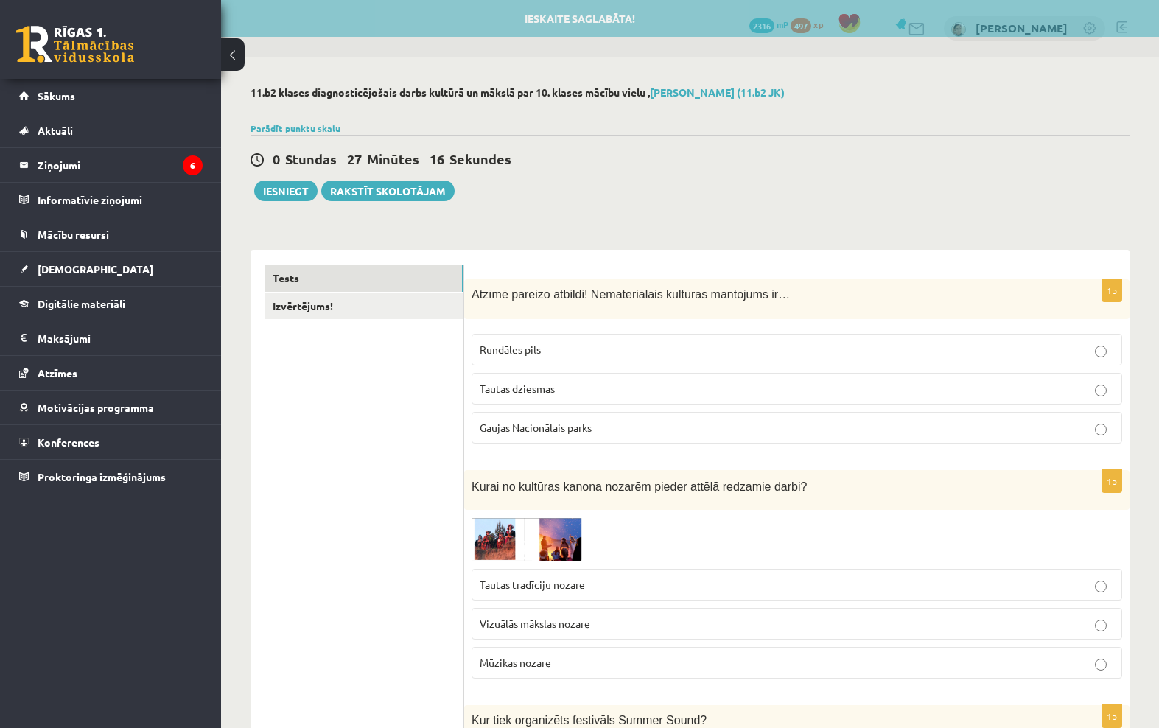
click at [285, 302] on link "Izvērtējums!" at bounding box center [364, 306] width 198 height 27
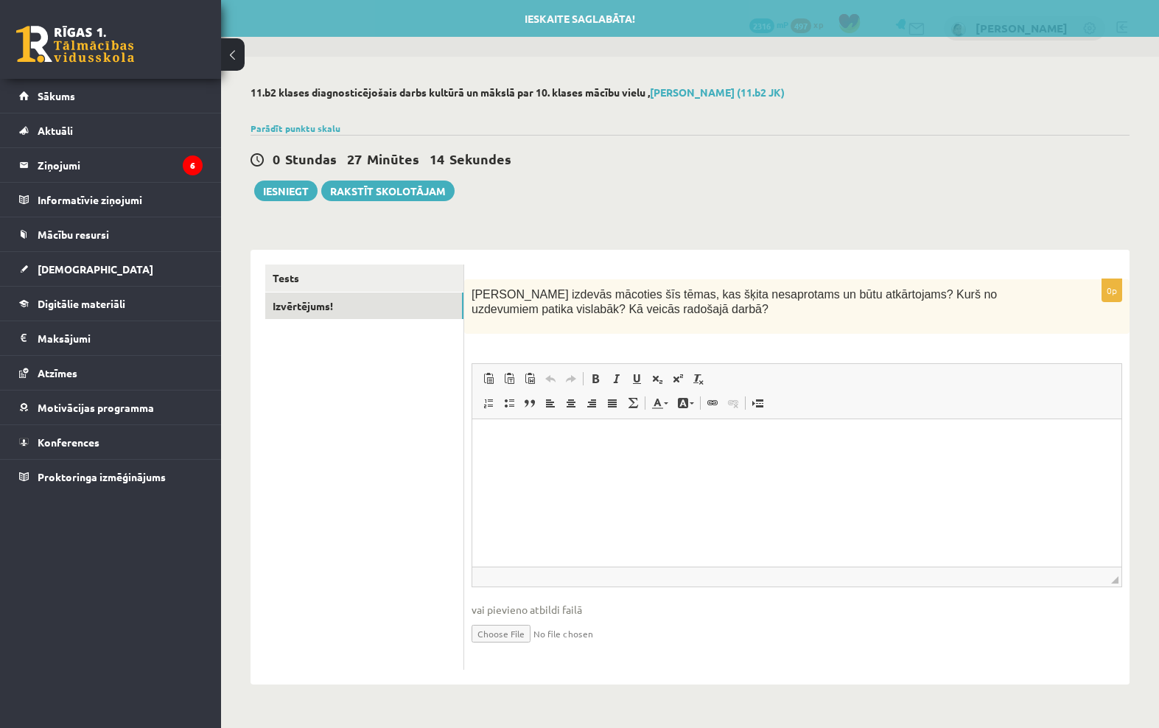
click at [276, 265] on link "Tests" at bounding box center [364, 278] width 198 height 27
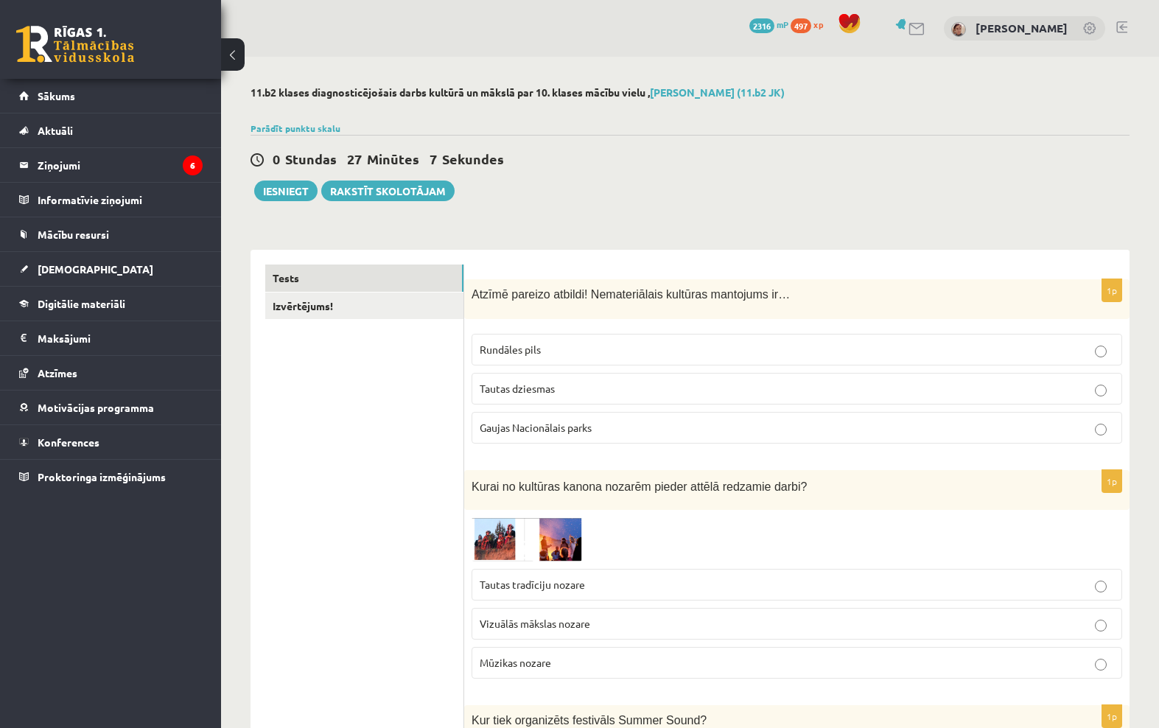
click at [265, 185] on button "Iesniegt" at bounding box center [285, 191] width 63 height 21
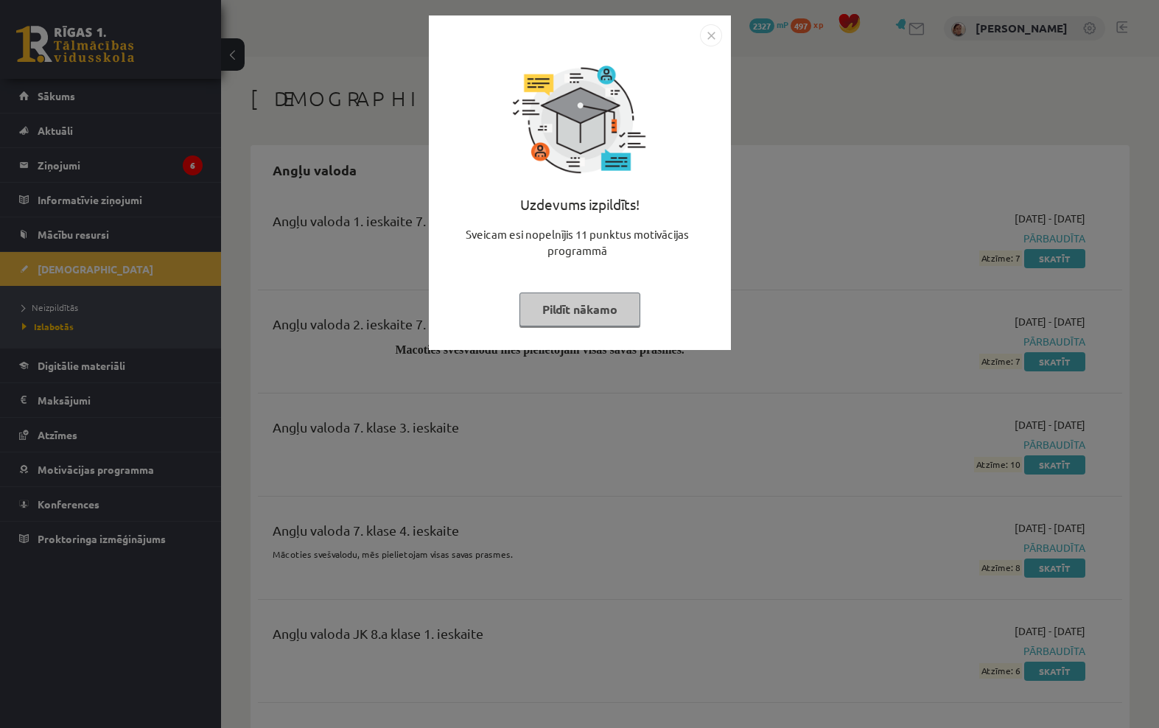
click at [714, 45] on img "Close" at bounding box center [711, 35] width 22 height 22
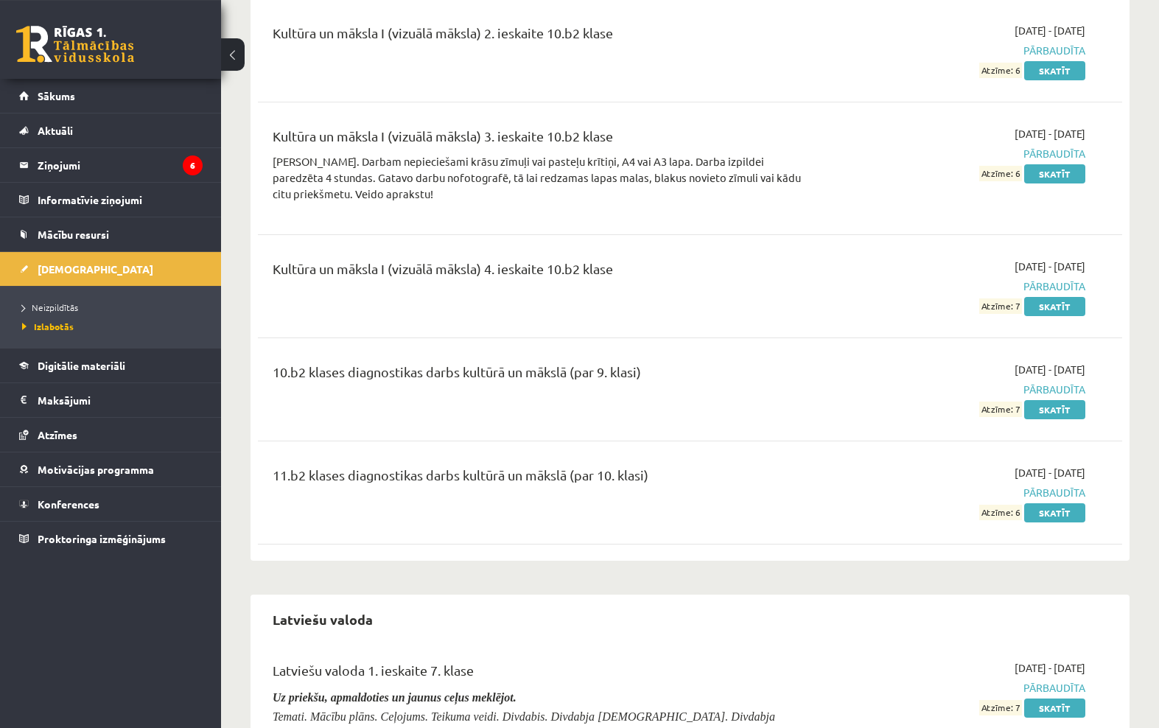
scroll to position [10232, 0]
click at [1057, 503] on link "Skatīt" at bounding box center [1055, 512] width 61 height 19
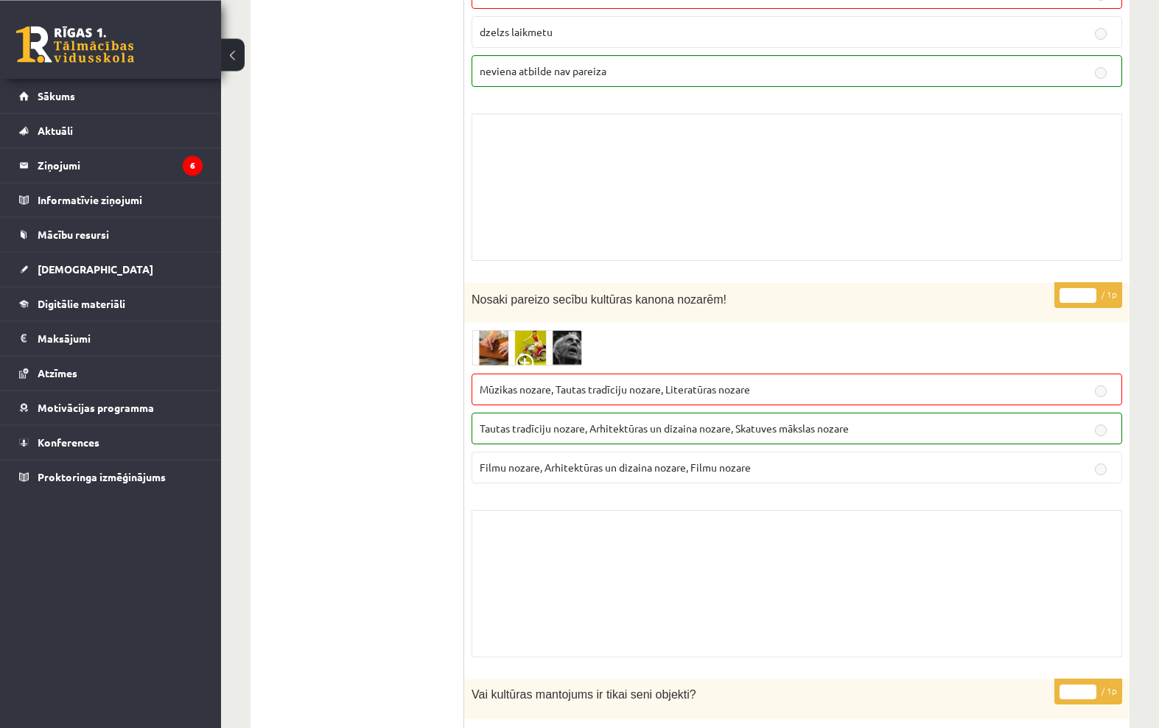
scroll to position [8540, 0]
